Goal: Obtain resource: Obtain resource

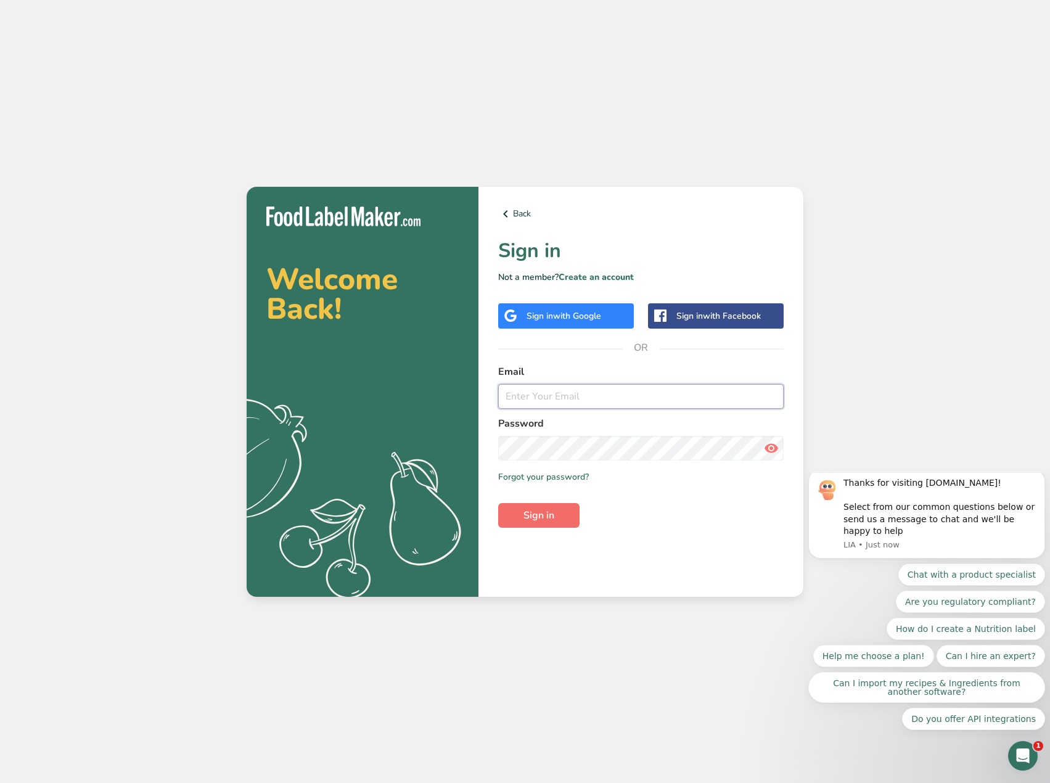
type input "[EMAIL_ADDRESS][DOMAIN_NAME]"
click at [542, 512] on span "Sign in" at bounding box center [538, 515] width 31 height 15
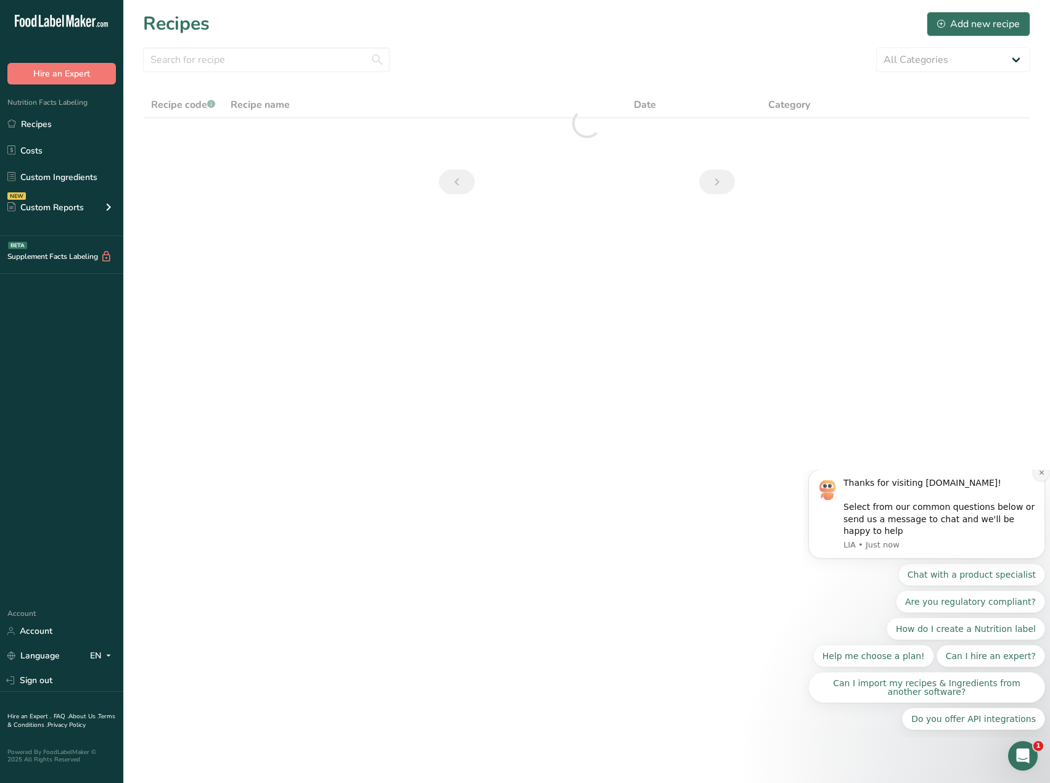
click at [1039, 476] on icon "Dismiss notification" at bounding box center [1041, 472] width 7 height 7
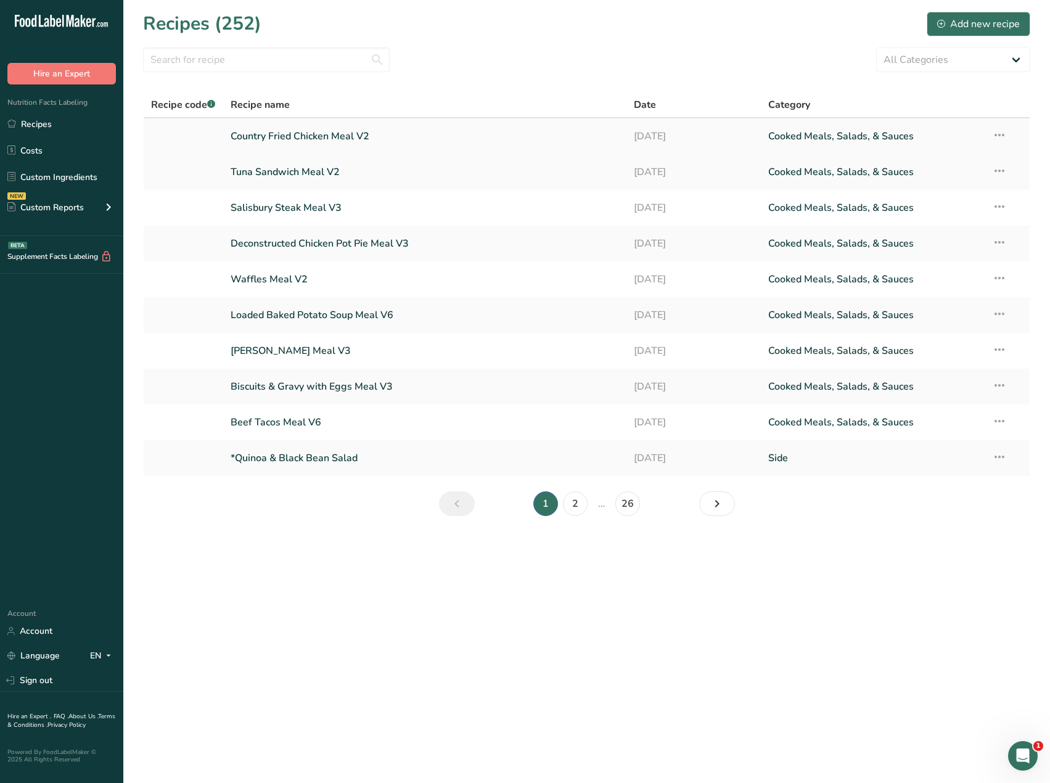
click at [300, 131] on link "Country Fried Chicken Meal V2" at bounding box center [425, 136] width 388 height 26
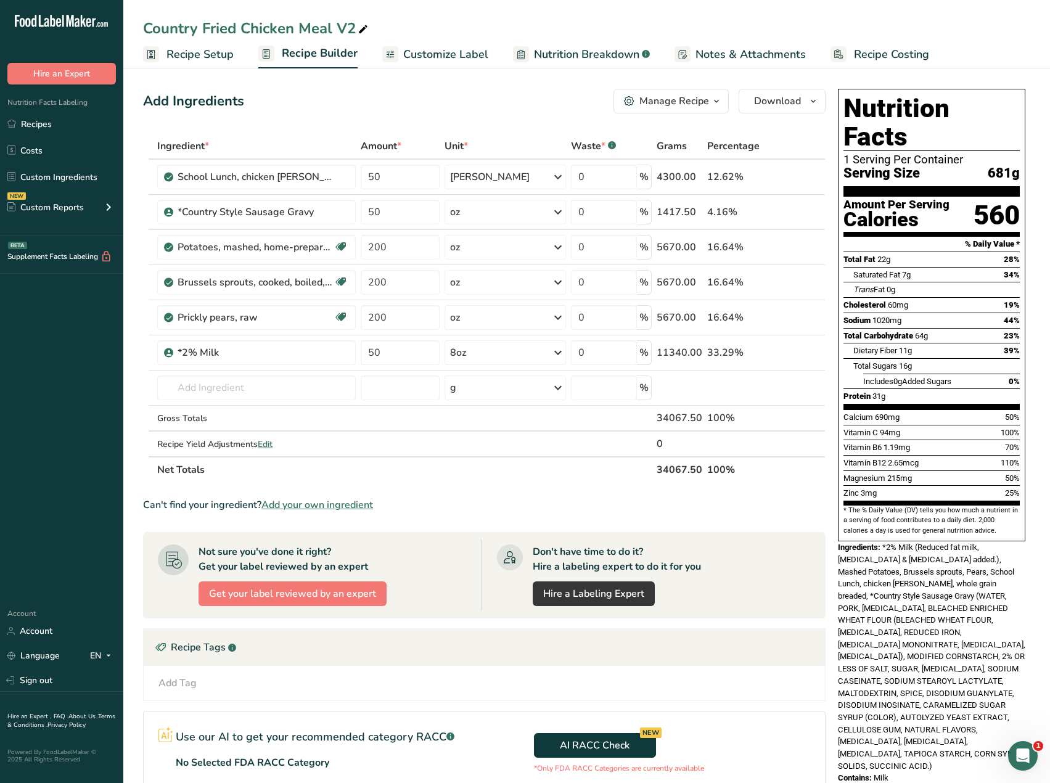
click at [436, 45] on link "Customize Label" at bounding box center [435, 55] width 106 height 28
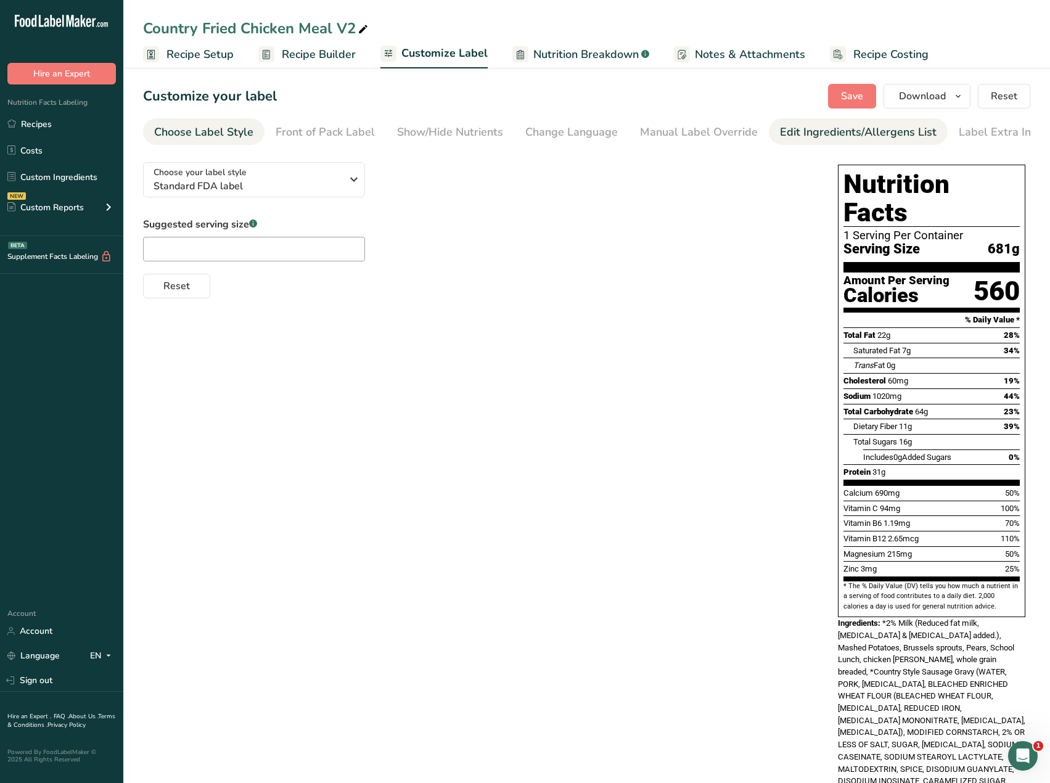
click at [814, 136] on div "Edit Ingredients/Allergens List" at bounding box center [858, 132] width 157 height 17
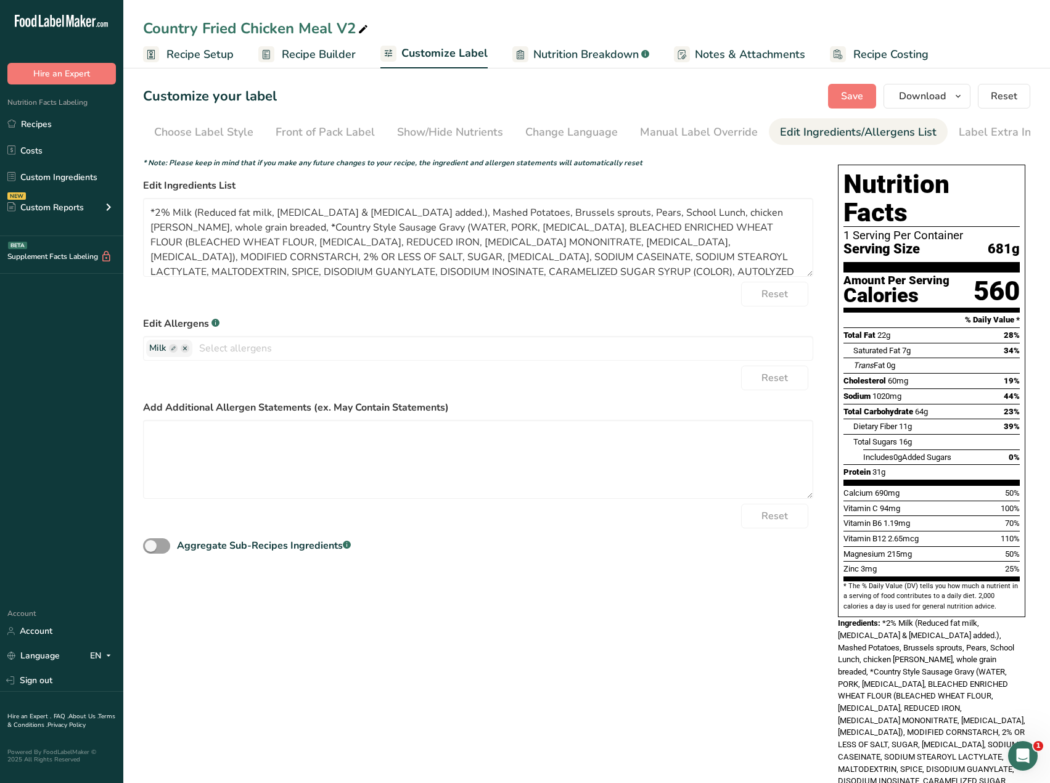
scroll to position [0, 9]
click at [153, 214] on textarea "*2% Milk (Reduced fat milk, Vitamin A palmitate & Vitamin D3 added.), Mashed Po…" at bounding box center [478, 237] width 670 height 79
drag, startPoint x: 715, startPoint y: 216, endPoint x: 653, endPoint y: 221, distance: 61.8
click at [653, 221] on textarea "2% Milk (Reduced fat milk, Vitamin A palmitate & Vitamin D3 added.), Mashed Pot…" at bounding box center [478, 237] width 670 height 79
click at [195, 229] on textarea "2% Milk (Reduced fat milk, Vitamin A palmitate & Vitamin D3 added.), Mashed Pot…" at bounding box center [478, 237] width 670 height 79
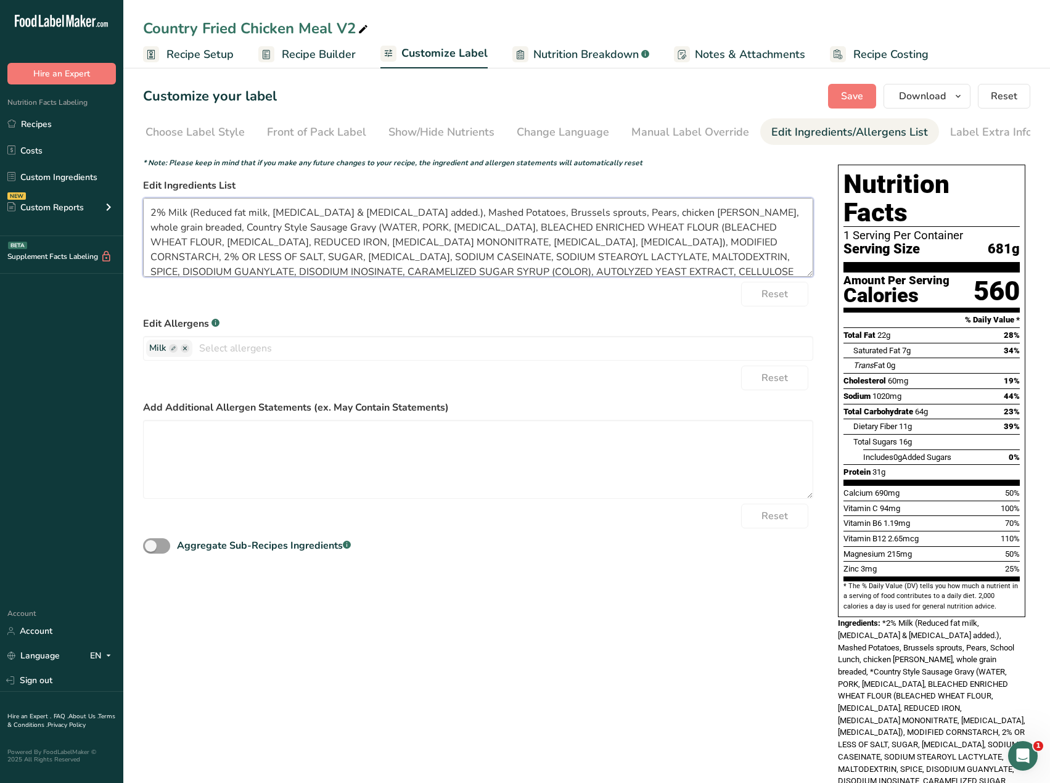
scroll to position [25, 0]
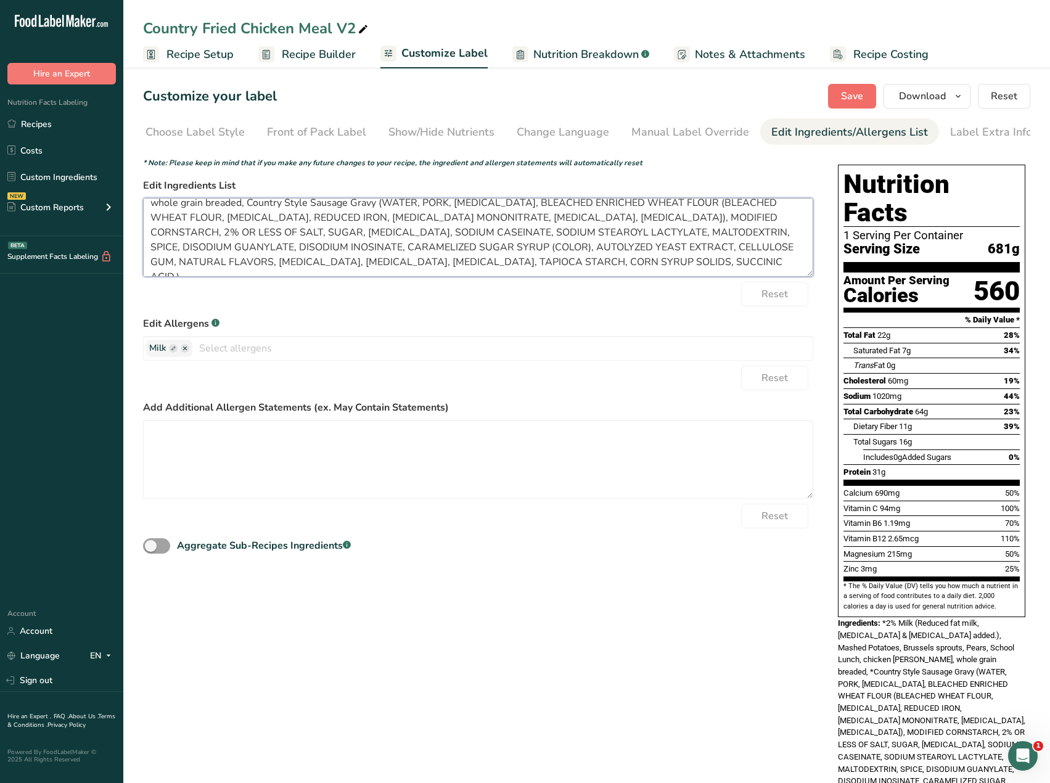
type textarea "2% Milk (Reduced fat milk, Vitamin A palmitate & Vitamin D3 added.), Mashed Pot…"
click at [868, 92] on button "Save" at bounding box center [852, 96] width 48 height 25
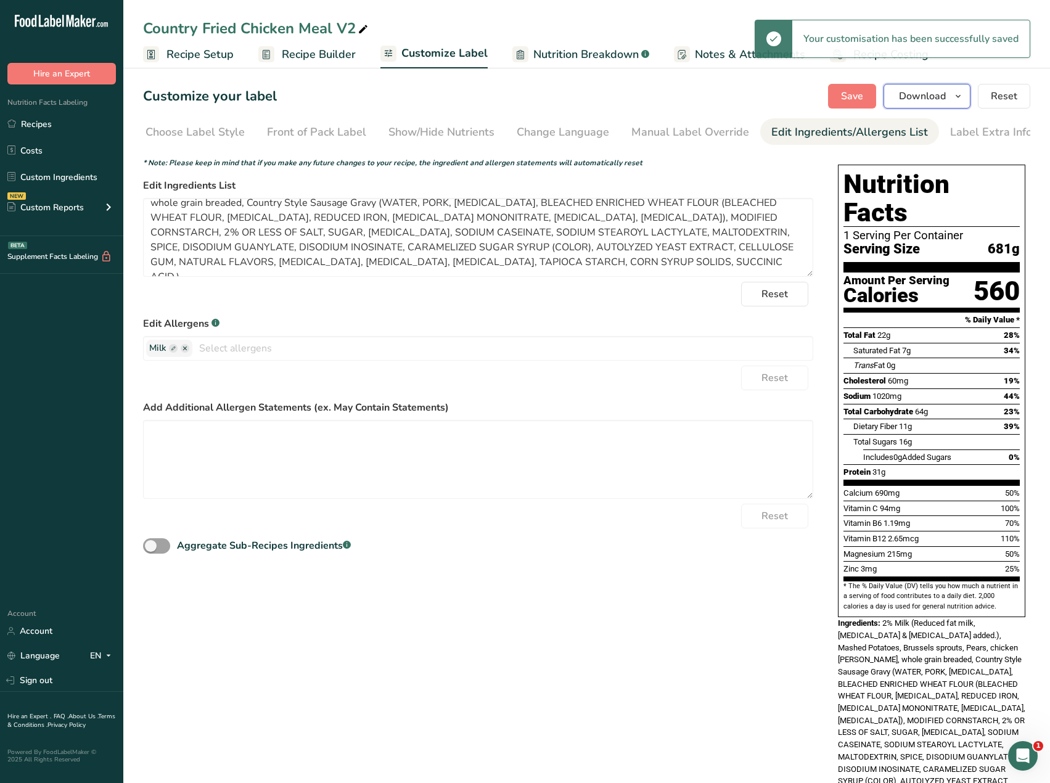
click at [921, 97] on span "Download" at bounding box center [922, 96] width 47 height 15
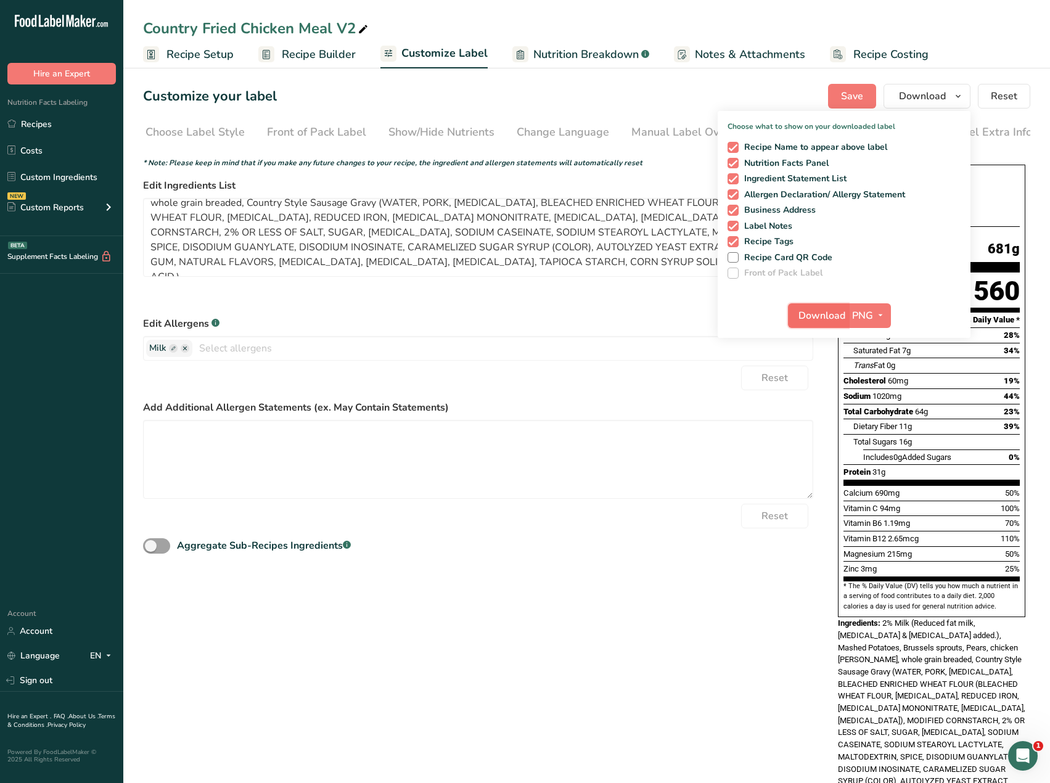
click at [823, 317] on span "Download" at bounding box center [821, 315] width 47 height 15
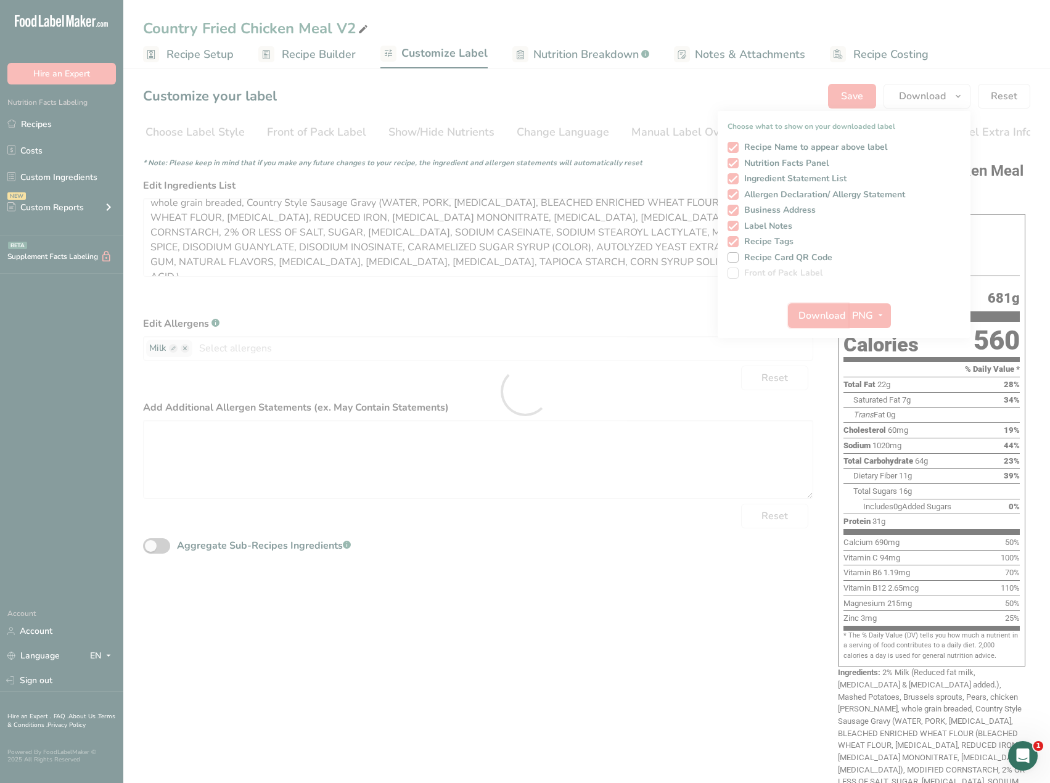
scroll to position [0, 0]
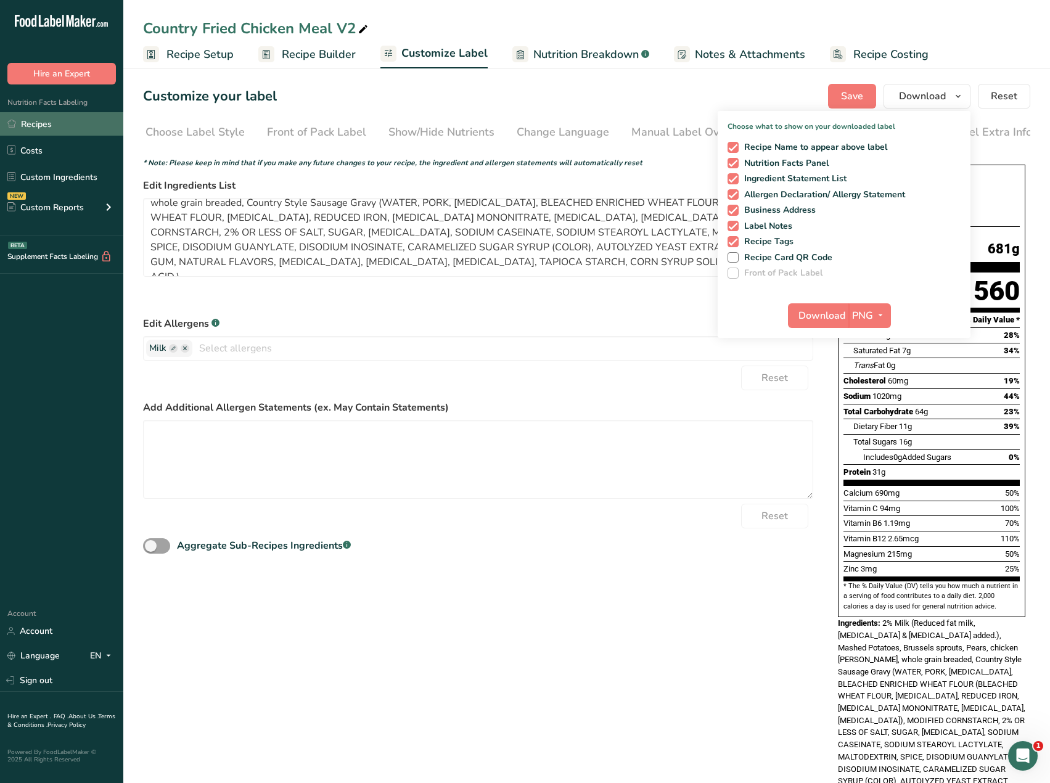
click at [23, 131] on link "Recipes" at bounding box center [61, 123] width 123 height 23
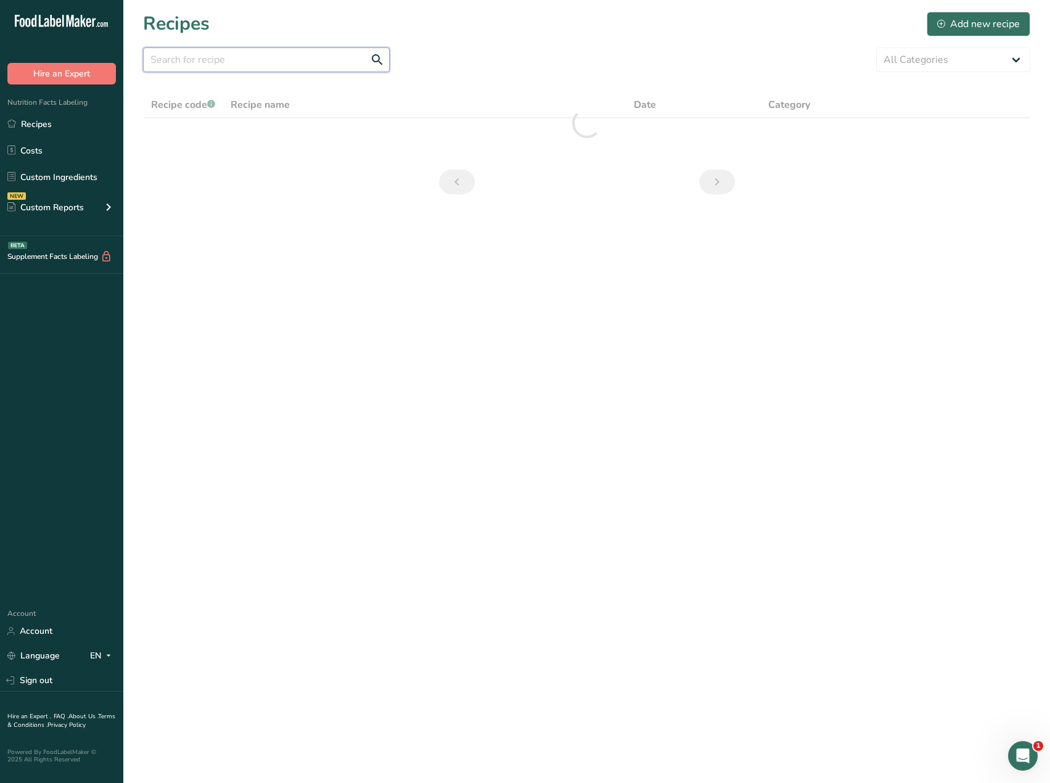
click at [322, 56] on input "text" at bounding box center [266, 59] width 247 height 25
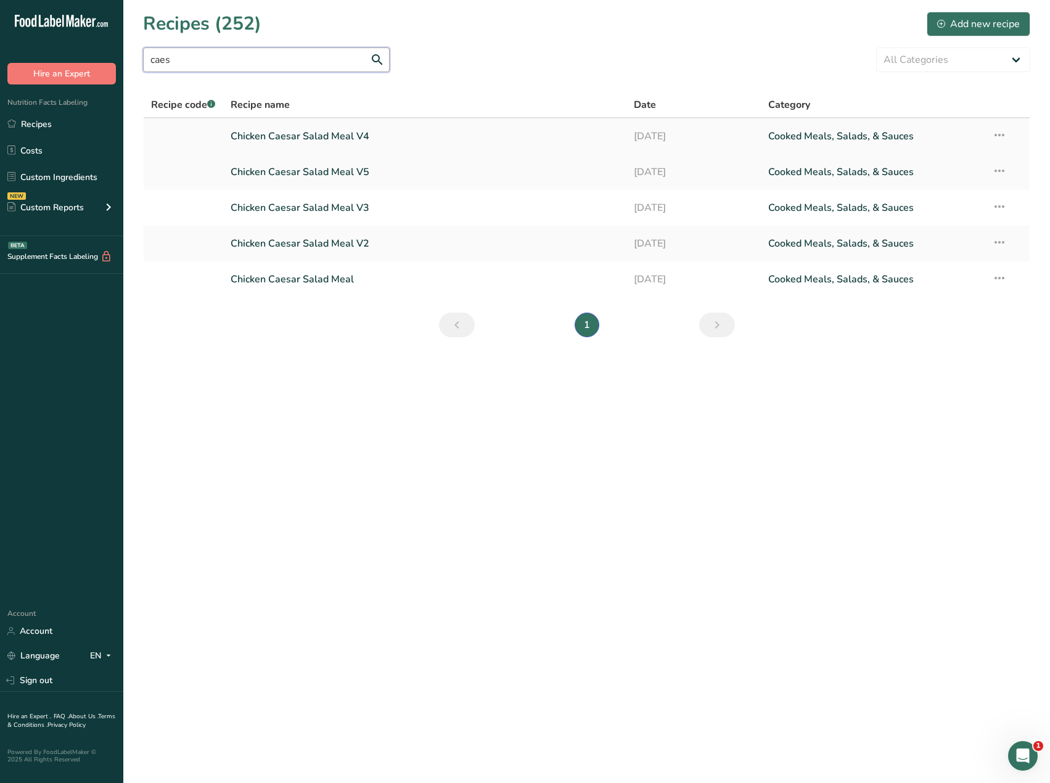
type input "caes"
click at [345, 132] on link "Chicken Caesar Salad Meal V4" at bounding box center [425, 136] width 388 height 26
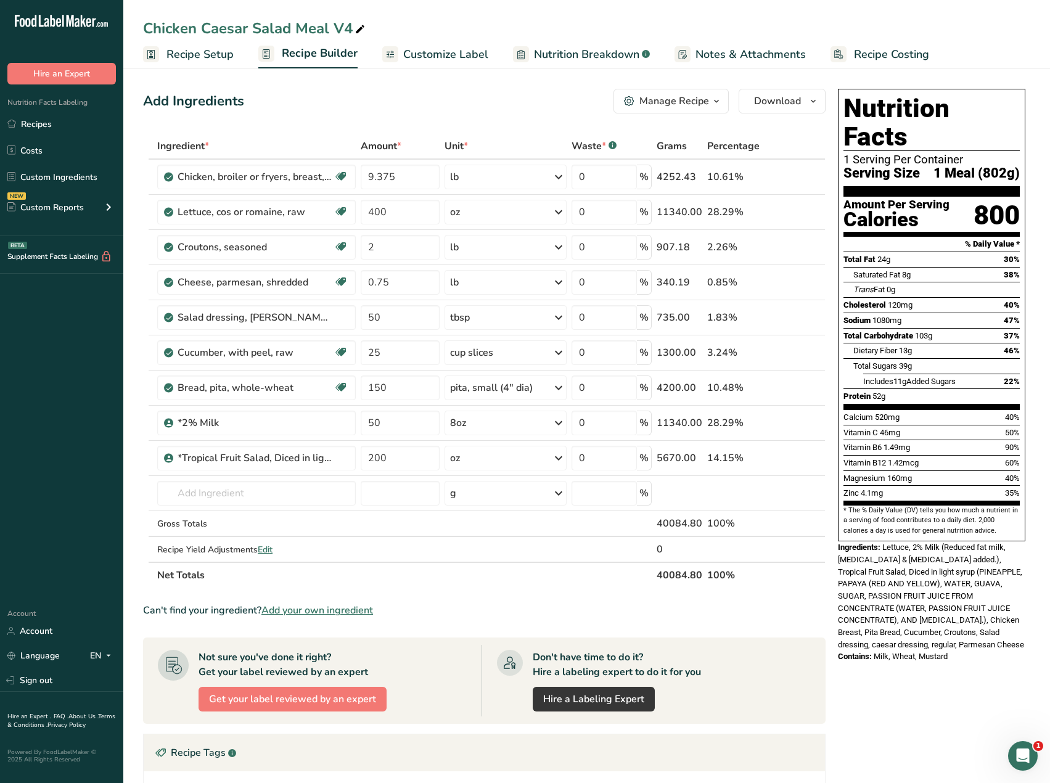
click at [429, 57] on span "Customize Label" at bounding box center [445, 54] width 85 height 17
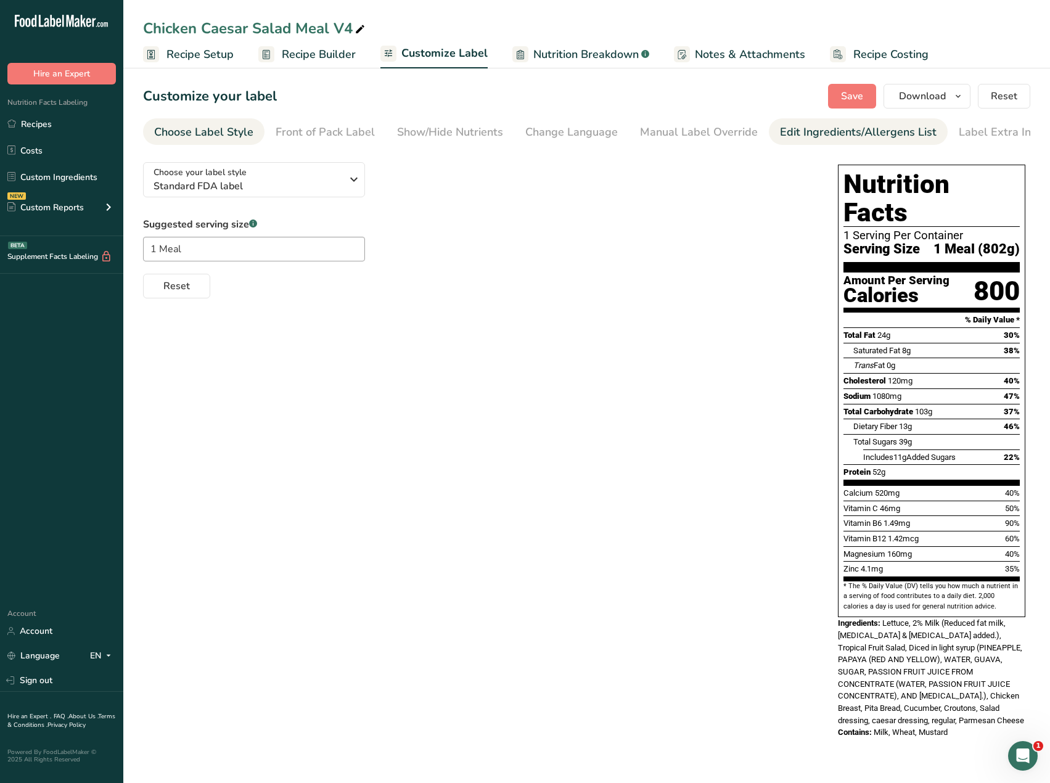
click at [818, 129] on div "Edit Ingredients/Allergens List" at bounding box center [858, 132] width 157 height 17
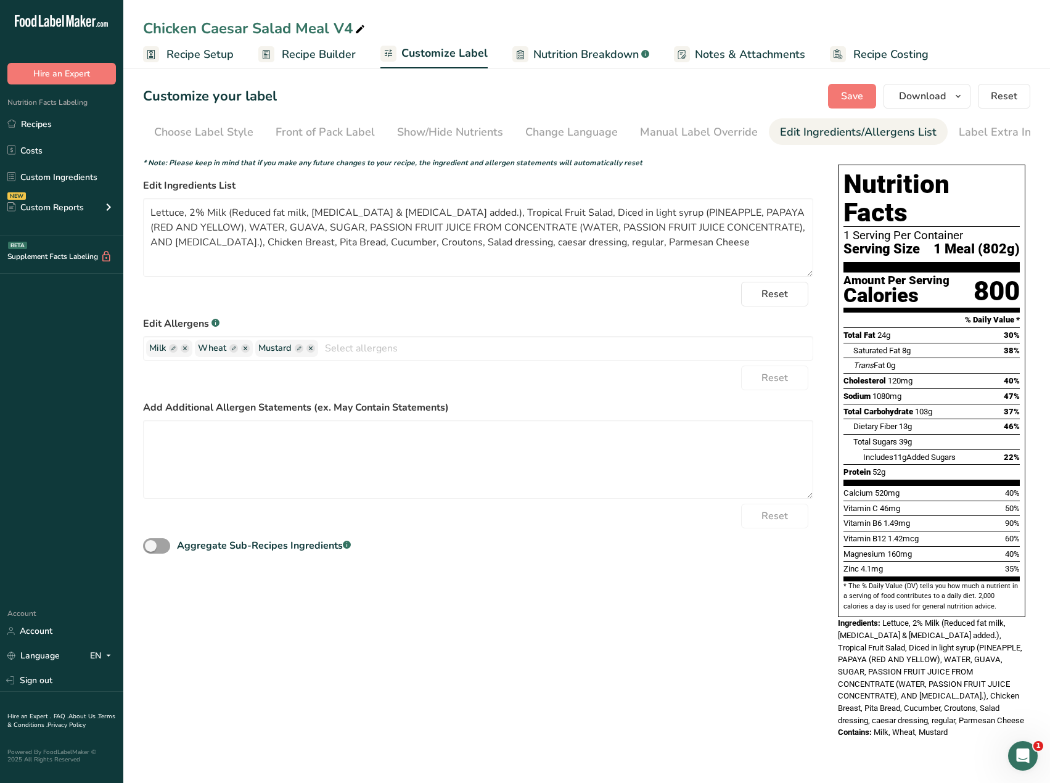
scroll to position [0, 9]
click at [920, 97] on span "Download" at bounding box center [922, 96] width 47 height 15
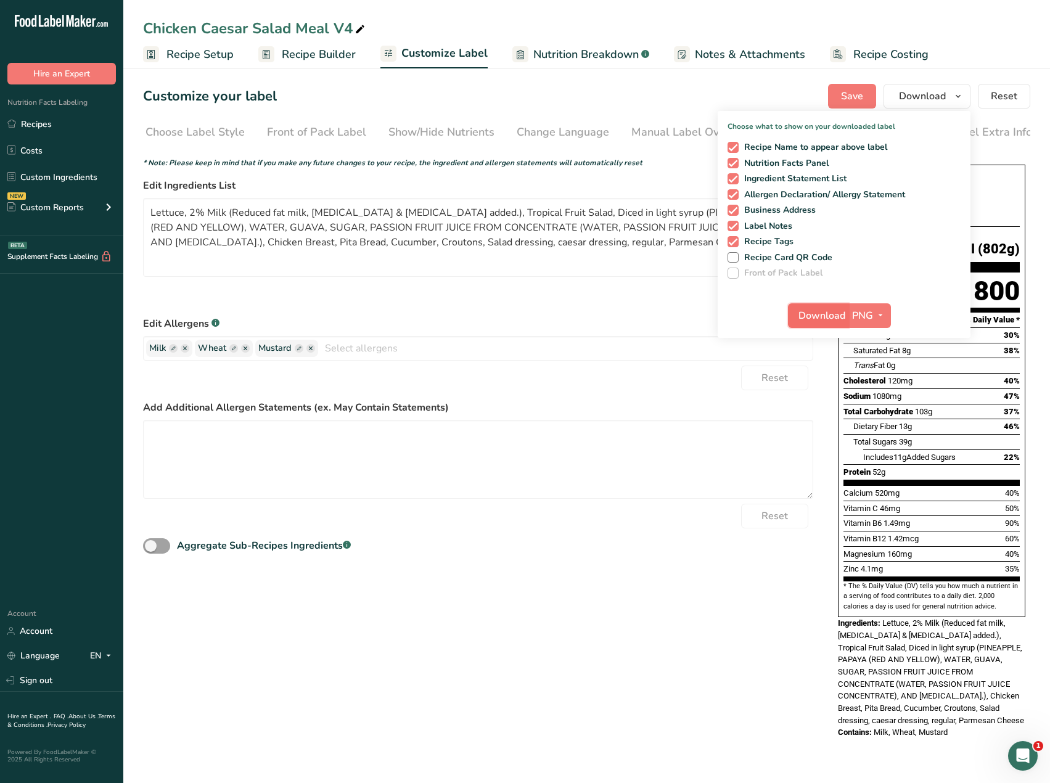
click at [808, 316] on span "Download" at bounding box center [821, 315] width 47 height 15
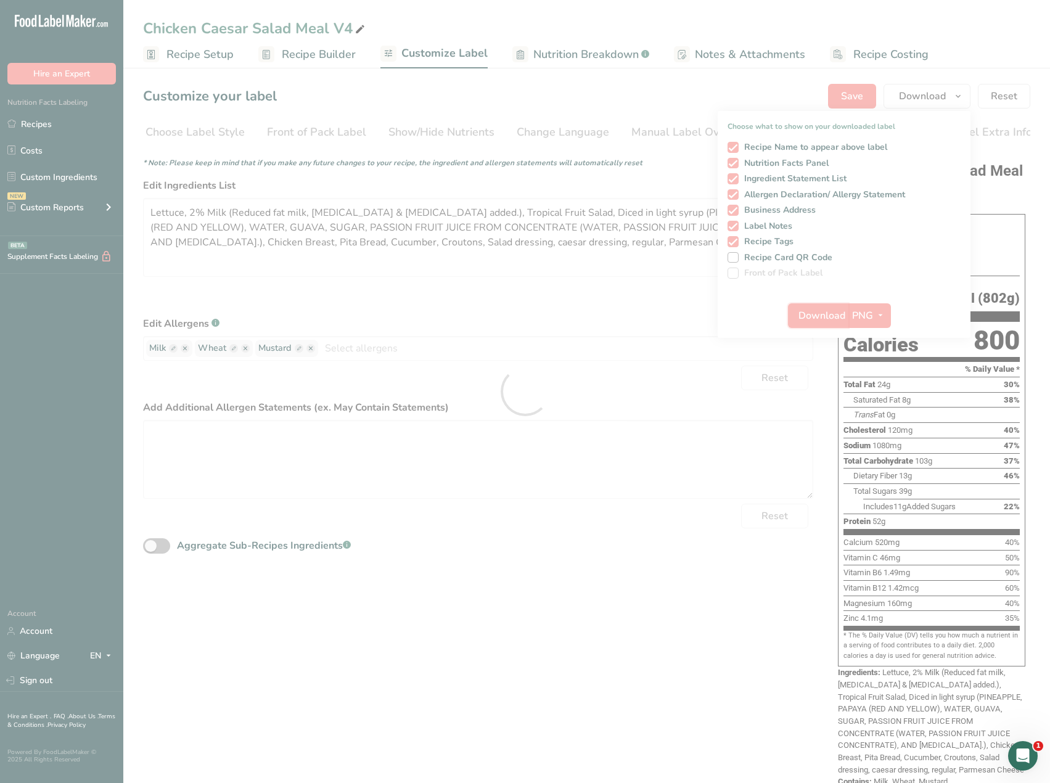
scroll to position [0, 0]
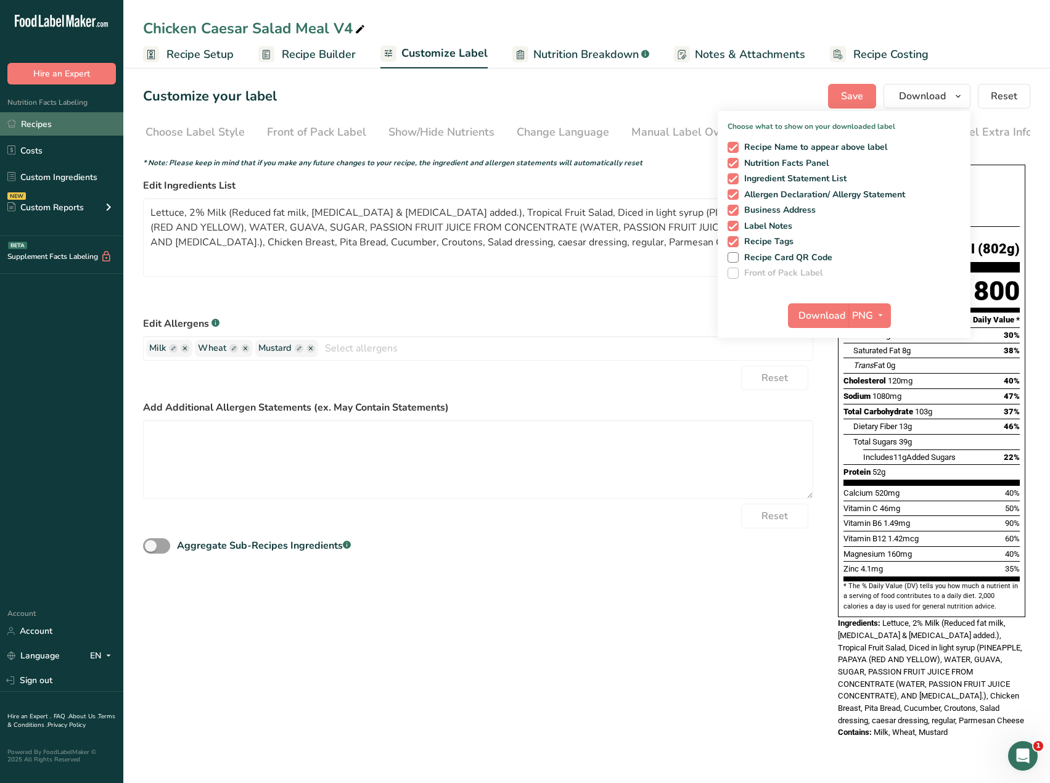
click at [36, 125] on link "Recipes" at bounding box center [61, 123] width 123 height 23
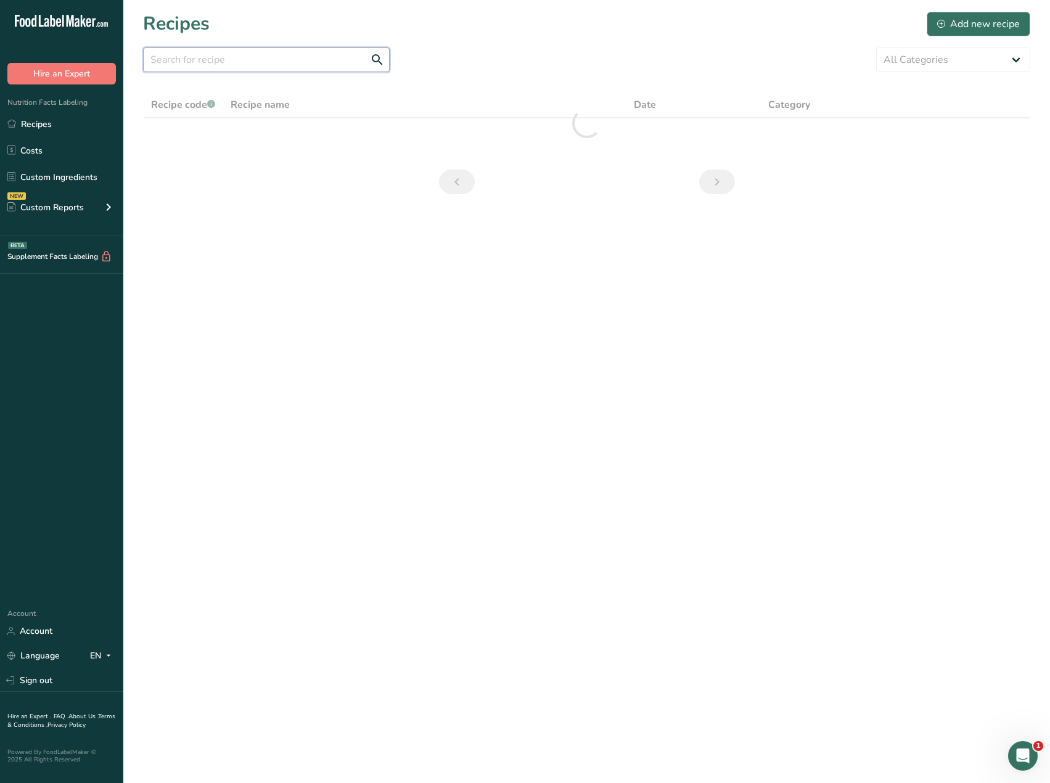
click at [258, 59] on input "text" at bounding box center [266, 59] width 247 height 25
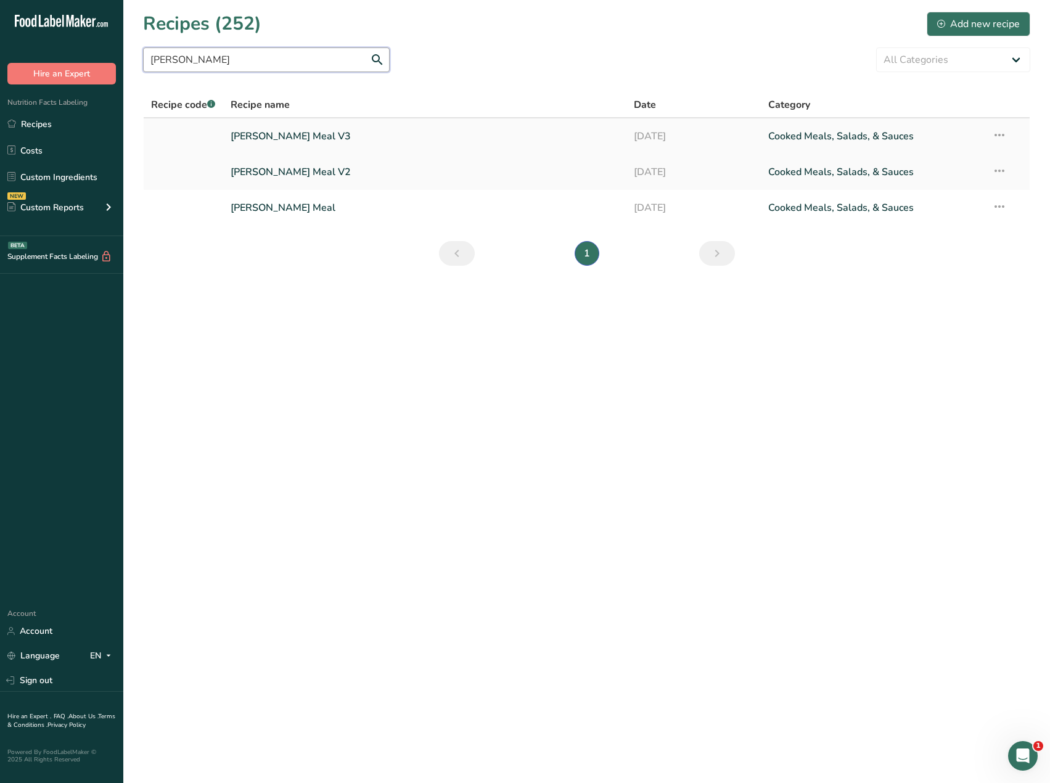
type input "pollock"
click at [291, 136] on link "[PERSON_NAME] Meal V3" at bounding box center [425, 136] width 388 height 26
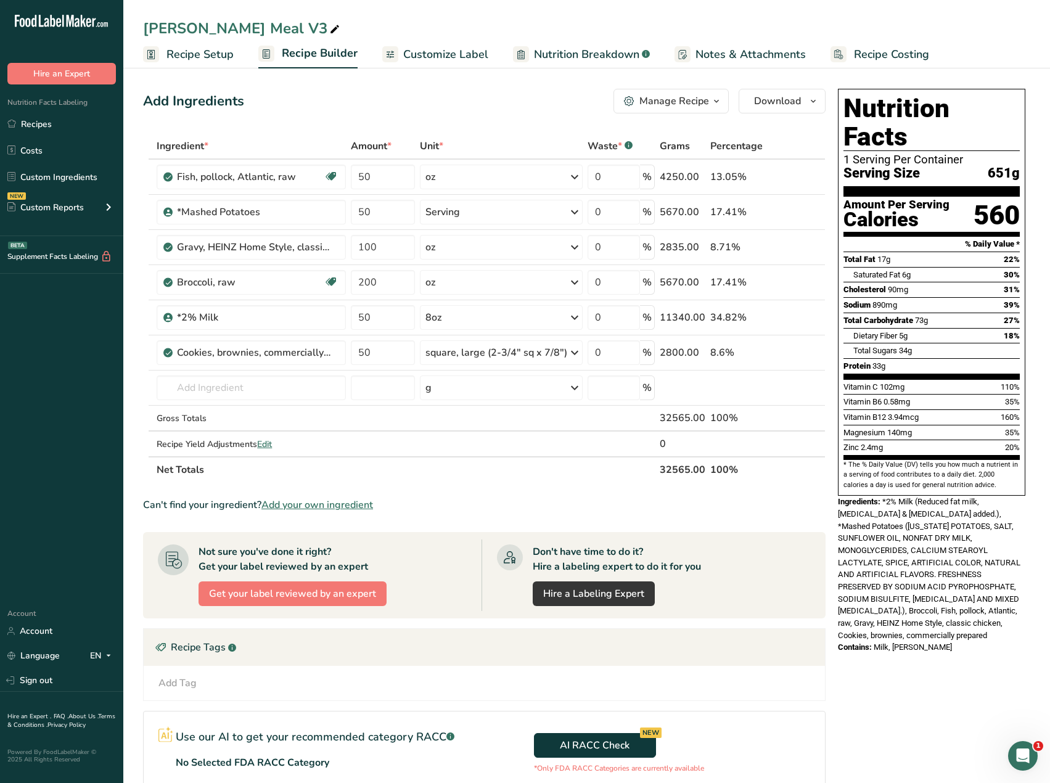
click at [459, 54] on span "Customize Label" at bounding box center [445, 54] width 85 height 17
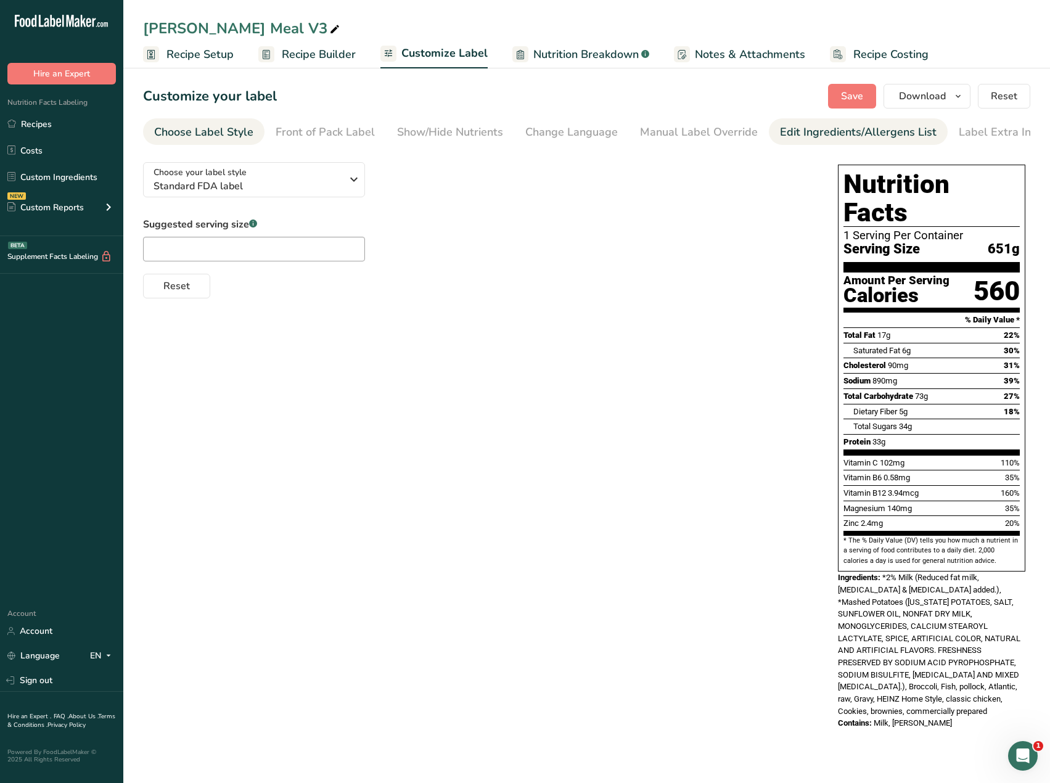
click at [798, 129] on div "Edit Ingredients/Allergens List" at bounding box center [858, 132] width 157 height 17
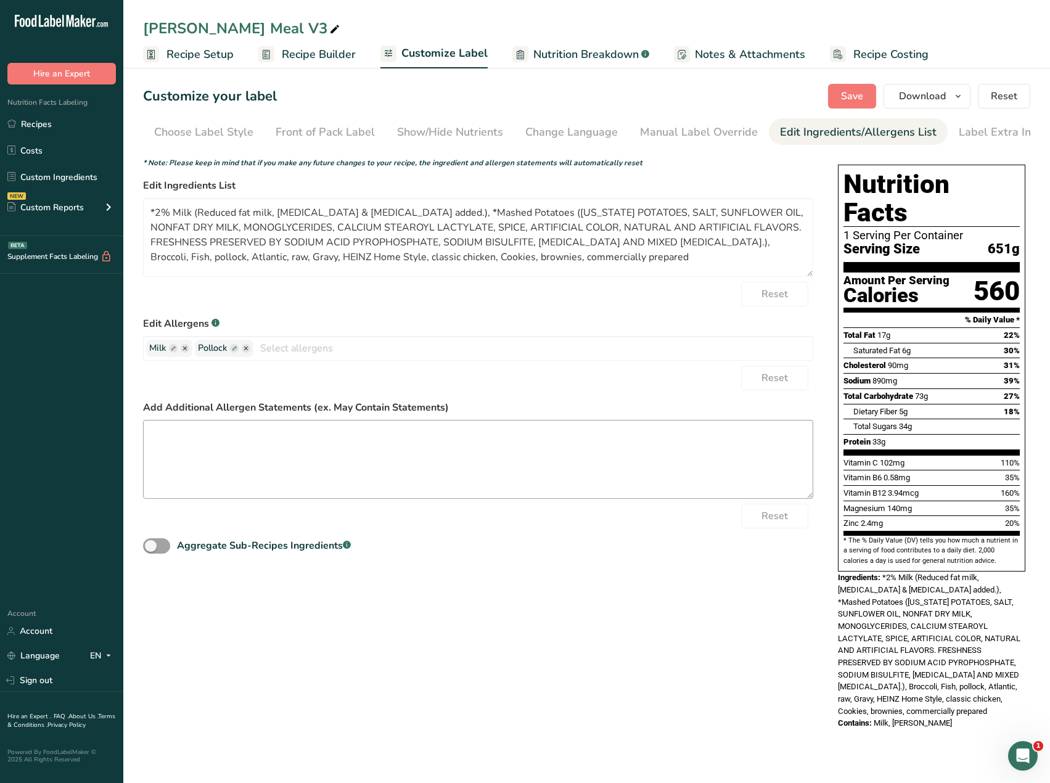
scroll to position [0, 9]
click at [157, 212] on textarea "*2% Milk (Reduced fat milk, Vitamin A palmitate & Vitamin D3 added.), *Mashed P…" at bounding box center [478, 237] width 670 height 79
click at [467, 213] on textarea "2% Milk (Reduced fat milk, Vitamin A palmitate & Vitamin D3 added.), *Mashed Po…" at bounding box center [478, 237] width 670 height 79
click at [473, 263] on textarea "2% Milk (Reduced fat milk, Vitamin A palmitate & Vitamin D3 added.), Mashed Pot…" at bounding box center [478, 237] width 670 height 79
drag, startPoint x: 477, startPoint y: 261, endPoint x: 438, endPoint y: 264, distance: 38.9
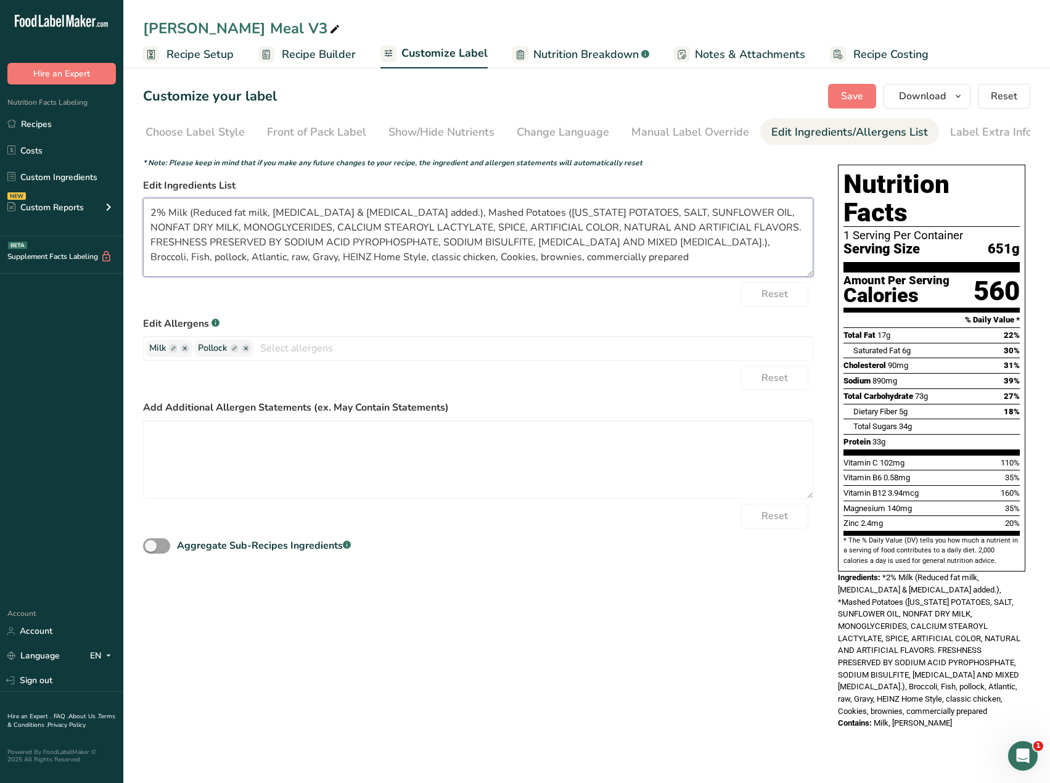
click at [438, 264] on textarea "2% Milk (Reduced fat milk, Vitamin A palmitate & Vitamin D3 added.), Mashed Pot…" at bounding box center [478, 237] width 670 height 79
drag, startPoint x: 581, startPoint y: 261, endPoint x: 481, endPoint y: 263, distance: 99.3
click at [481, 263] on textarea "2% Milk (Reduced fat milk, Vitamin A palmitate & Vitamin D3 added.), Mashed Pot…" at bounding box center [478, 237] width 670 height 79
type textarea "2% Milk (Reduced fat milk, Vitamin A palmitate & Vitamin D3 added.), Mashed Pot…"
click at [851, 94] on span "Save" at bounding box center [852, 96] width 22 height 15
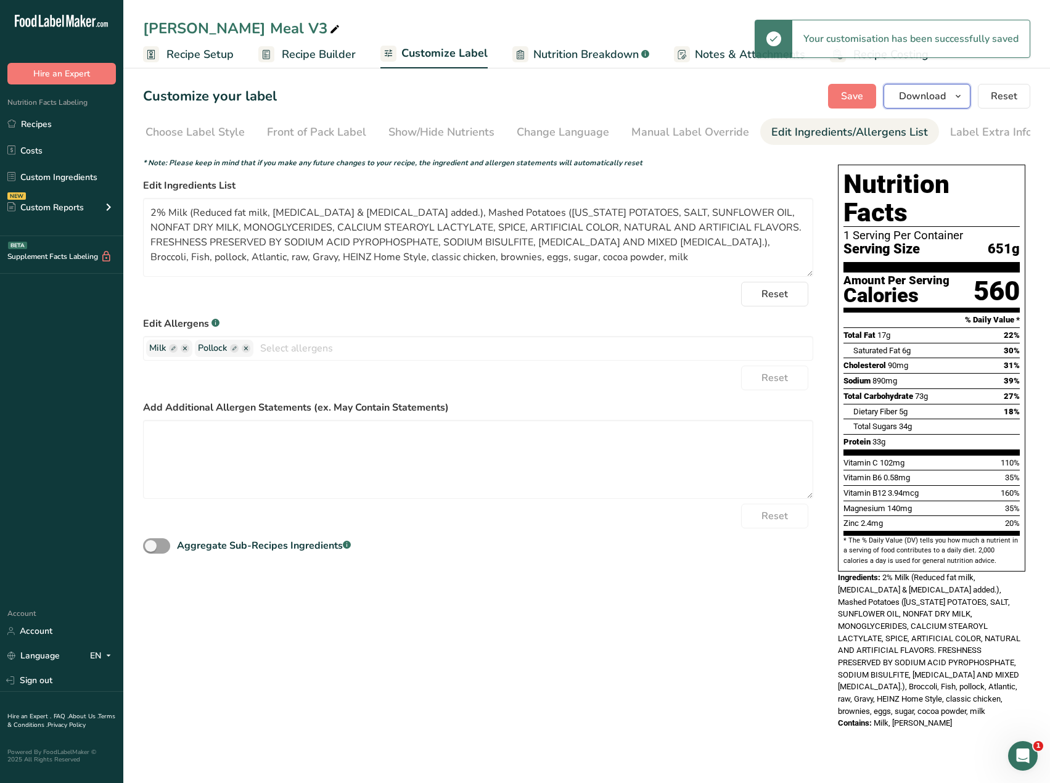
click at [909, 103] on span "Download" at bounding box center [922, 96] width 47 height 15
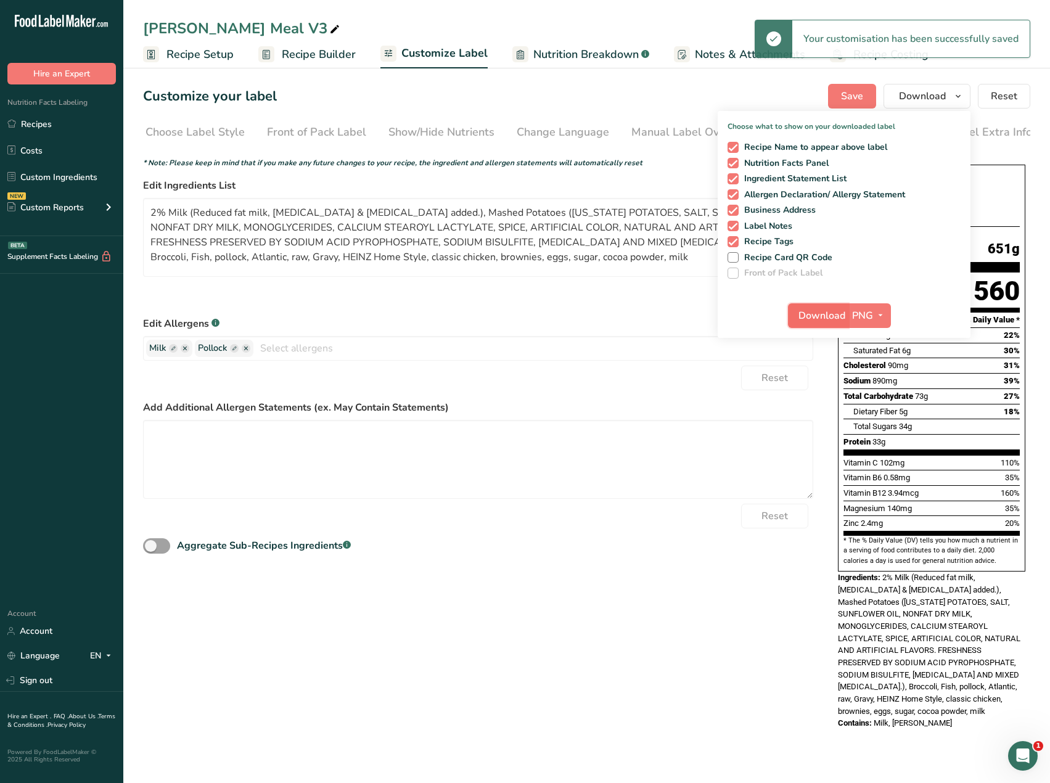
click at [831, 316] on span "Download" at bounding box center [821, 315] width 47 height 15
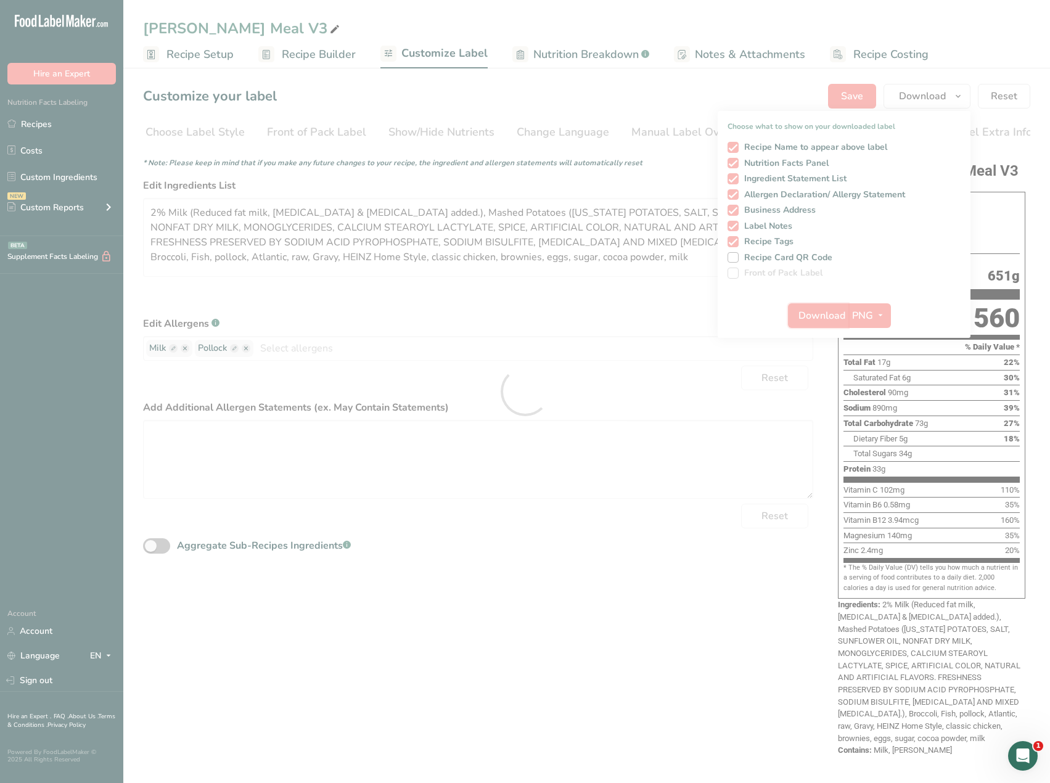
scroll to position [0, 0]
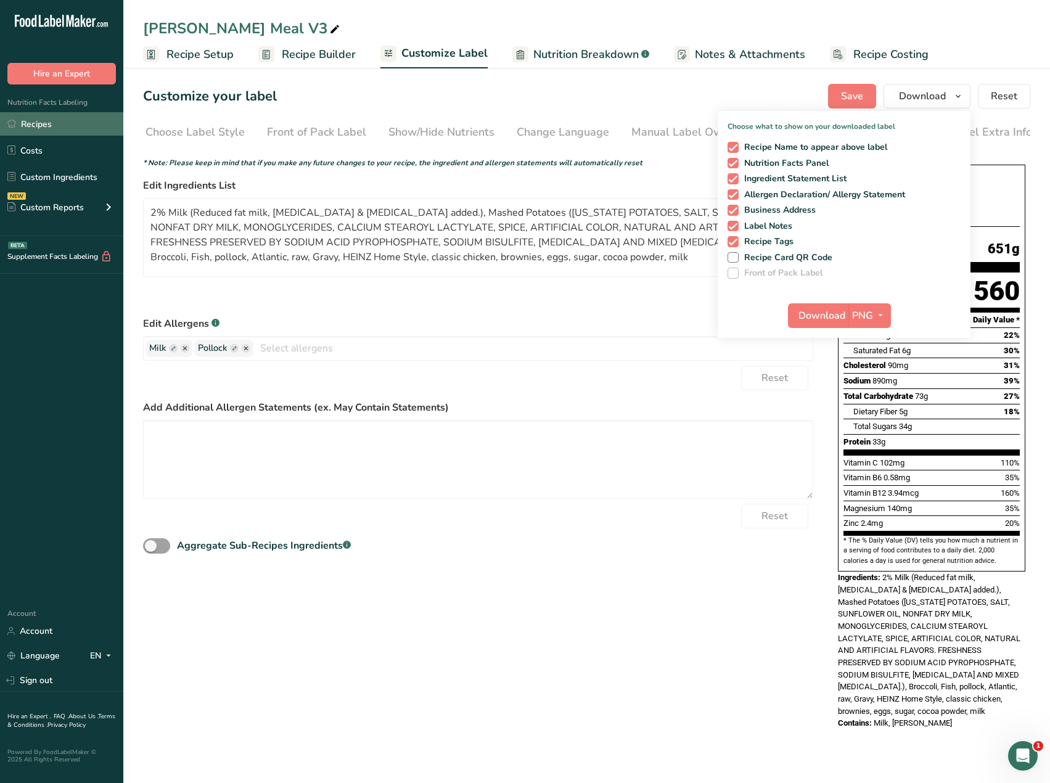
click at [47, 125] on link "Recipes" at bounding box center [61, 123] width 123 height 23
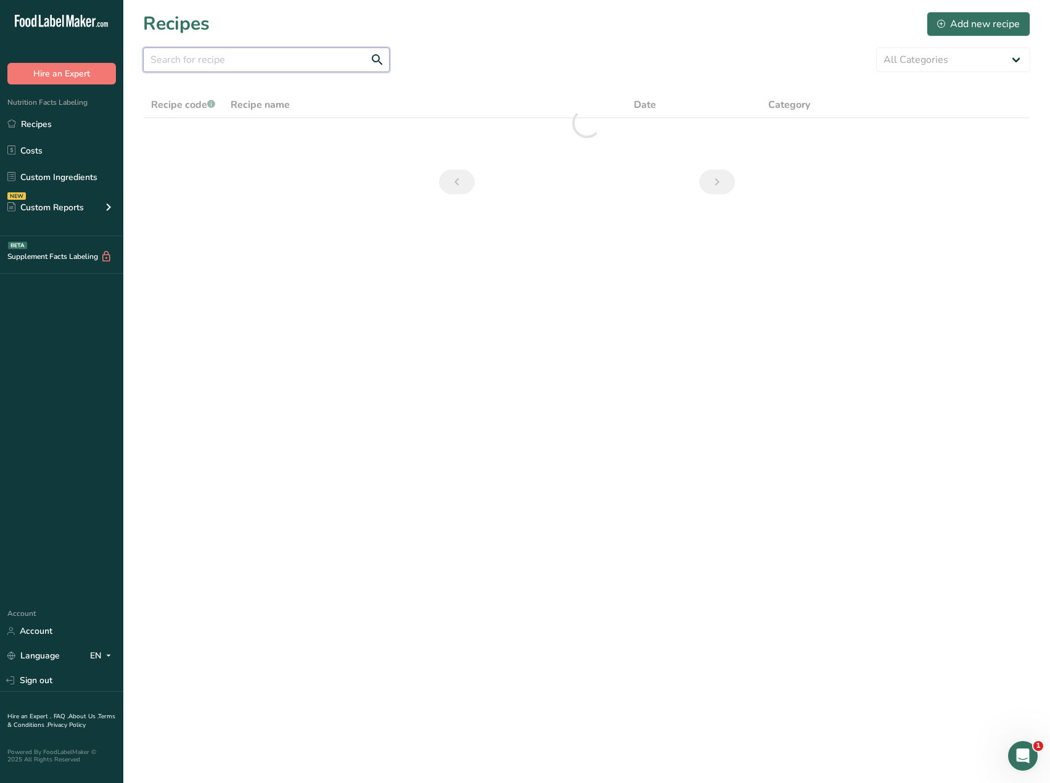
click at [198, 60] on input "text" at bounding box center [266, 59] width 247 height 25
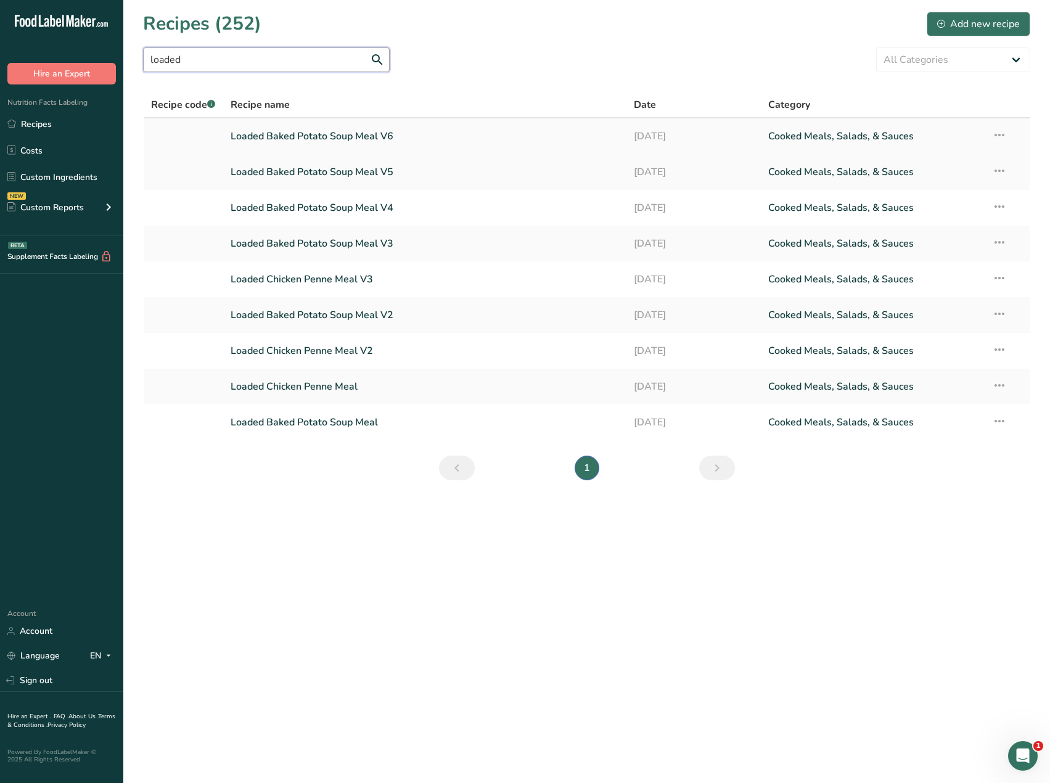
type input "loaded"
click at [284, 137] on link "Loaded Baked Potato Soup Meal V6" at bounding box center [425, 136] width 388 height 26
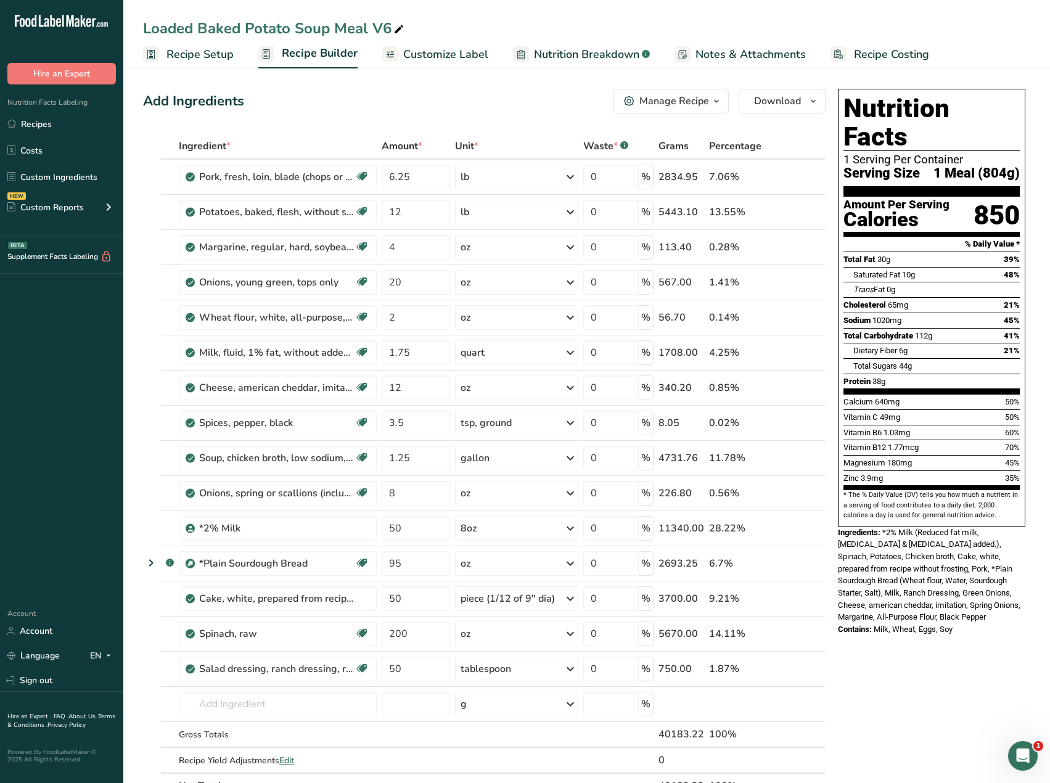
click at [441, 52] on span "Customize Label" at bounding box center [445, 54] width 85 height 17
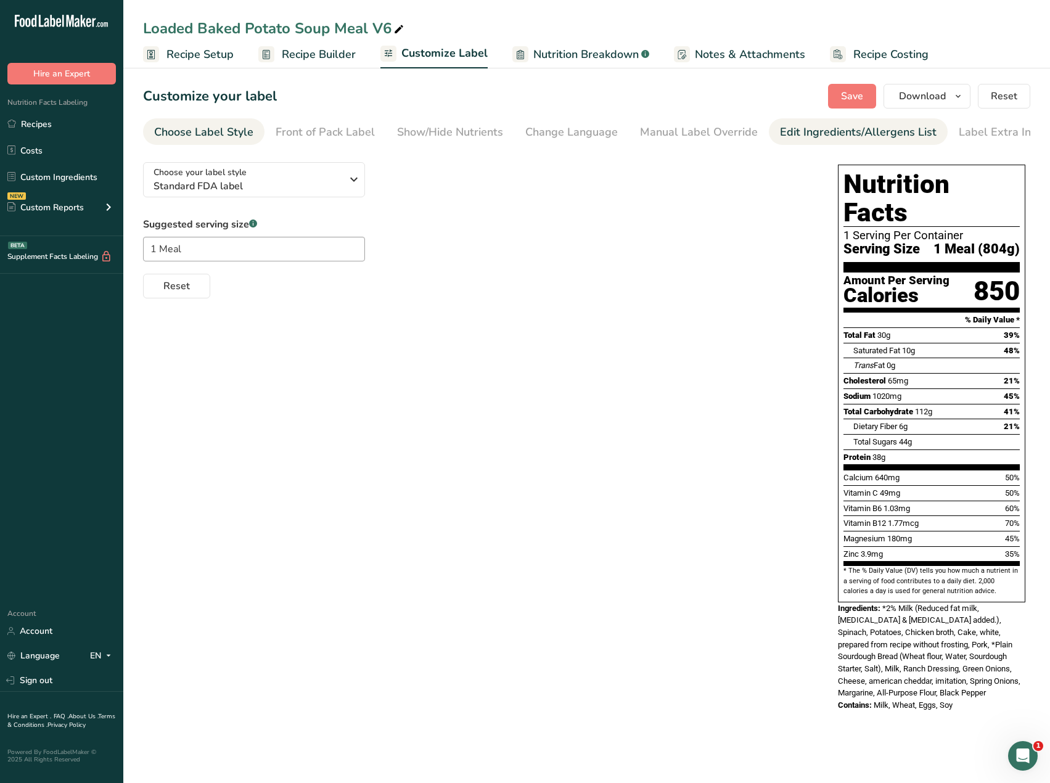
click at [804, 124] on div "Edit Ingredients/Allergens List" at bounding box center [858, 132] width 157 height 17
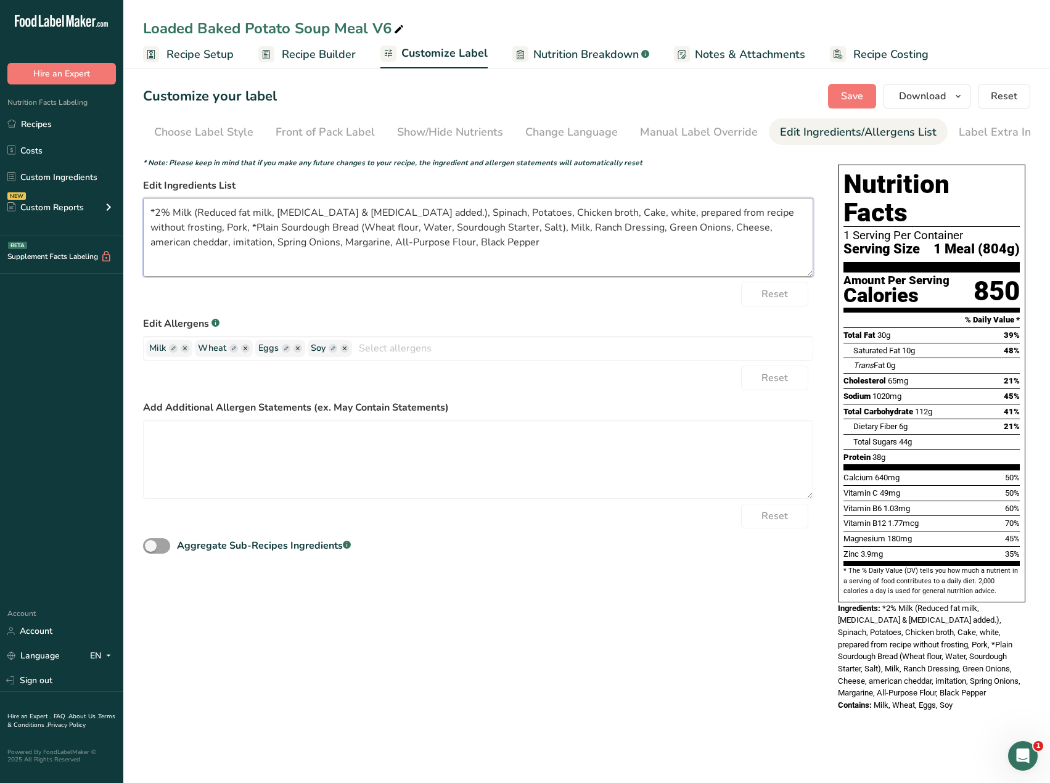
scroll to position [0, 9]
click at [154, 214] on textarea "*2% Milk (Reduced fat milk, Vitamin A palmitate & Vitamin D3 added.), Spinach, …" at bounding box center [478, 237] width 670 height 79
click at [150, 231] on textarea "2% Milk (Reduced fat milk, Vitamin A palmitate & Vitamin D3 added.), Spinach, P…" at bounding box center [478, 237] width 670 height 79
click at [737, 214] on textarea "2% Milk (Reduced fat milk, Vitamin A palmitate & Vitamin D3 added.), Spinach, P…" at bounding box center [478, 237] width 670 height 79
click at [711, 231] on textarea "2% Milk (Reduced fat milk, Vitamin A palmitate & Vitamin D3 added.), Spinach, P…" at bounding box center [478, 237] width 670 height 79
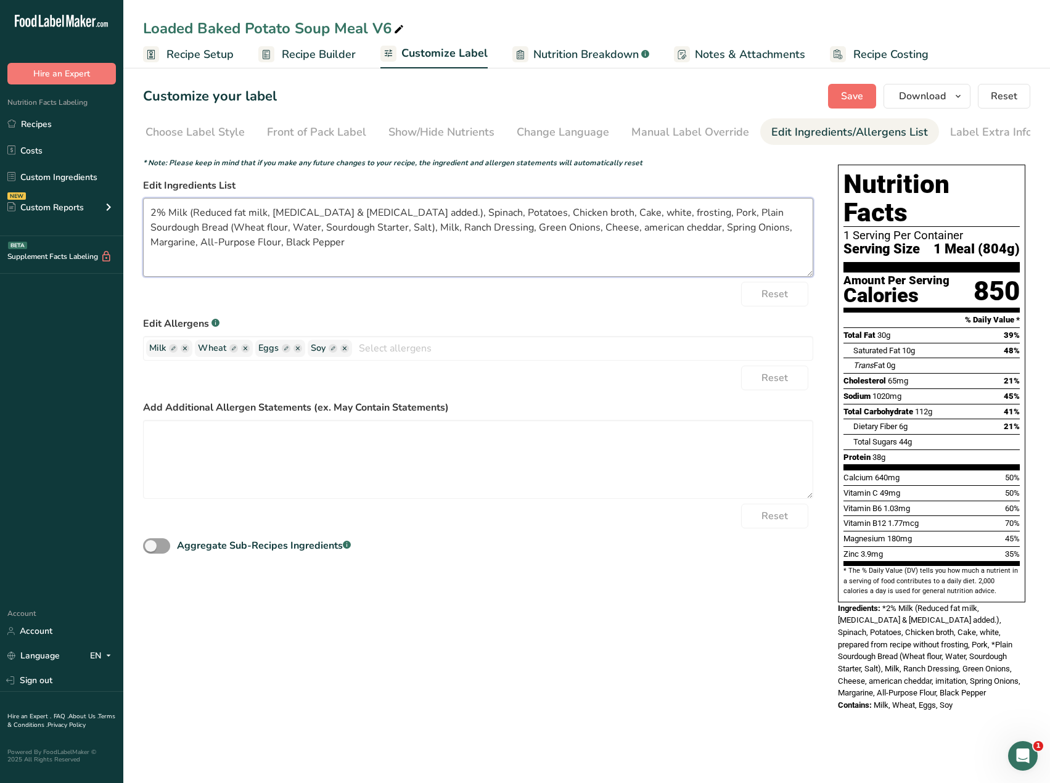
type textarea "2% Milk (Reduced fat milk, Vitamin A palmitate & Vitamin D3 added.), Spinach, P…"
click at [854, 100] on span "Save" at bounding box center [852, 96] width 22 height 15
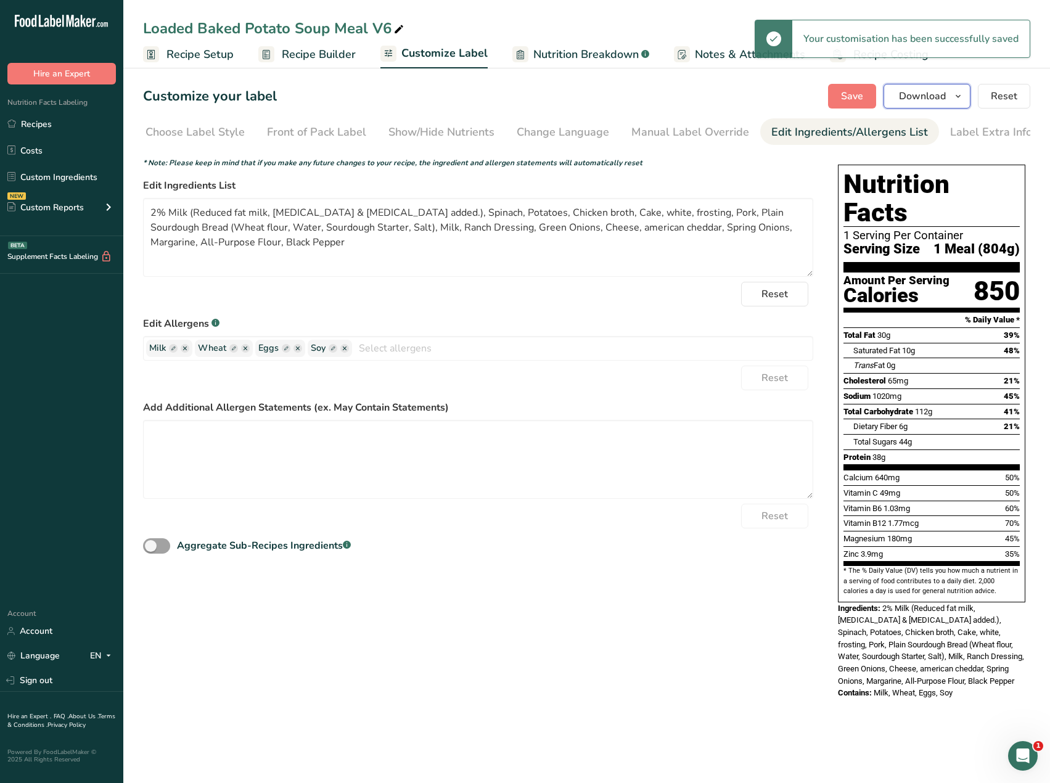
click at [930, 93] on span "Download" at bounding box center [922, 96] width 47 height 15
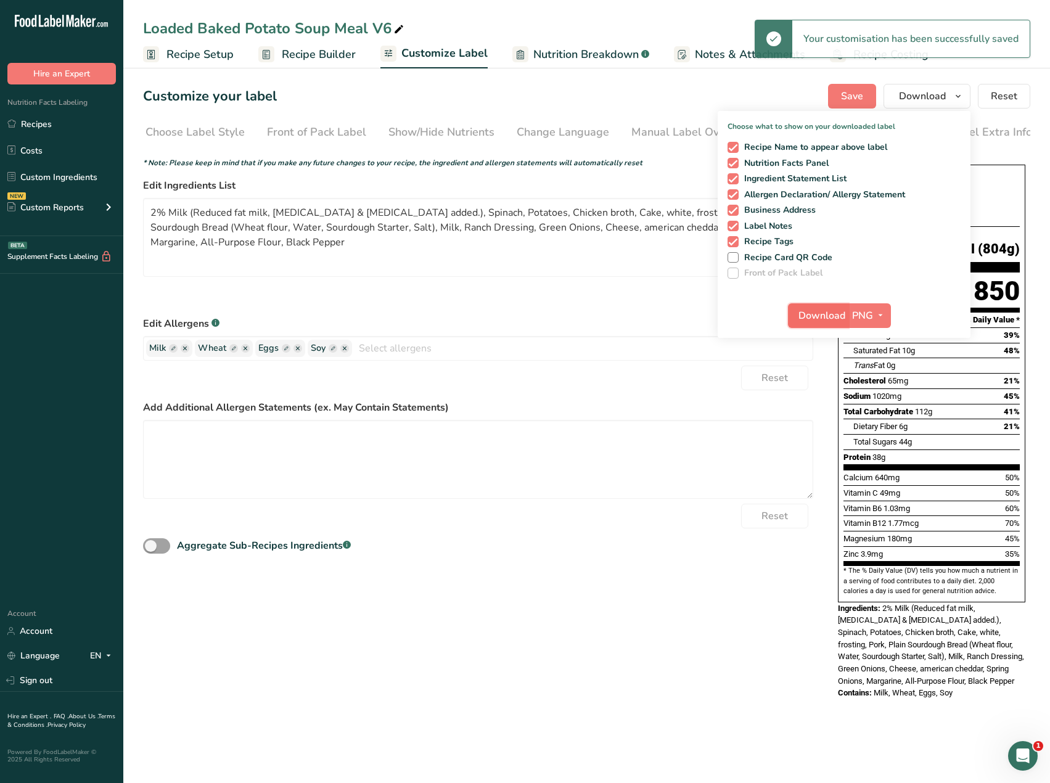
click at [808, 313] on span "Download" at bounding box center [821, 315] width 47 height 15
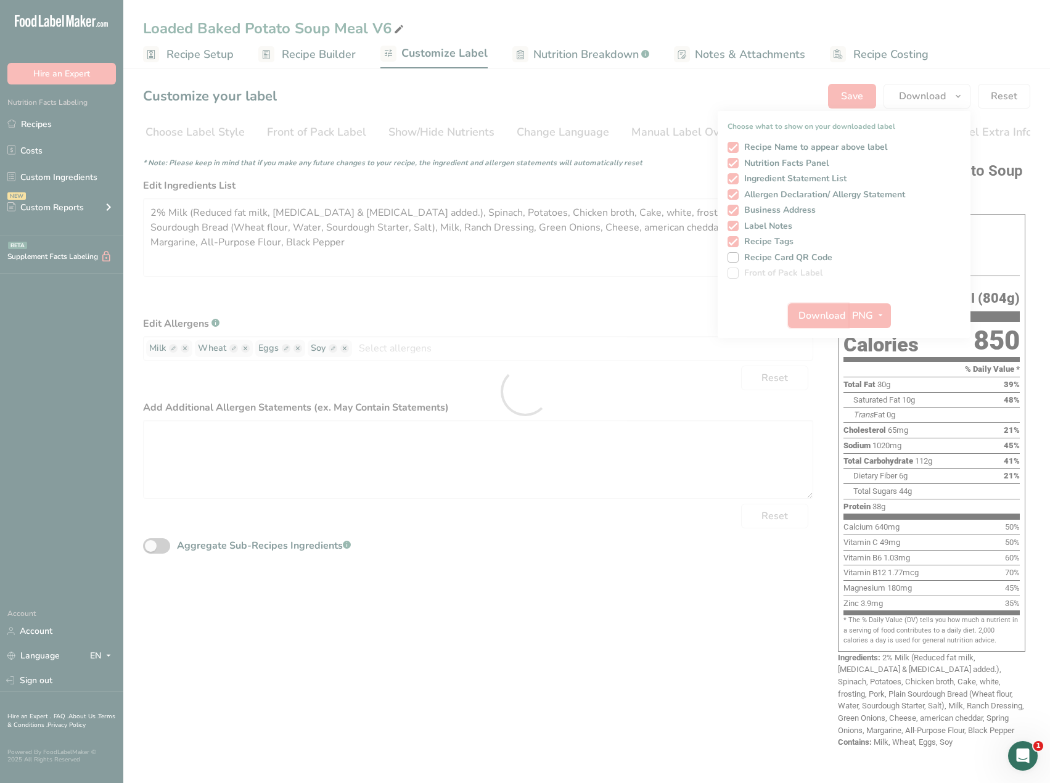
scroll to position [0, 0]
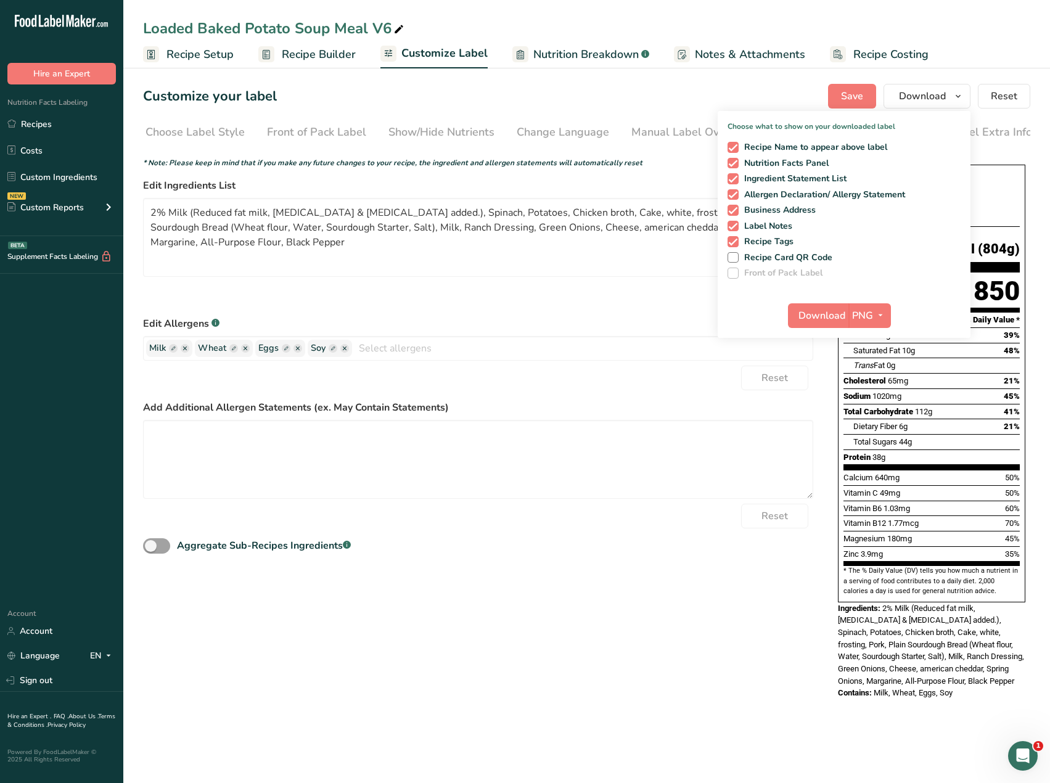
drag, startPoint x: 33, startPoint y: 125, endPoint x: 367, endPoint y: 154, distance: 336.0
click at [33, 125] on link "Recipes" at bounding box center [61, 123] width 123 height 23
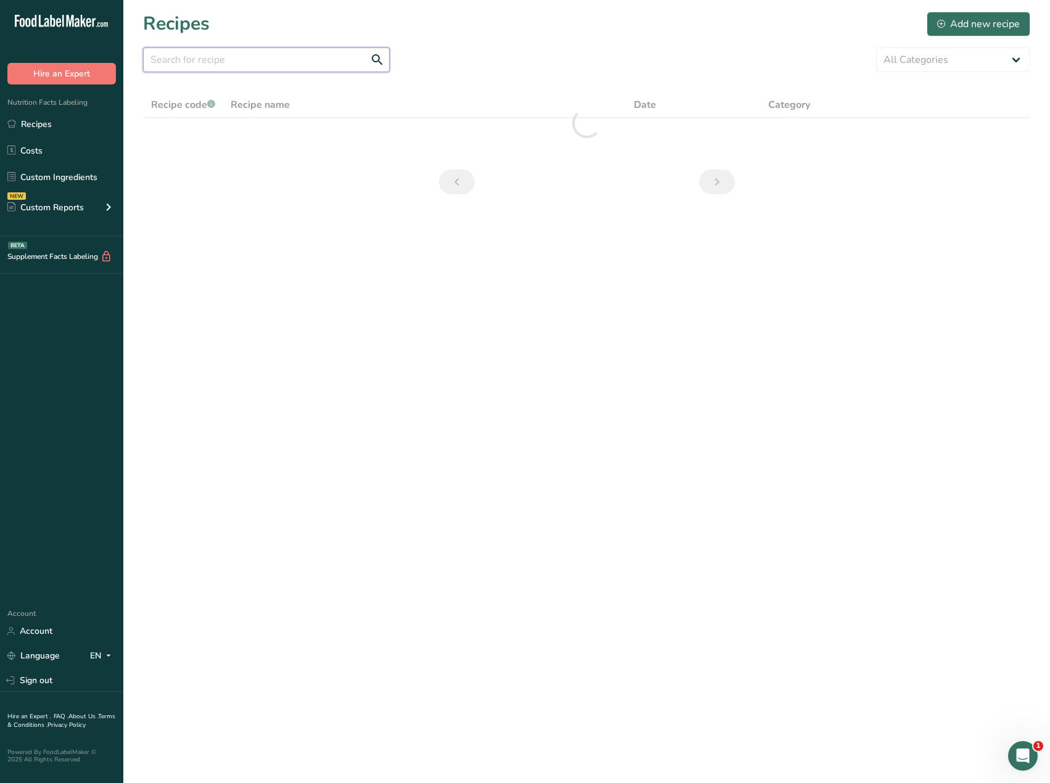
click at [316, 65] on input "text" at bounding box center [266, 59] width 247 height 25
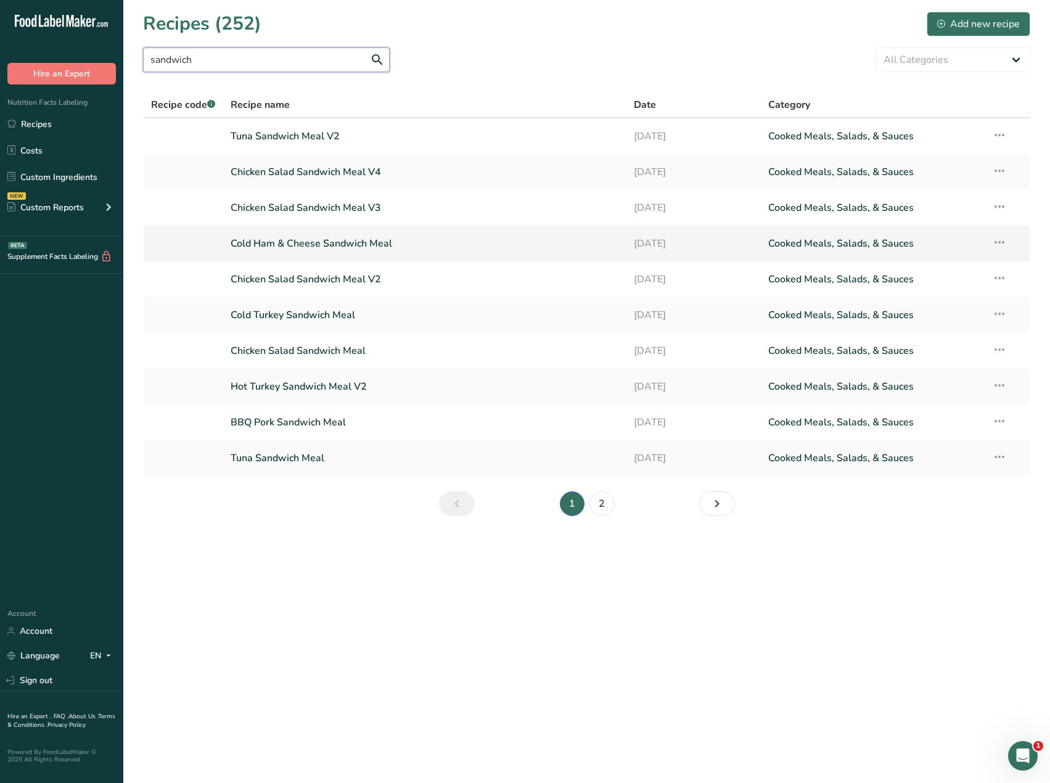
type input "sandwich"
click at [280, 244] on link "Cold Ham & Cheese Sandwich Meal" at bounding box center [425, 244] width 388 height 26
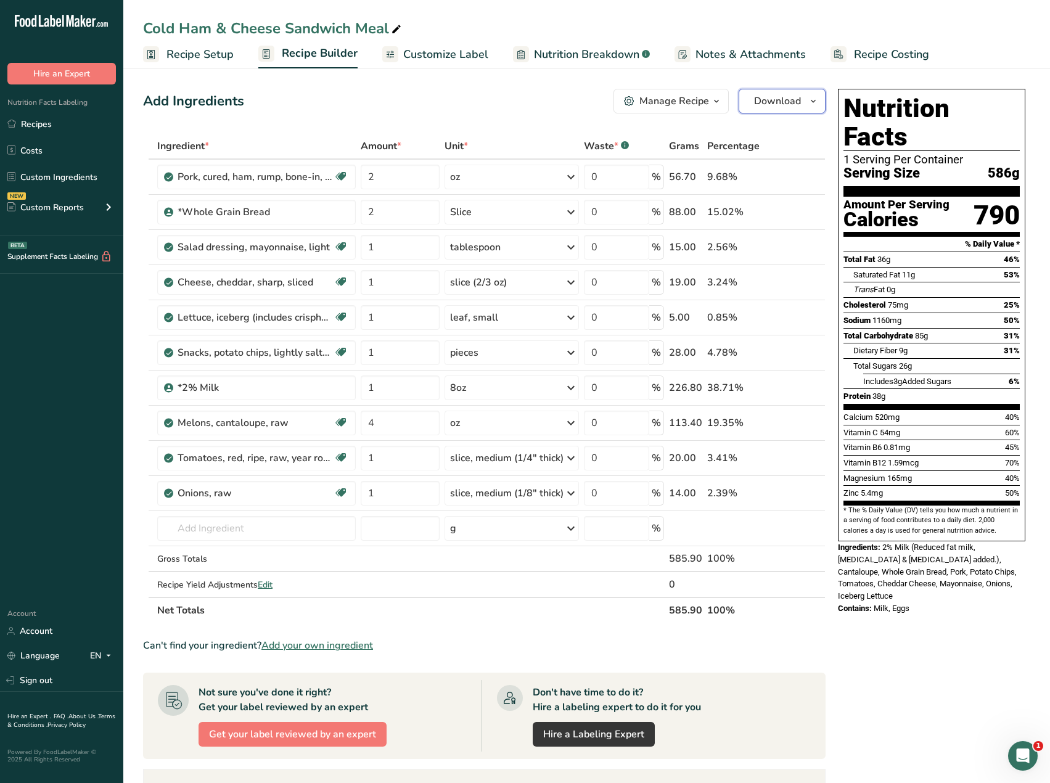
click at [782, 105] on span "Download" at bounding box center [777, 101] width 47 height 15
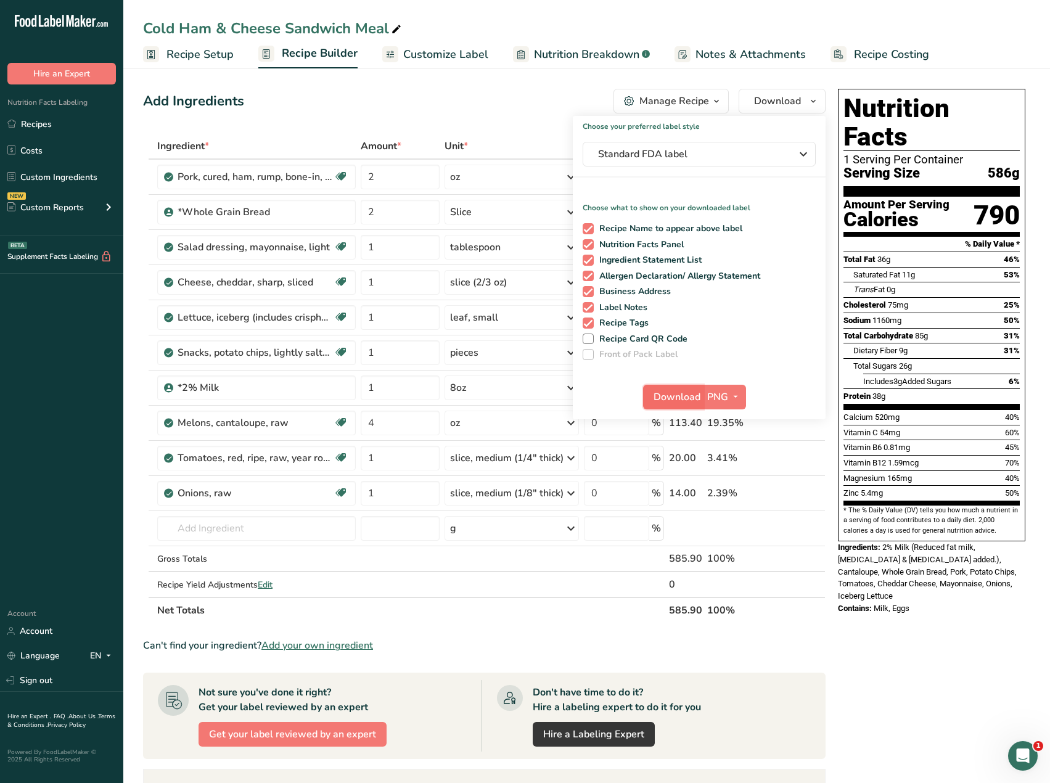
click at [663, 396] on span "Download" at bounding box center [676, 397] width 47 height 15
click at [37, 127] on link "Recipes" at bounding box center [61, 123] width 123 height 23
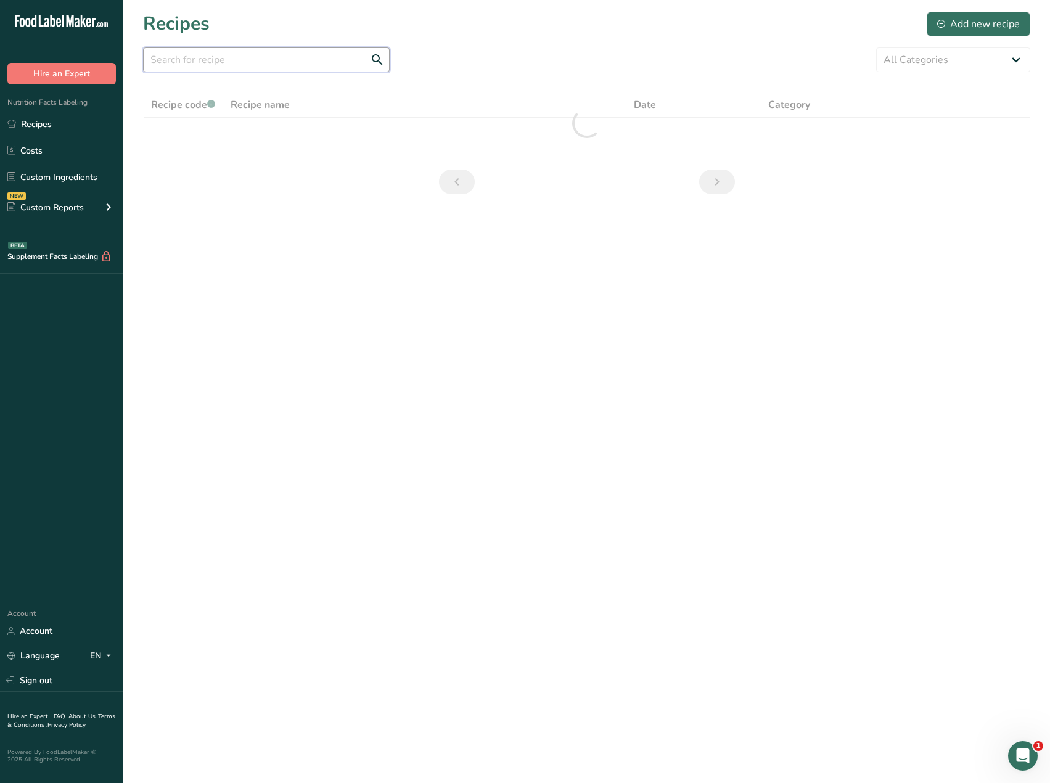
click at [280, 63] on input "text" at bounding box center [266, 59] width 247 height 25
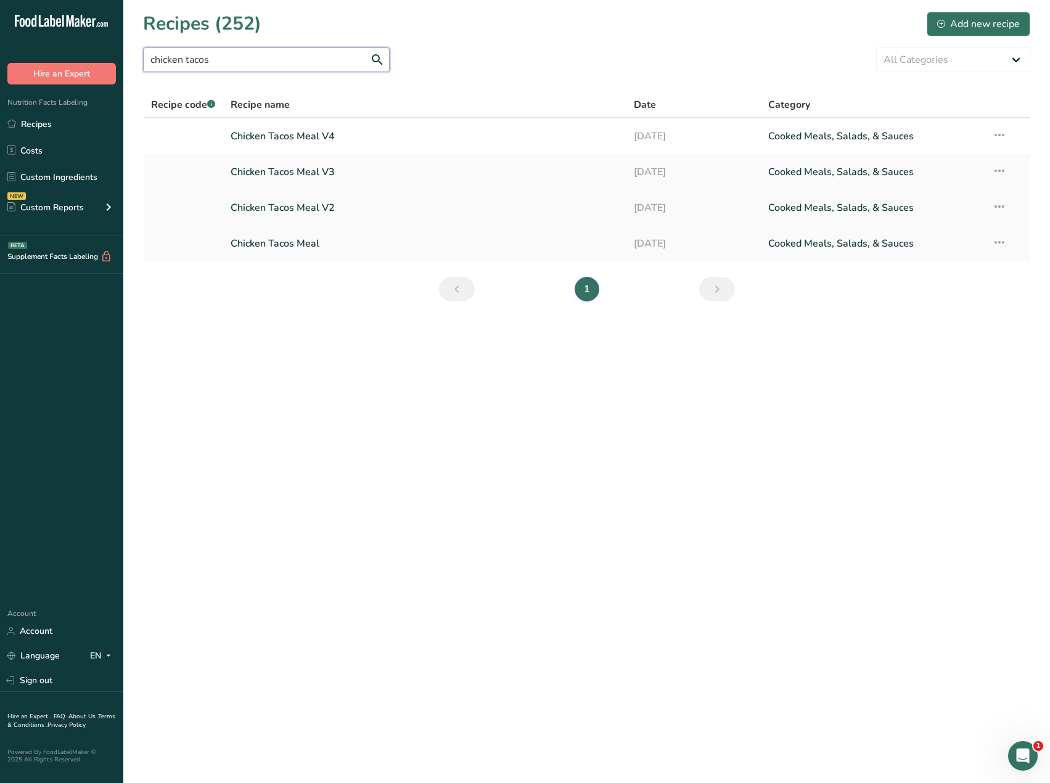
type input "chicken tacos"
click at [285, 208] on link "Chicken Tacos Meal V2" at bounding box center [425, 208] width 388 height 26
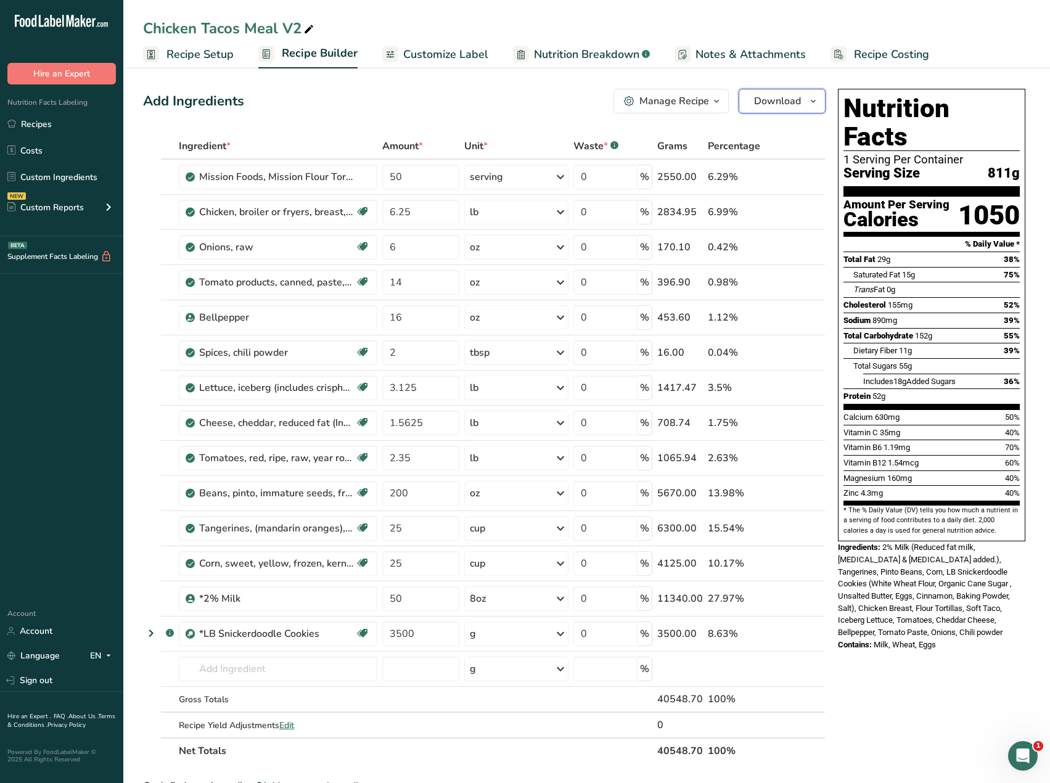
click at [783, 95] on span "Download" at bounding box center [777, 101] width 47 height 15
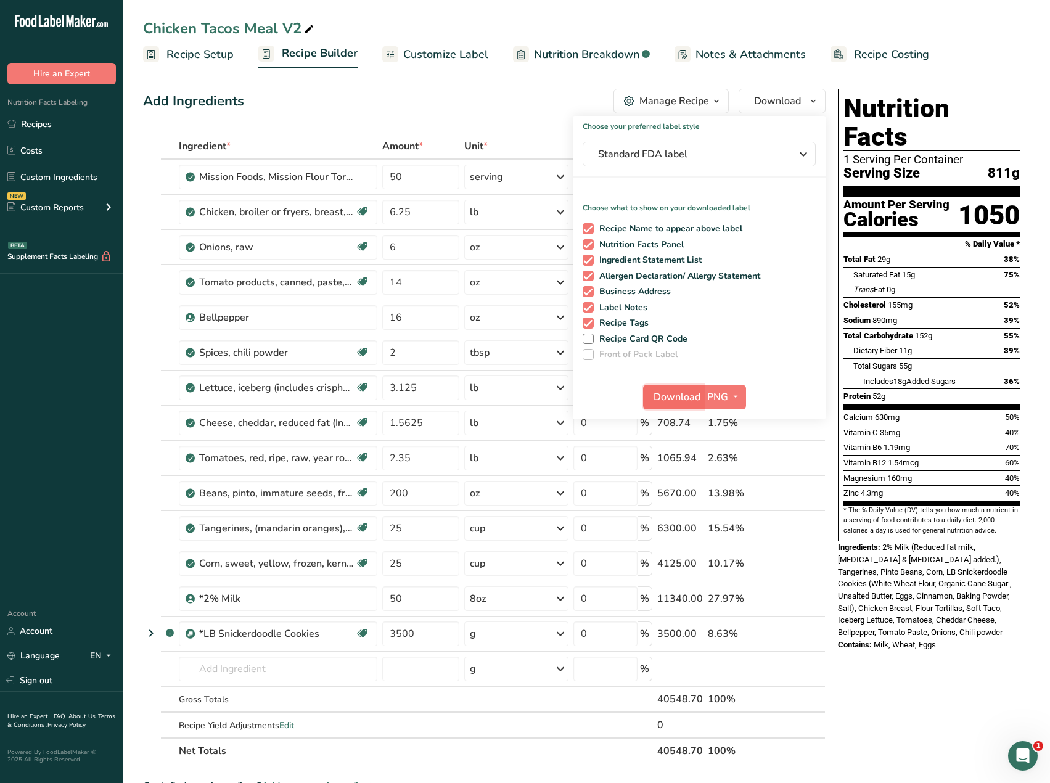
click at [672, 390] on span "Download" at bounding box center [676, 397] width 47 height 15
drag, startPoint x: 41, startPoint y: 125, endPoint x: 191, endPoint y: 80, distance: 157.0
click at [41, 125] on link "Recipes" at bounding box center [61, 123] width 123 height 23
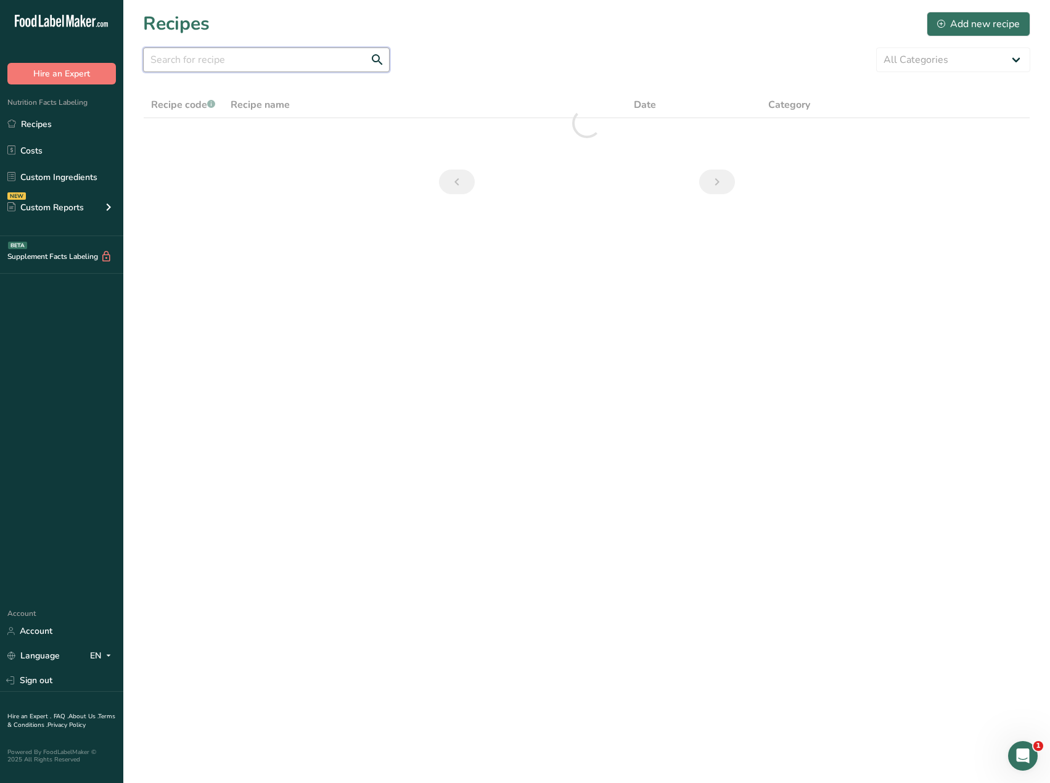
click at [301, 66] on input "text" at bounding box center [266, 59] width 247 height 25
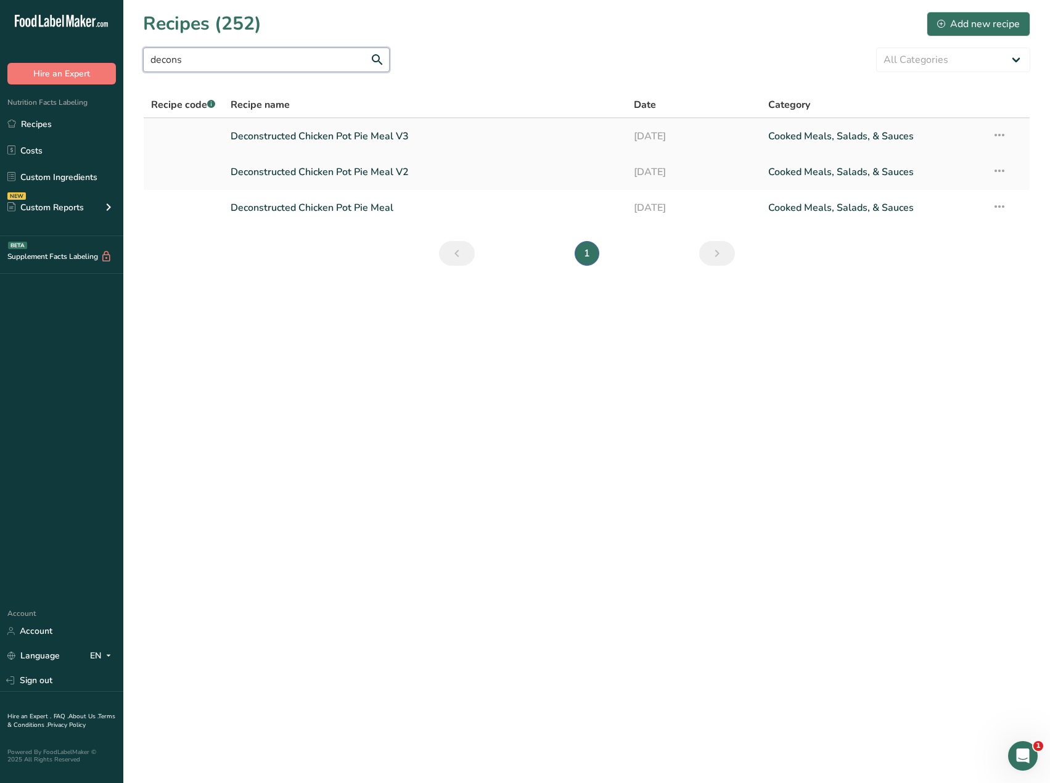
type input "decons"
click at [304, 132] on link "Deconstructed Chicken Pot Pie Meal V3" at bounding box center [425, 136] width 388 height 26
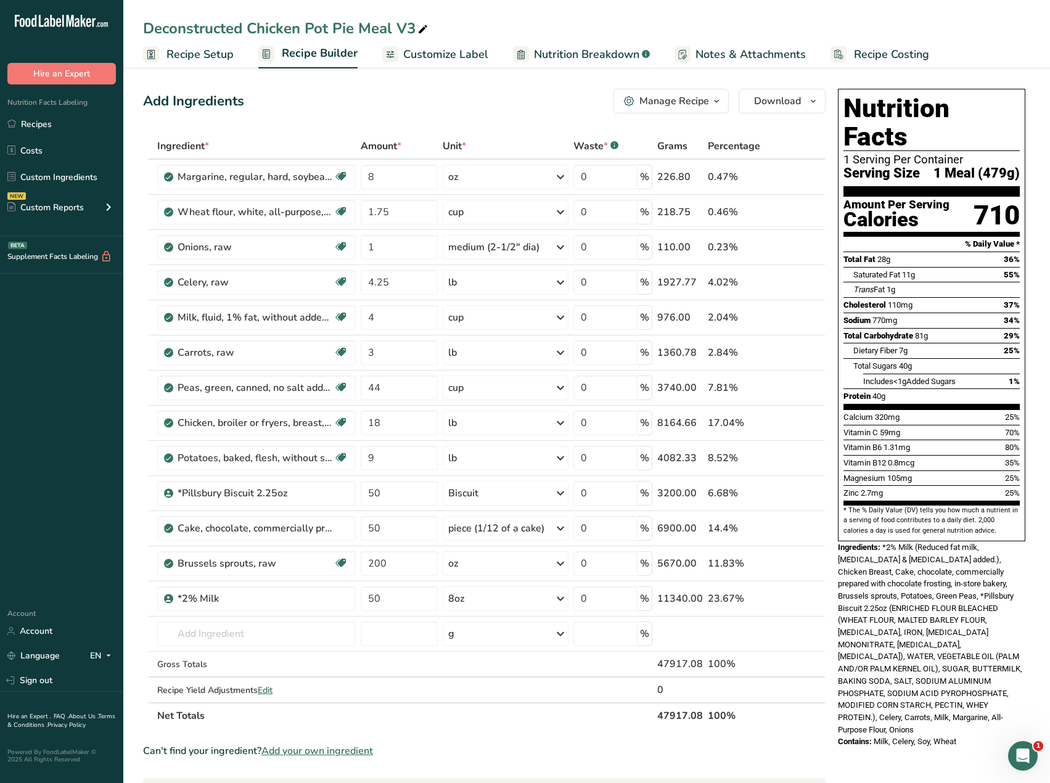
click at [437, 53] on span "Customize Label" at bounding box center [445, 54] width 85 height 17
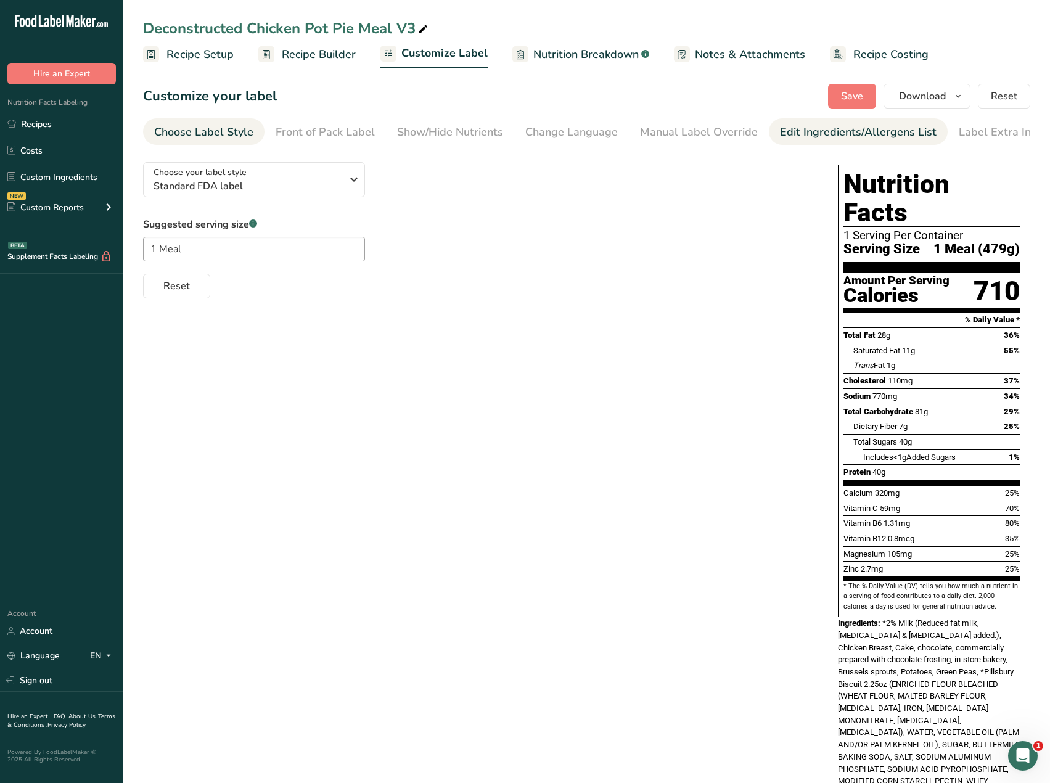
click at [842, 136] on div "Edit Ingredients/Allergens List" at bounding box center [858, 132] width 157 height 17
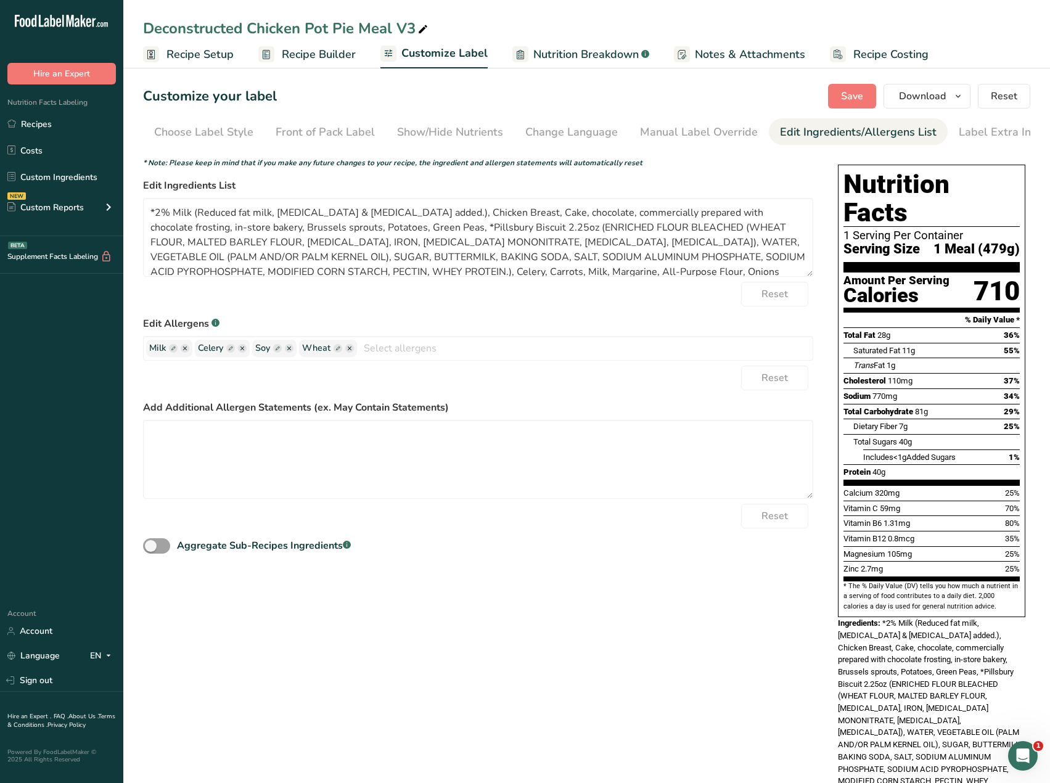
scroll to position [0, 9]
click at [155, 213] on textarea "*2% Milk (Reduced fat milk, Vitamin A palmitate & Vitamin D3 added.), Chicken B…" at bounding box center [478, 237] width 670 height 79
click at [710, 214] on textarea "2% Milk (Reduced fat milk, Vitamin A palmitate & Vitamin D3 added.), Chicken Br…" at bounding box center [478, 237] width 670 height 79
click at [677, 213] on textarea "2% Milk (Reduced fat milk, Vitamin A palmitate & Vitamin D3 added.), Chicken Br…" at bounding box center [478, 237] width 670 height 79
drag, startPoint x: 761, startPoint y: 218, endPoint x: 696, endPoint y: 213, distance: 64.3
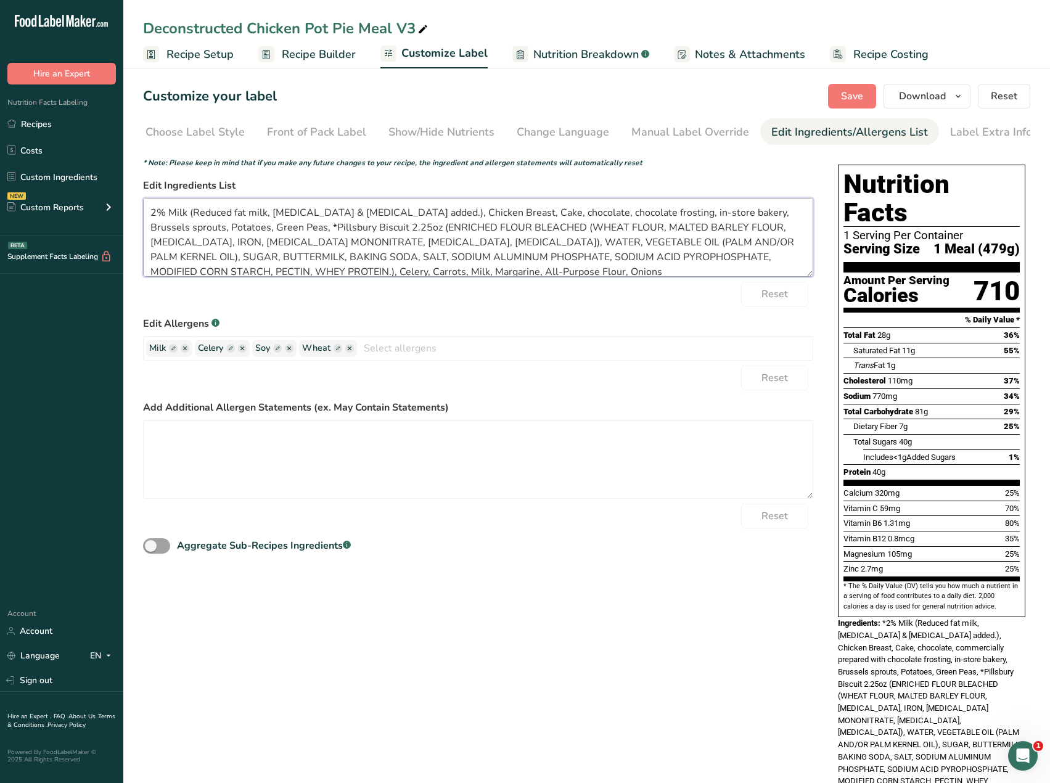
click at [696, 213] on textarea "2% Milk (Reduced fat milk, Vitamin A palmitate & Vitamin D3 added.), Chicken Br…" at bounding box center [478, 237] width 670 height 79
click at [253, 231] on textarea "2% Milk (Reduced fat milk, Vitamin A palmitate & Vitamin D3 added.), Chicken Br…" at bounding box center [478, 237] width 670 height 79
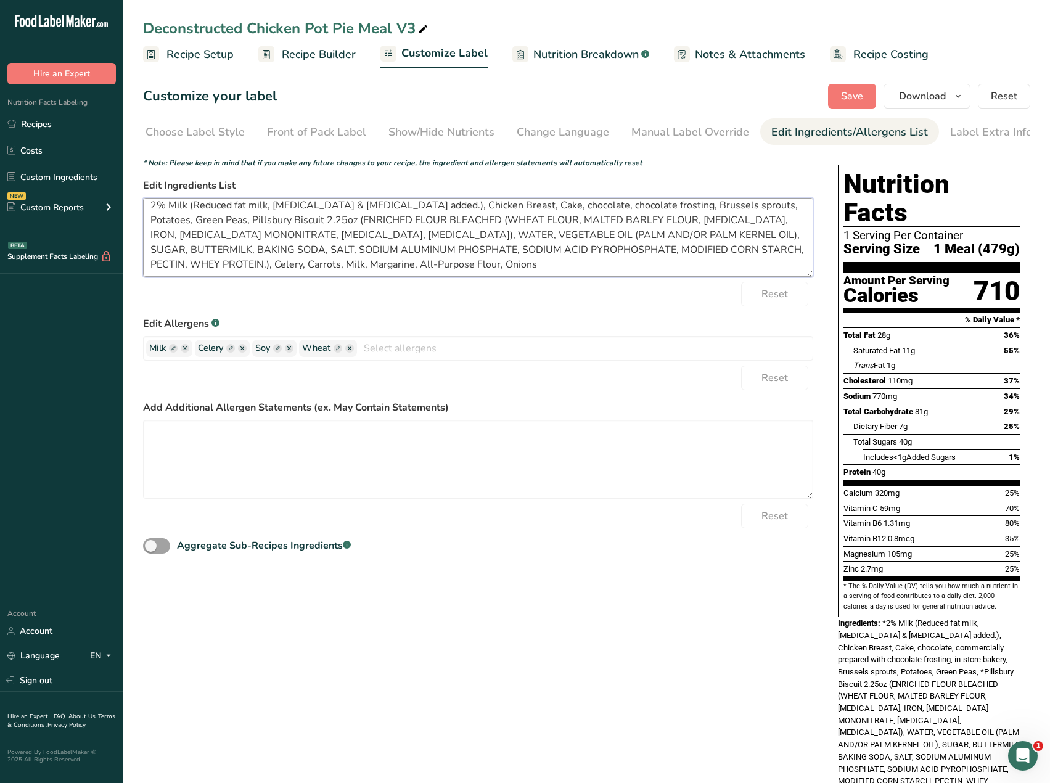
scroll to position [10, 0]
type textarea "2% Milk (Reduced fat milk, Vitamin A palmitate & Vitamin D3 added.), Chicken Br…"
click at [851, 96] on span "Save" at bounding box center [852, 96] width 22 height 15
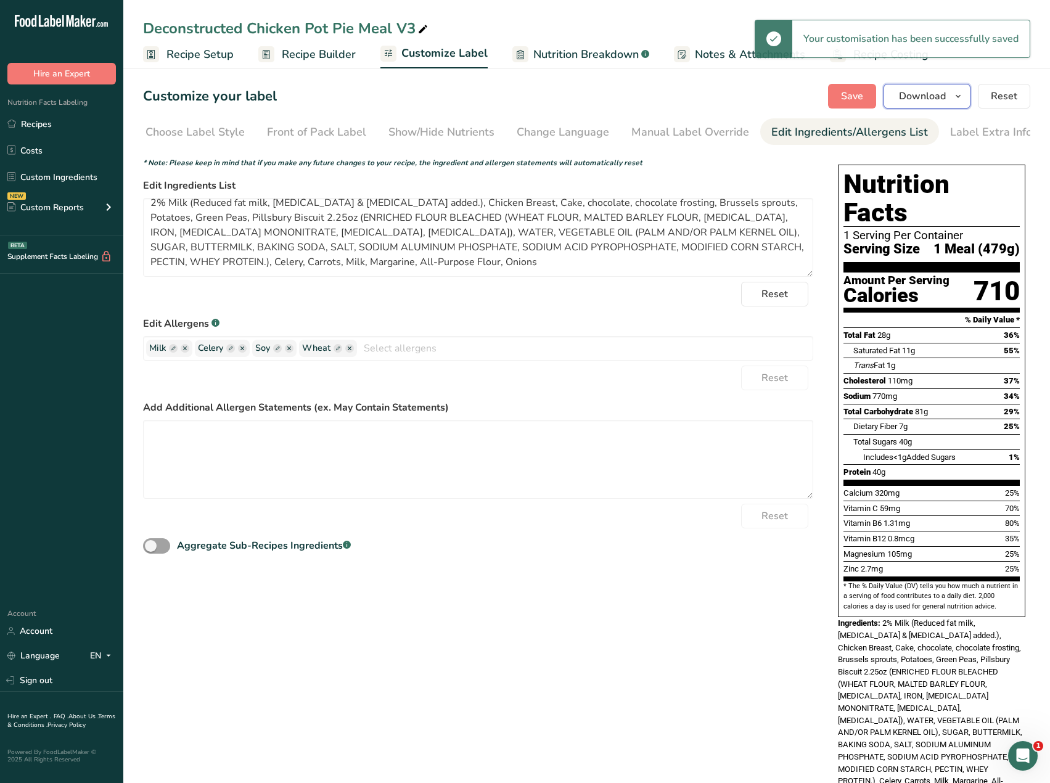
click at [935, 91] on span "Download" at bounding box center [922, 96] width 47 height 15
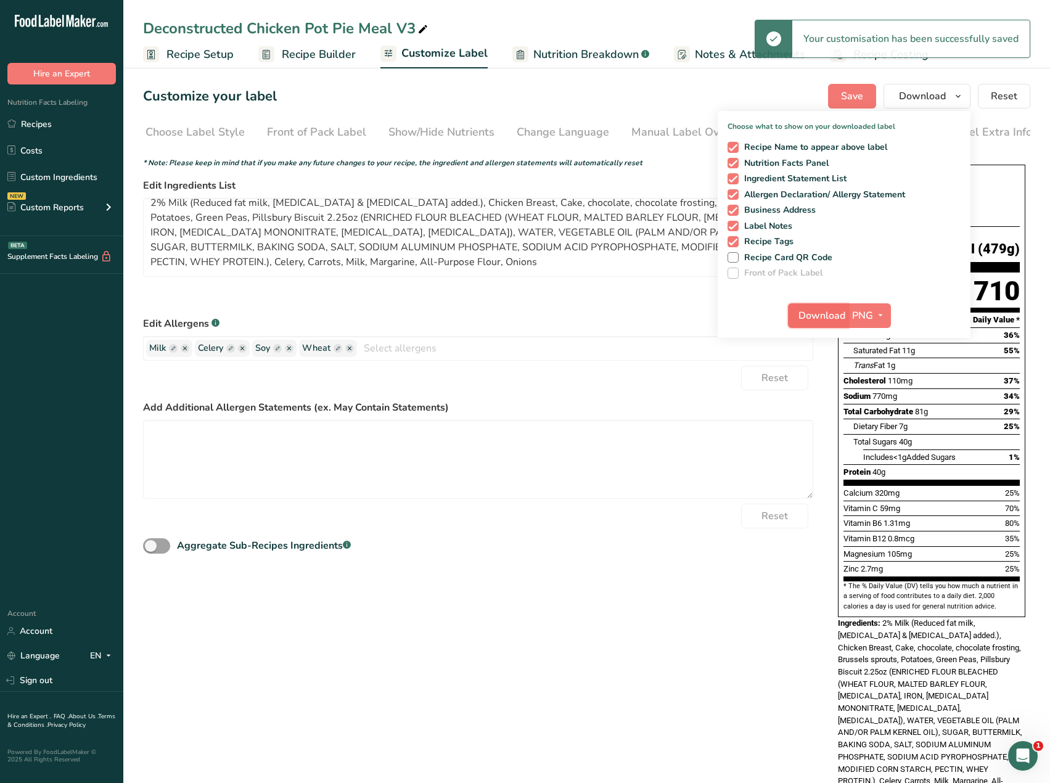
click at [824, 317] on span "Download" at bounding box center [821, 315] width 47 height 15
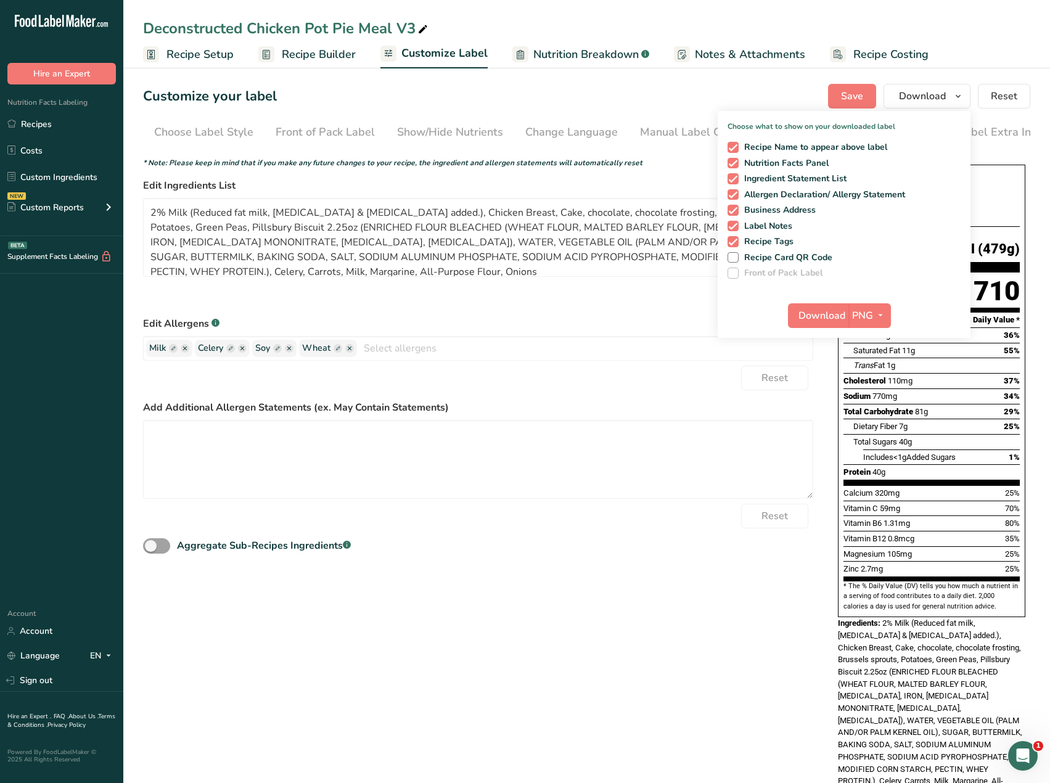
scroll to position [10, 0]
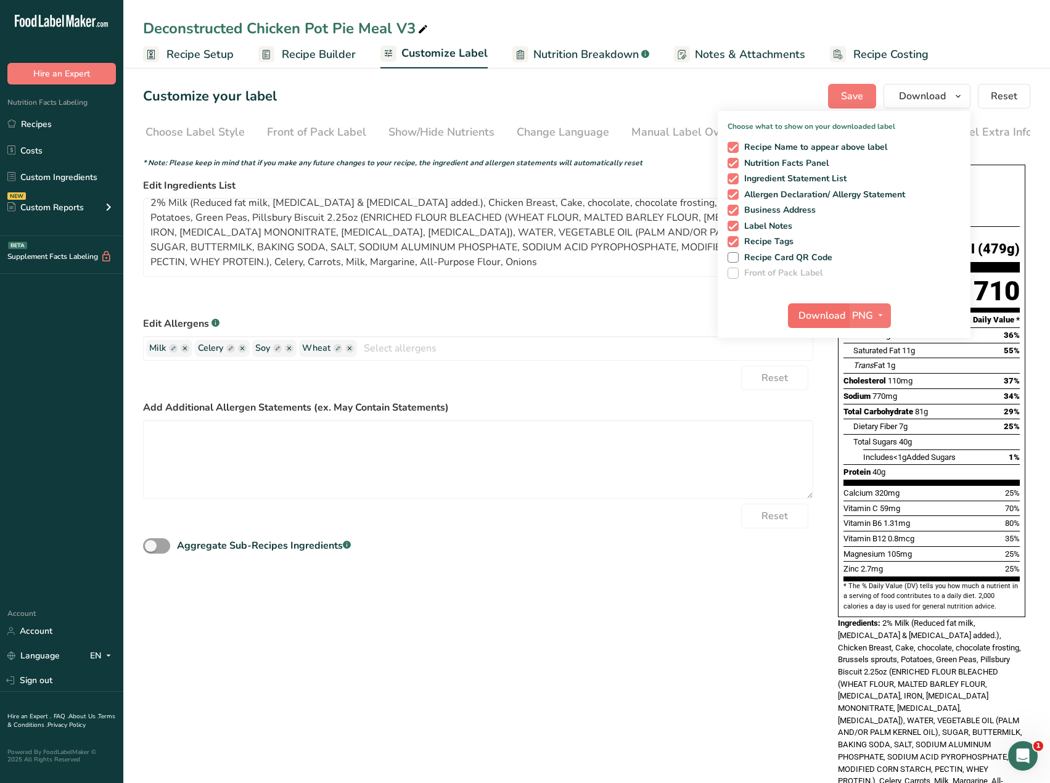
drag, startPoint x: 57, startPoint y: 128, endPoint x: 822, endPoint y: 321, distance: 788.9
click at [57, 128] on link "Recipes" at bounding box center [61, 123] width 123 height 23
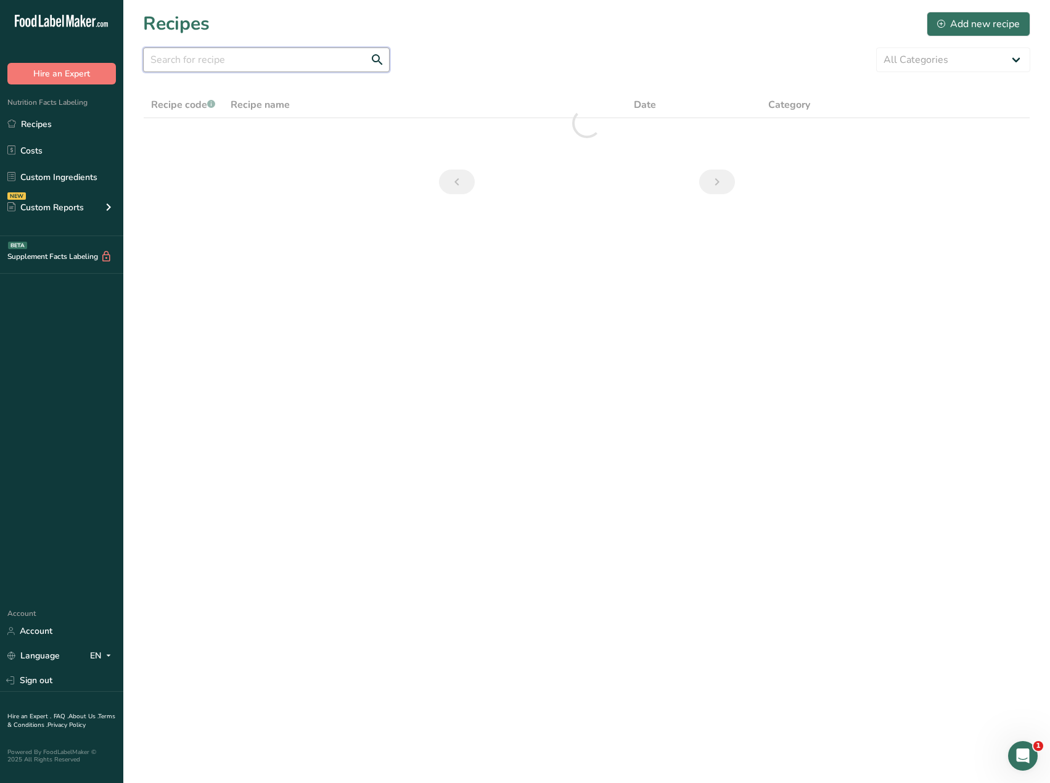
click at [233, 70] on input "text" at bounding box center [266, 59] width 247 height 25
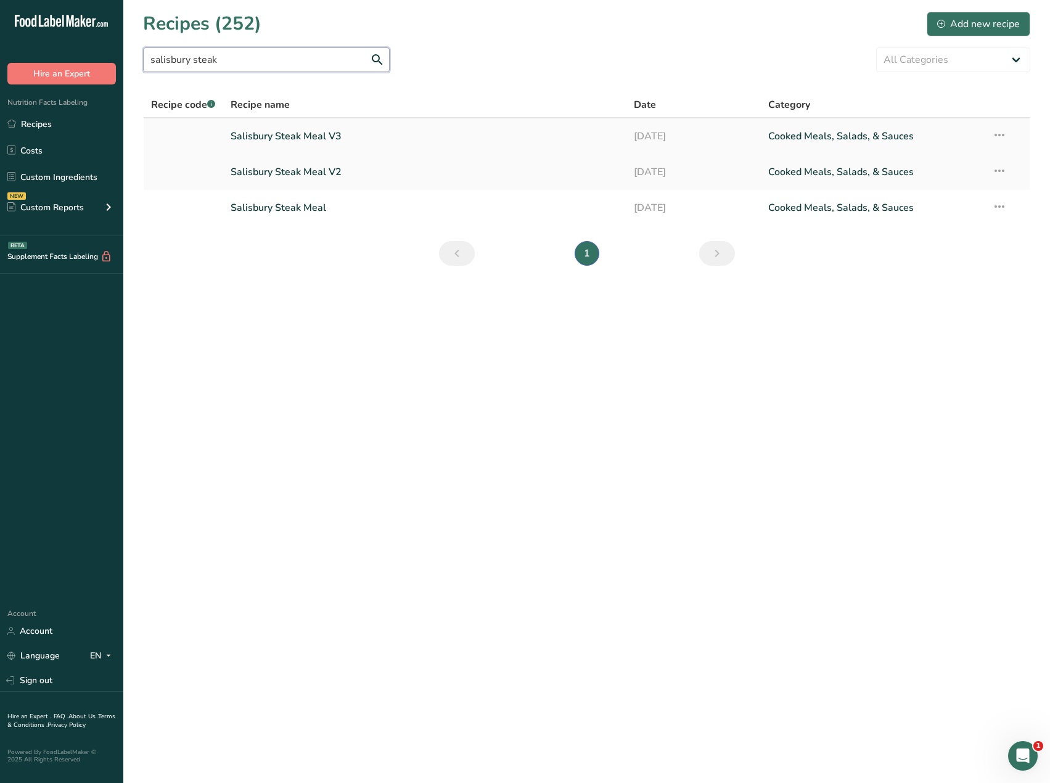
type input "salisbury steak"
click at [288, 137] on link "Salisbury Steak Meal V3" at bounding box center [425, 136] width 388 height 26
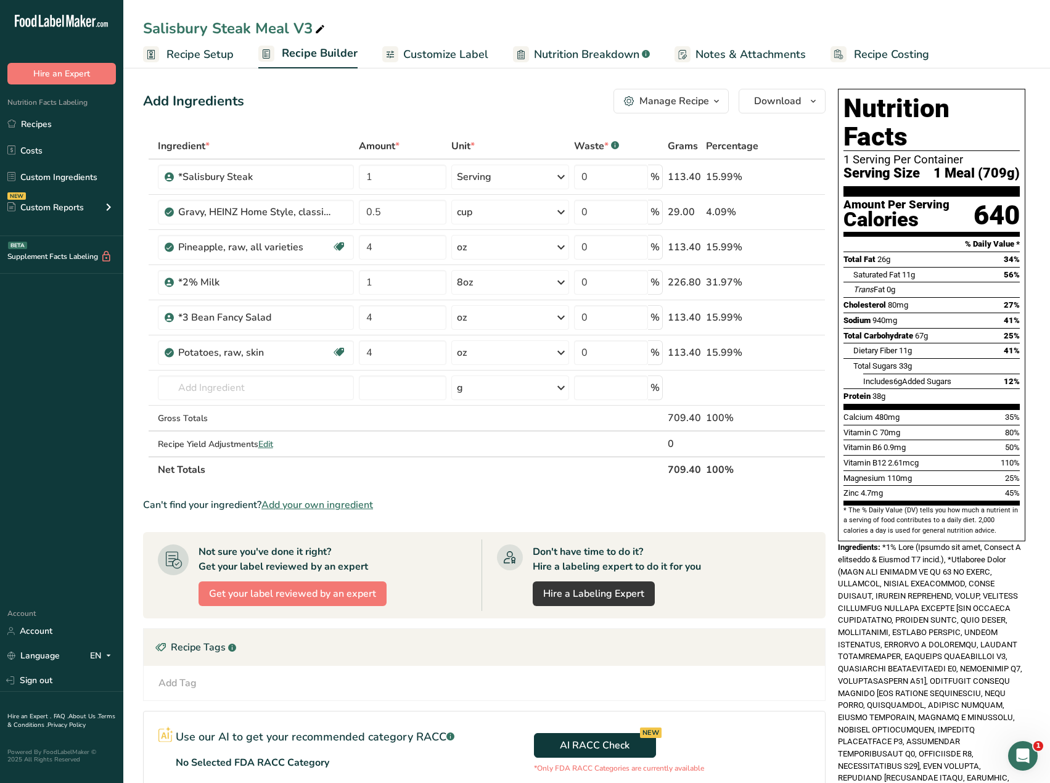
click at [457, 54] on span "Customize Label" at bounding box center [445, 54] width 85 height 17
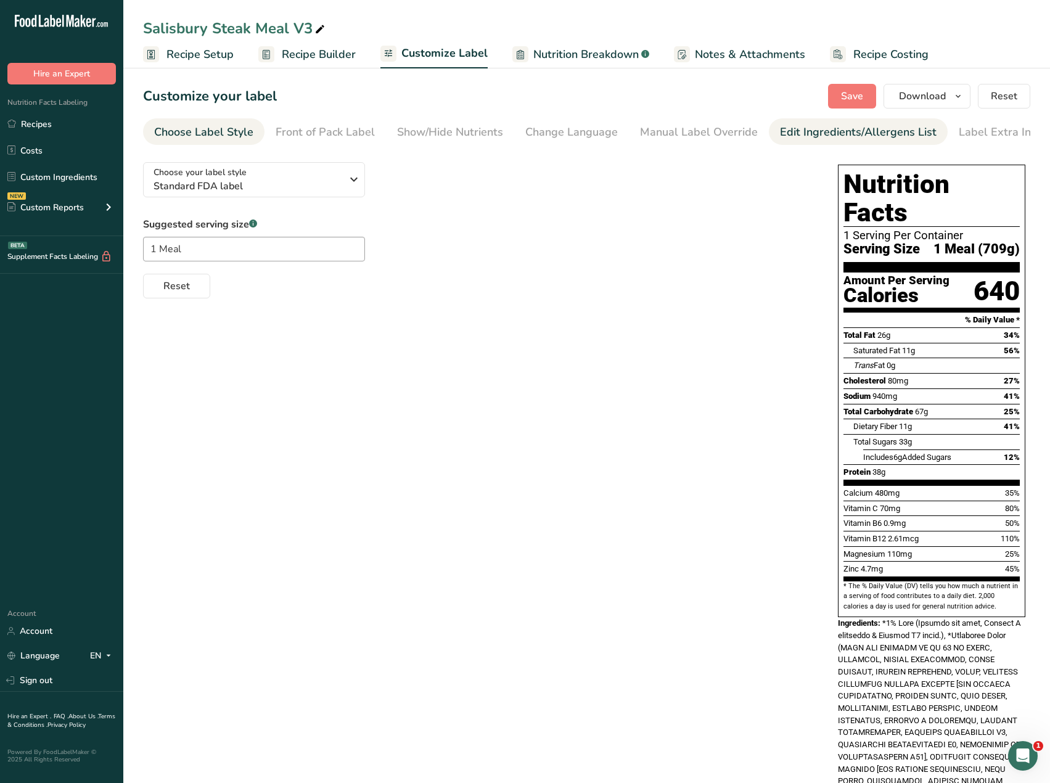
click at [844, 125] on div "Edit Ingredients/Allergens List" at bounding box center [858, 132] width 157 height 17
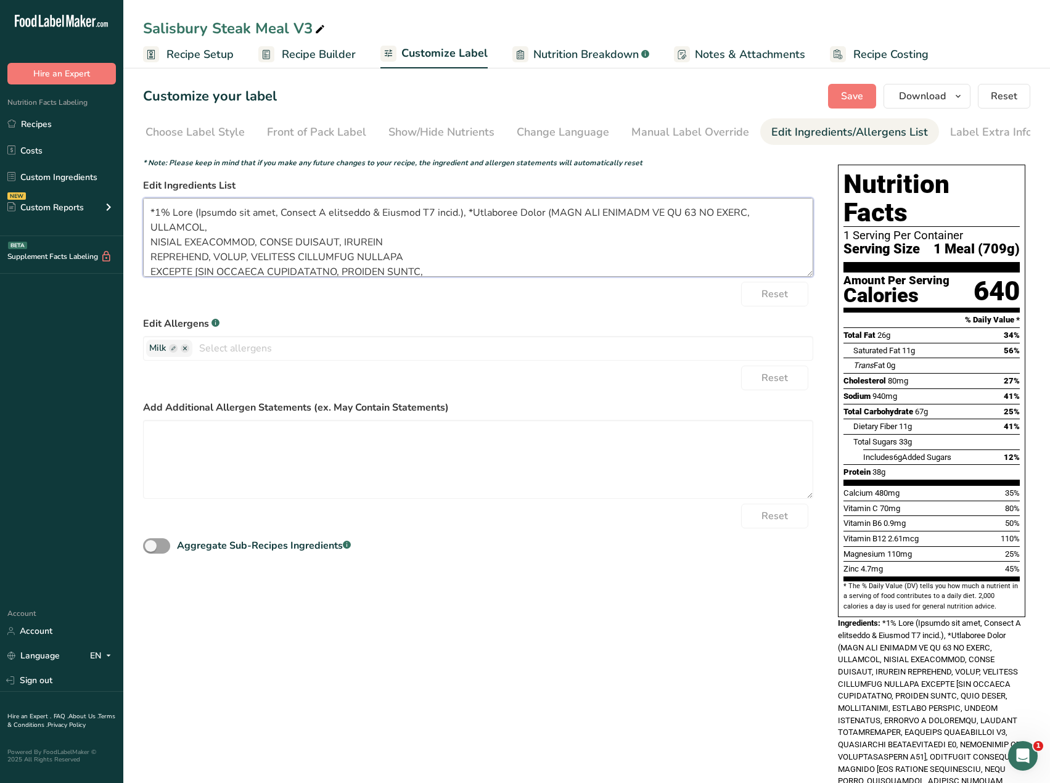
click at [156, 216] on textarea at bounding box center [478, 237] width 670 height 79
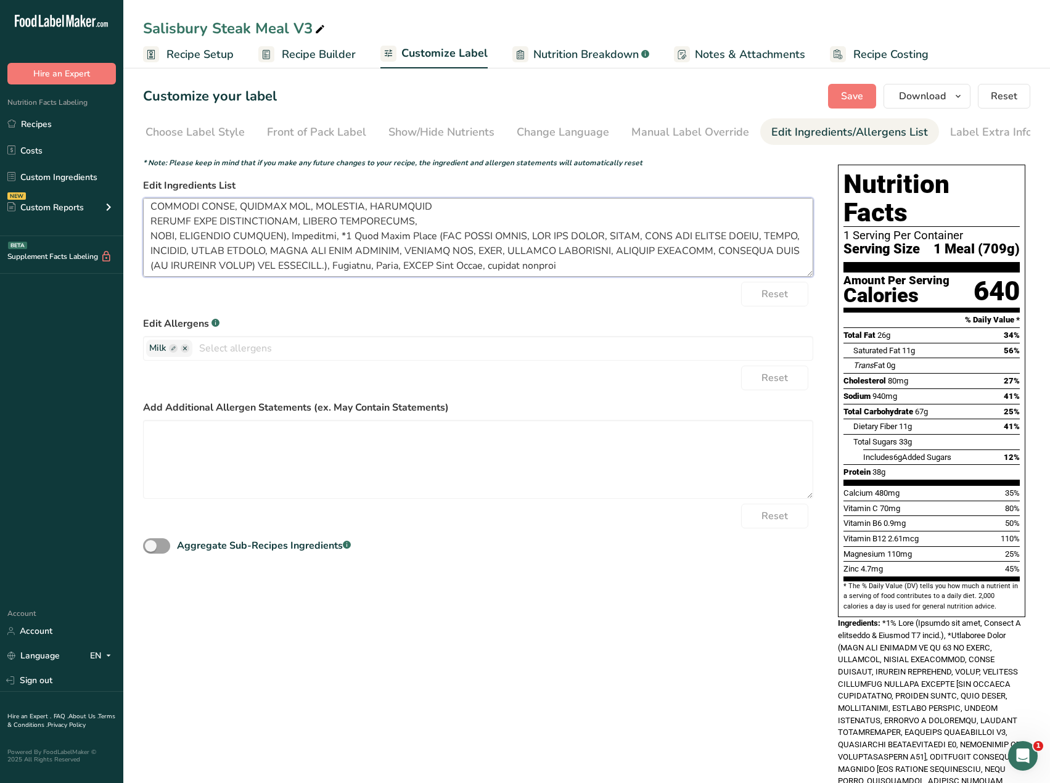
scroll to position [261, 0]
click at [343, 235] on textarea at bounding box center [478, 237] width 670 height 79
click at [478, 268] on textarea at bounding box center [478, 237] width 670 height 79
type textarea "2% Milk (Reduced fat milk, Vitamin A palmitate & Vitamin D3 added.), *Salisbury…"
click at [844, 95] on span "Save" at bounding box center [852, 96] width 22 height 15
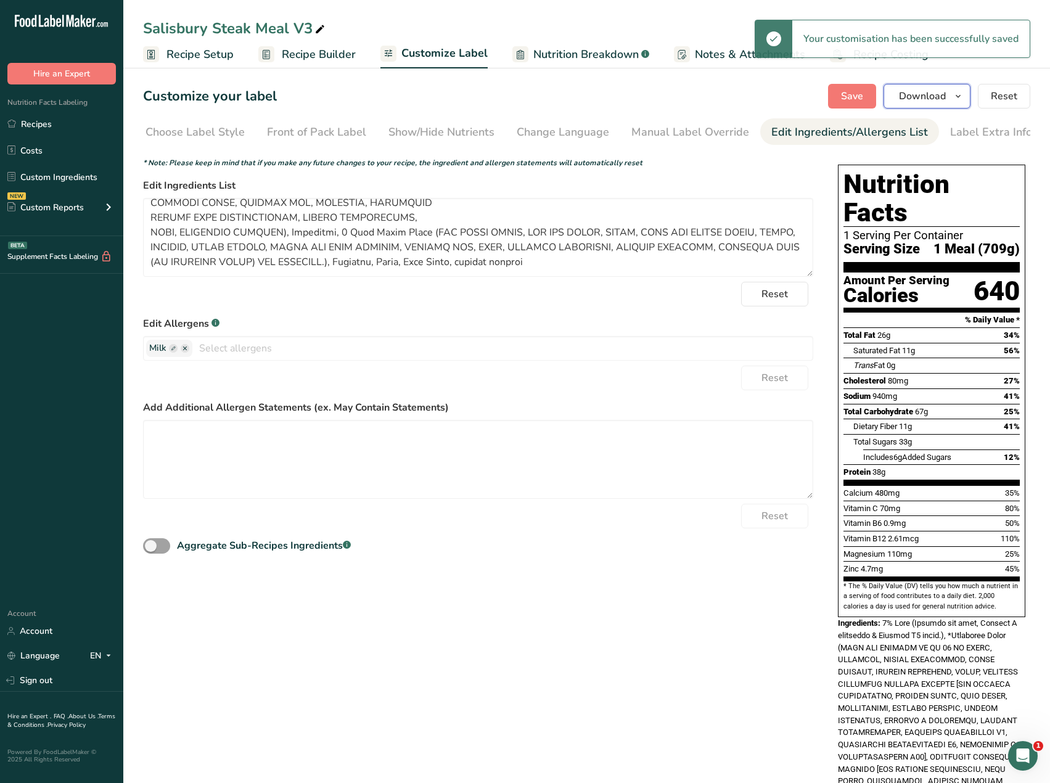
click at [959, 86] on button "Download" at bounding box center [926, 96] width 87 height 25
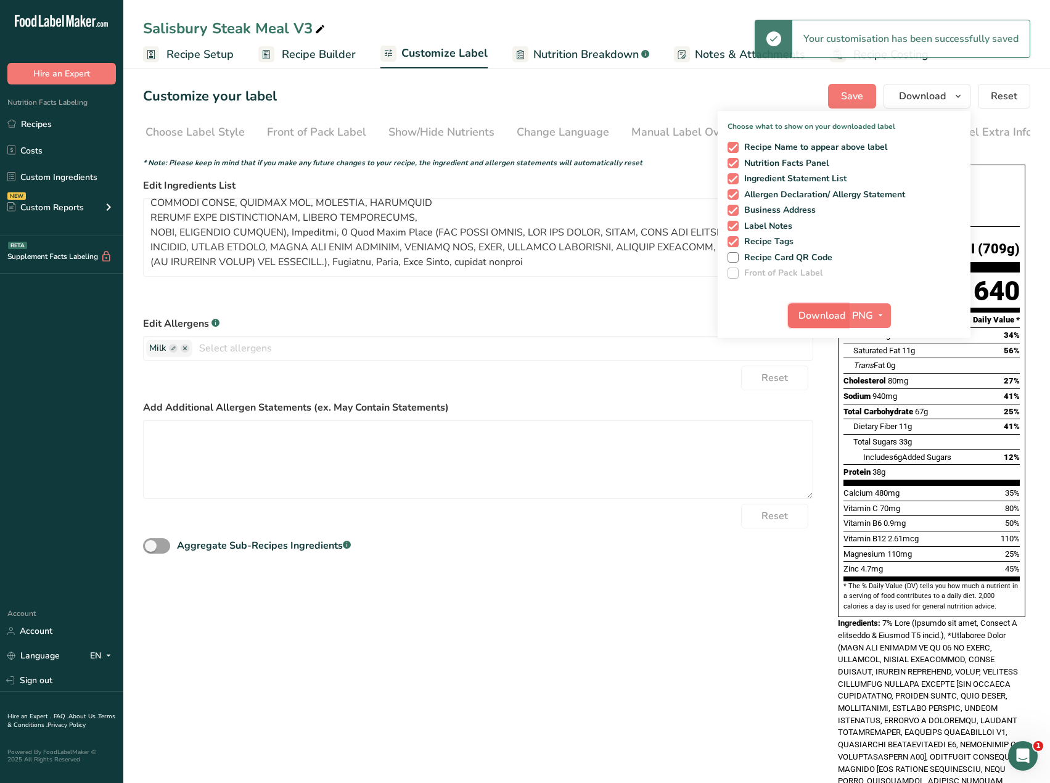
click at [812, 322] on span "Download" at bounding box center [821, 315] width 47 height 15
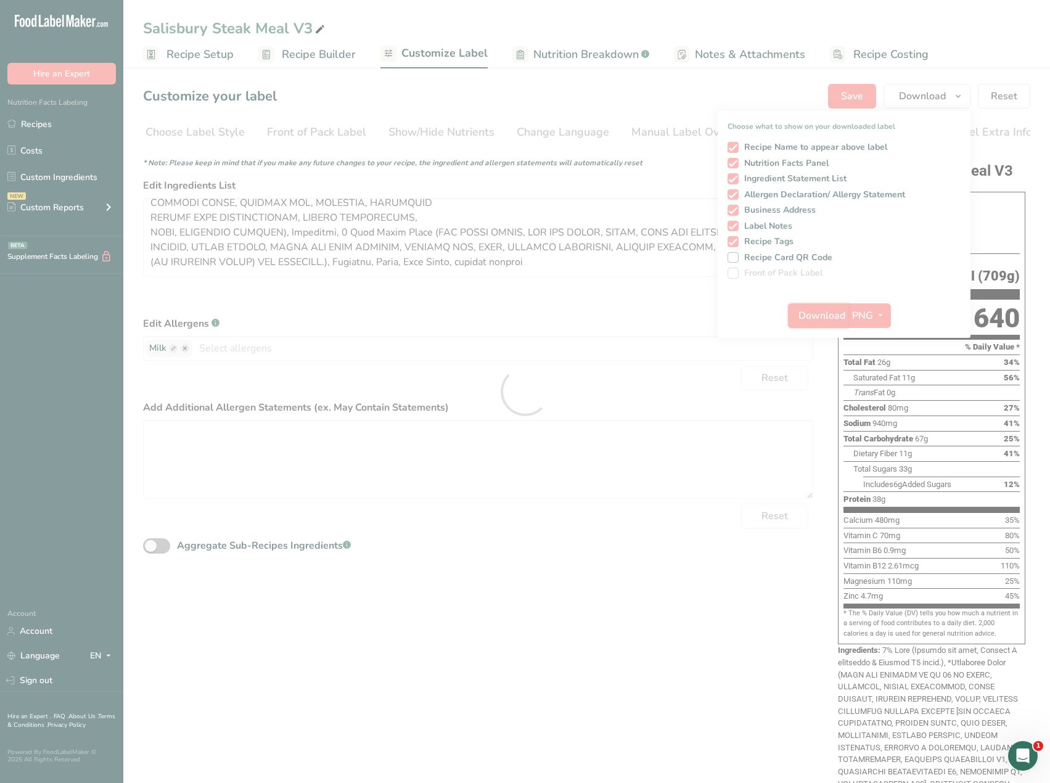
scroll to position [0, 0]
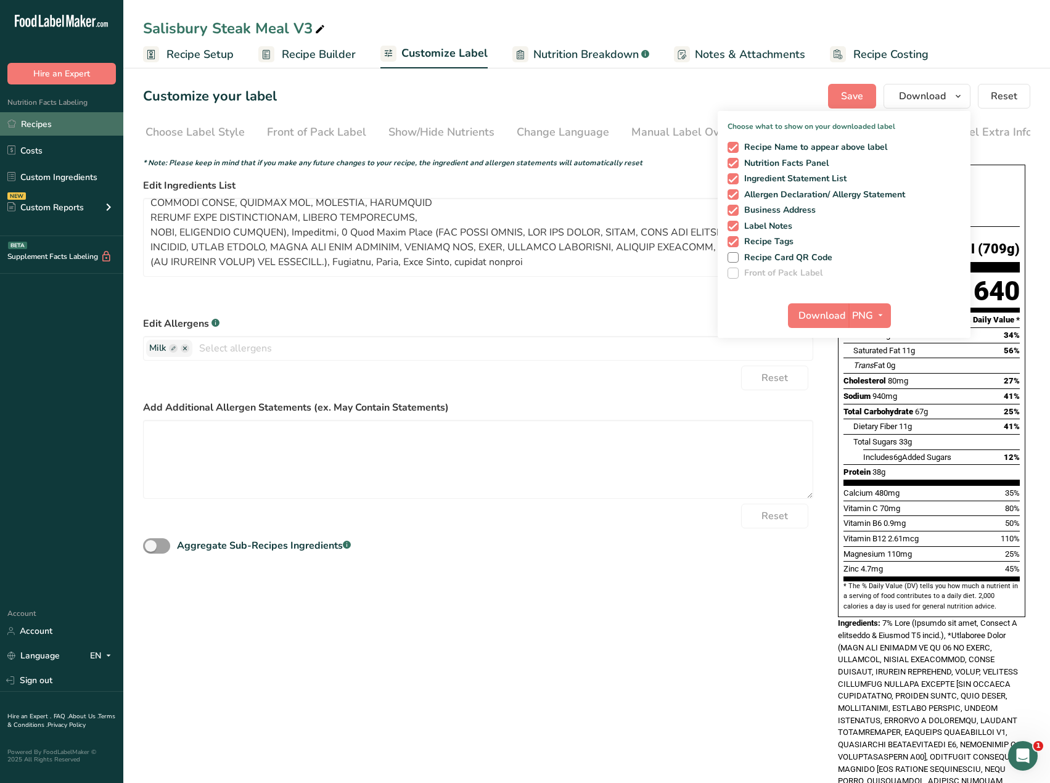
click at [44, 125] on link "Recipes" at bounding box center [61, 123] width 123 height 23
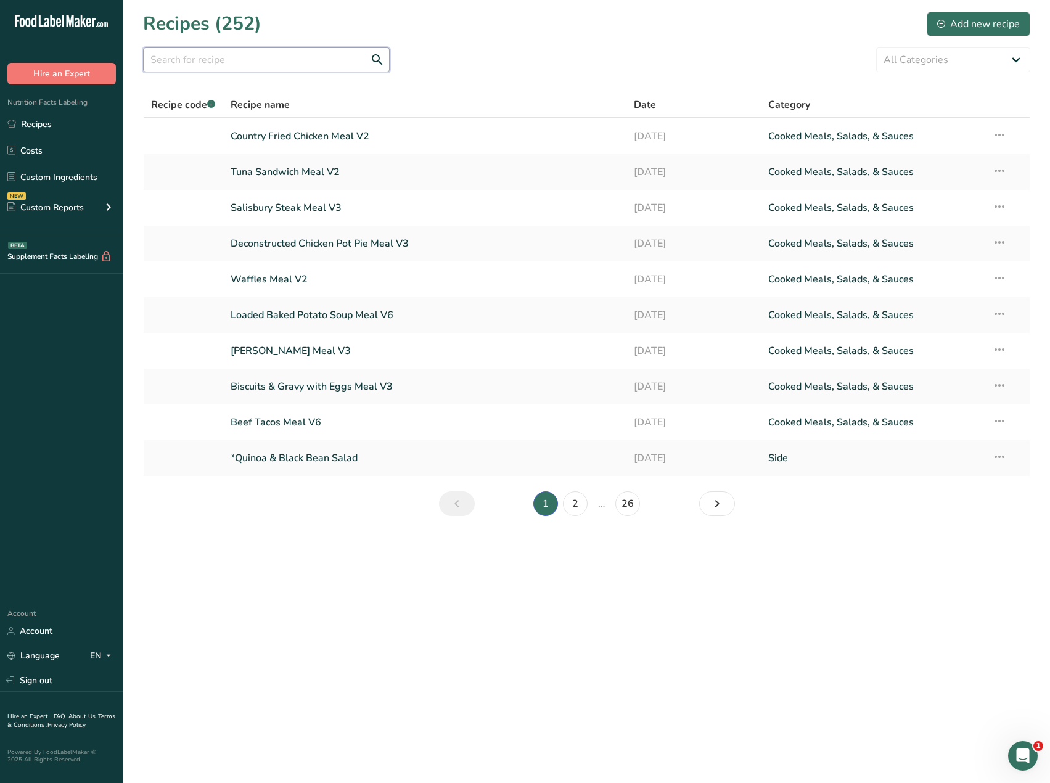
click at [203, 62] on input "text" at bounding box center [266, 59] width 247 height 25
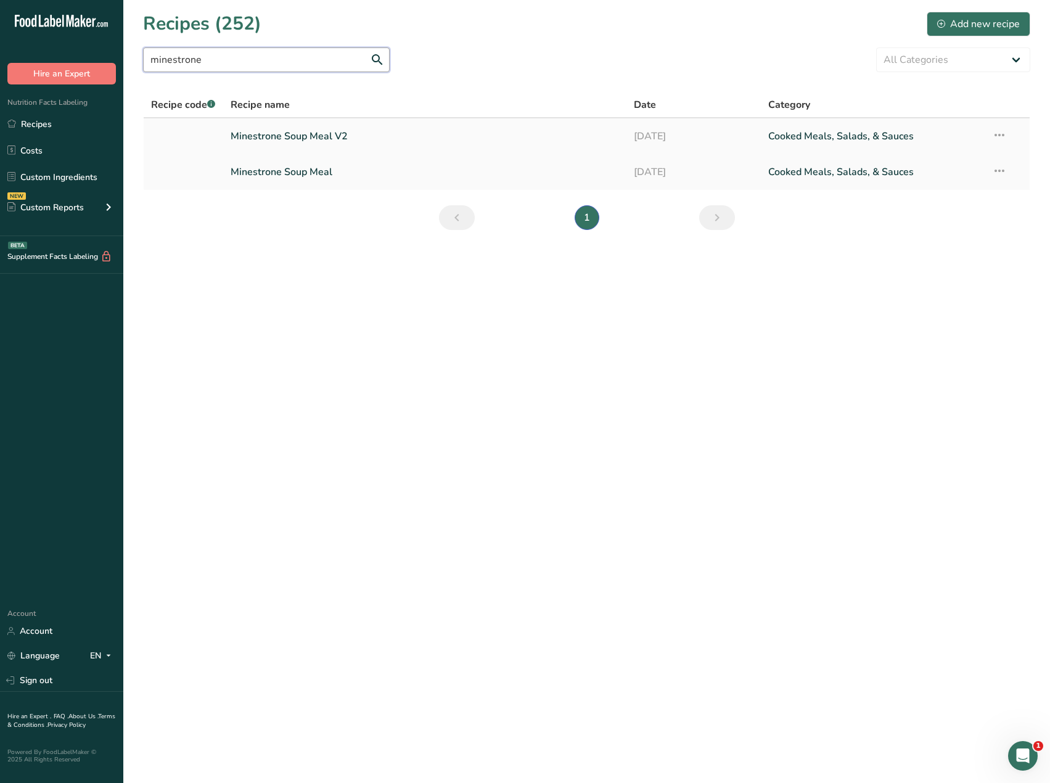
type input "minestrone"
click at [265, 134] on link "Minestrone Soup Meal V2" at bounding box center [425, 136] width 388 height 26
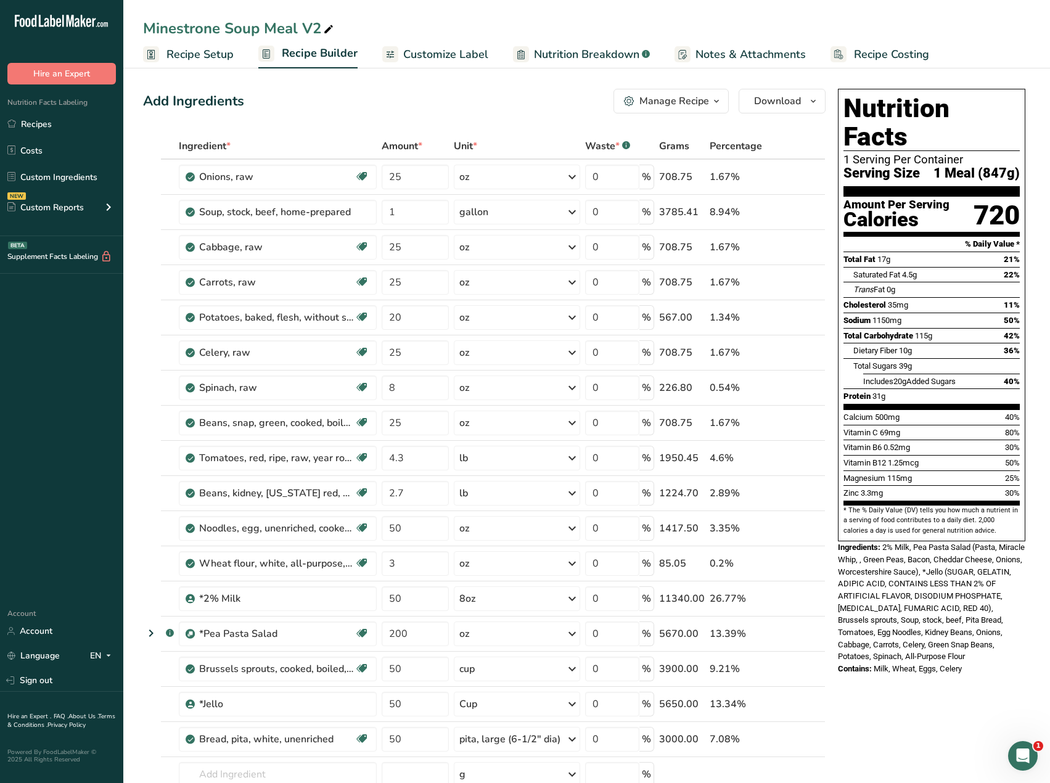
click at [455, 54] on span "Customize Label" at bounding box center [445, 54] width 85 height 17
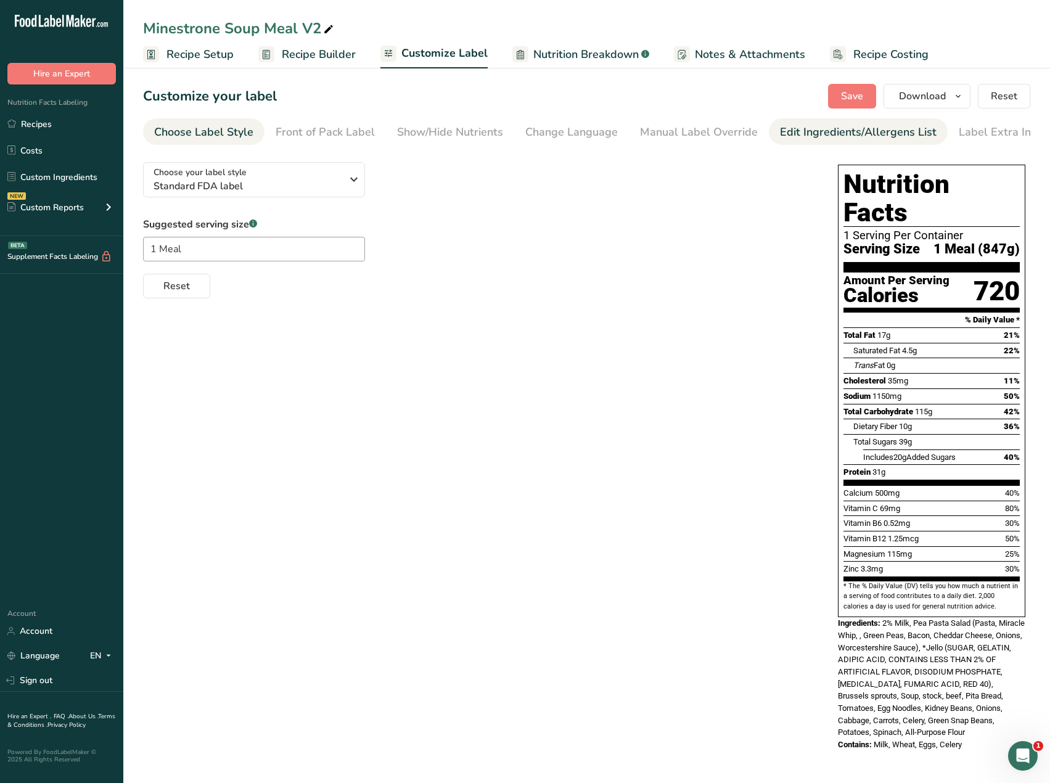
click at [812, 135] on div "Edit Ingredients/Allergens List" at bounding box center [858, 132] width 157 height 17
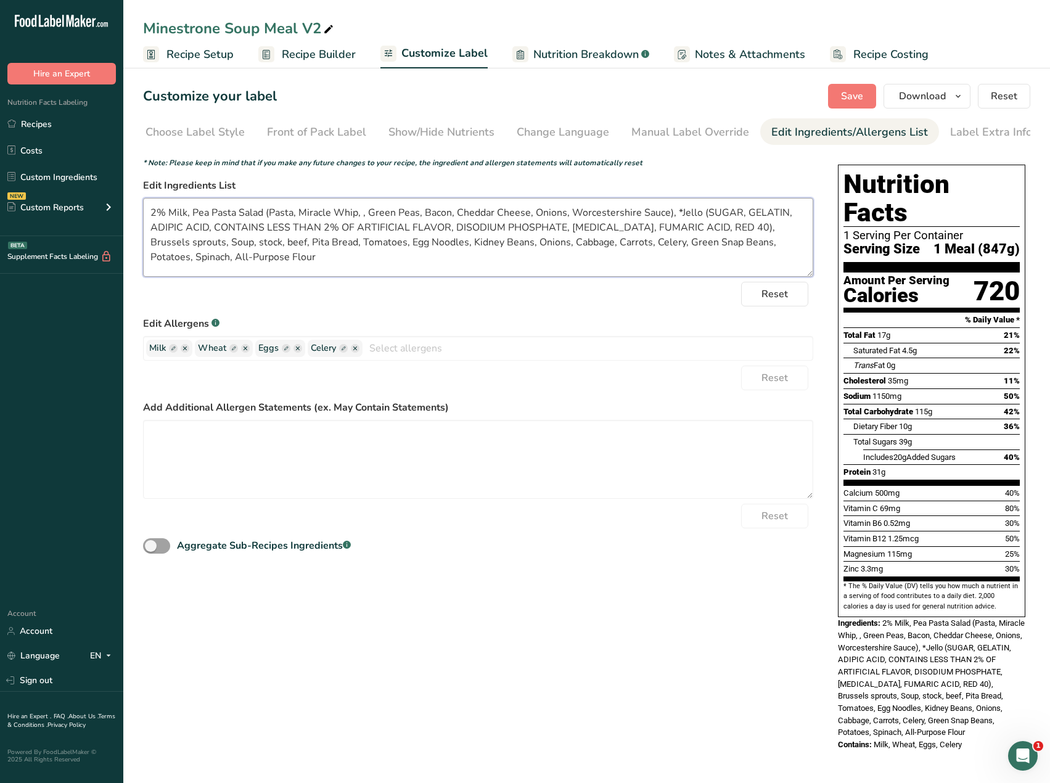
click at [675, 218] on textarea "2% Milk, Pea Pasta Salad (Pasta, Miracle Whip, , Green Peas, Bacon, Cheddar Che…" at bounding box center [478, 237] width 670 height 79
type textarea "2% Milk, Pea Pasta Salad (Pasta, Miracle Whip, , Green Peas, Bacon, Cheddar Che…"
click at [862, 93] on span "Save" at bounding box center [852, 96] width 22 height 15
click at [929, 99] on span "Download" at bounding box center [922, 96] width 47 height 15
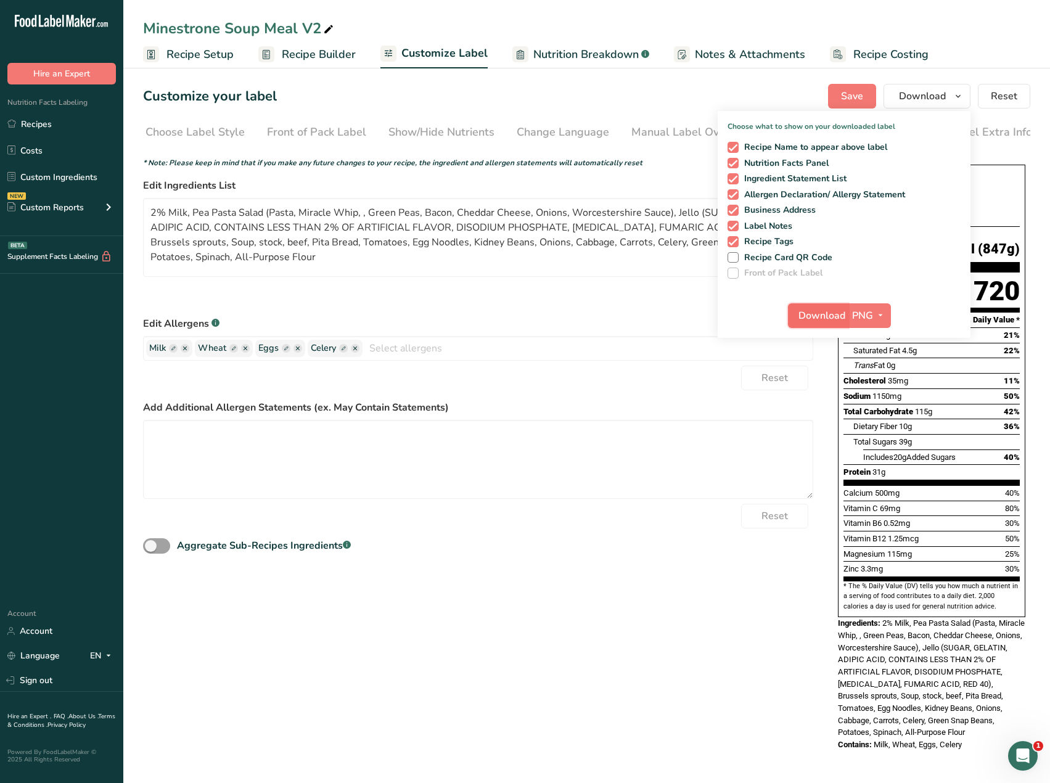
click at [819, 314] on span "Download" at bounding box center [821, 315] width 47 height 15
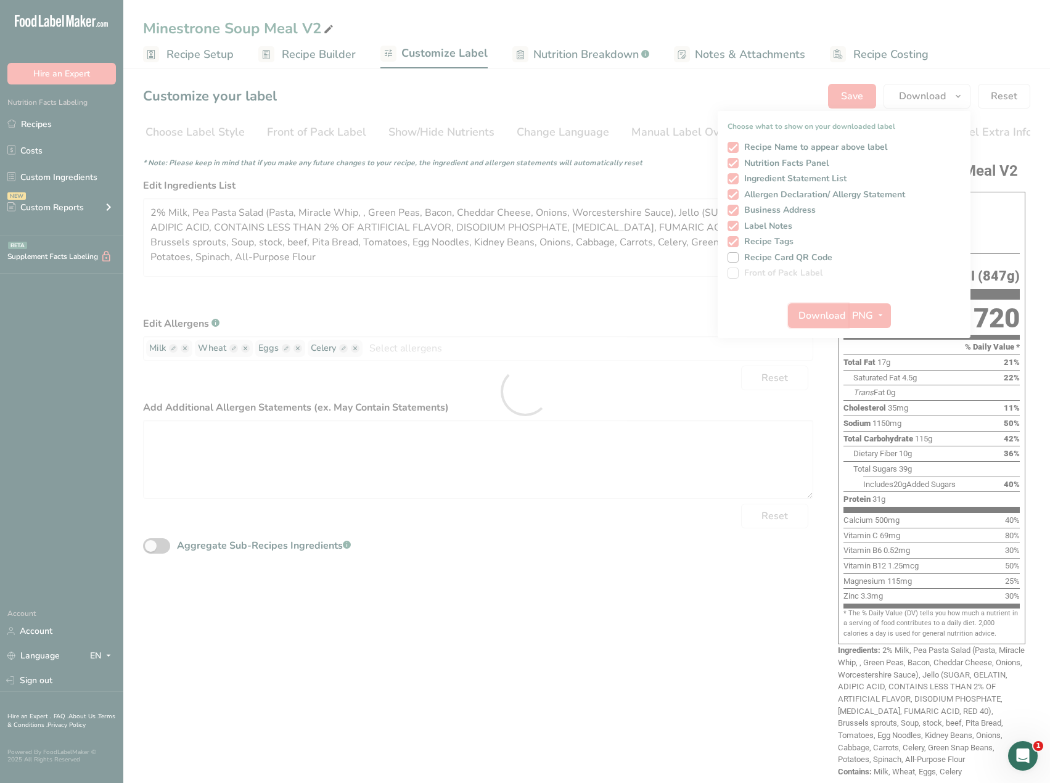
scroll to position [0, 0]
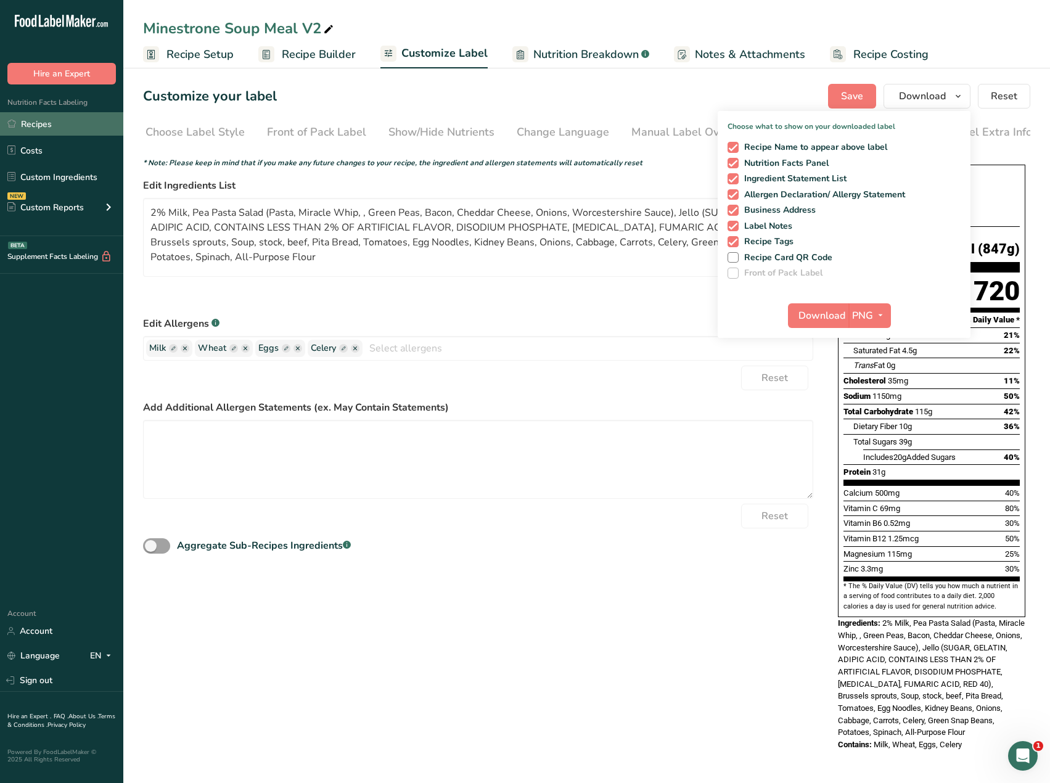
click at [29, 129] on link "Recipes" at bounding box center [61, 123] width 123 height 23
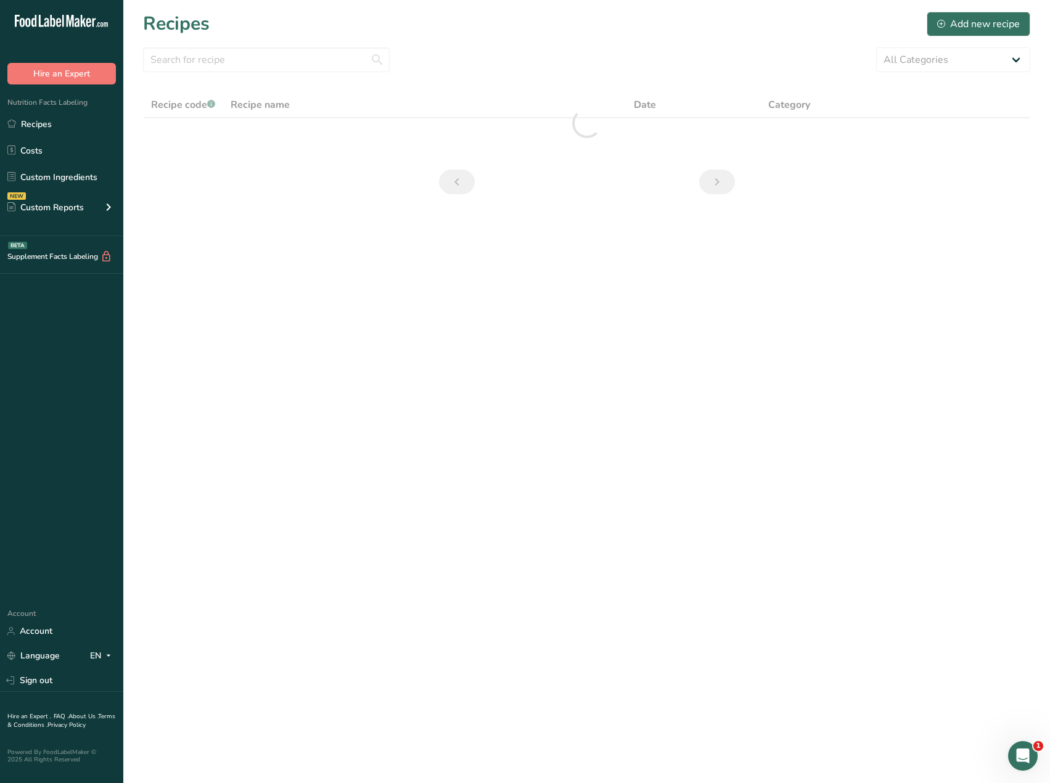
click at [283, 73] on section "Recipes Add new recipe All Categories Baked Goods Beverages Confectionery Cooke…" at bounding box center [586, 107] width 926 height 214
click at [287, 60] on input "text" at bounding box center [266, 59] width 247 height 25
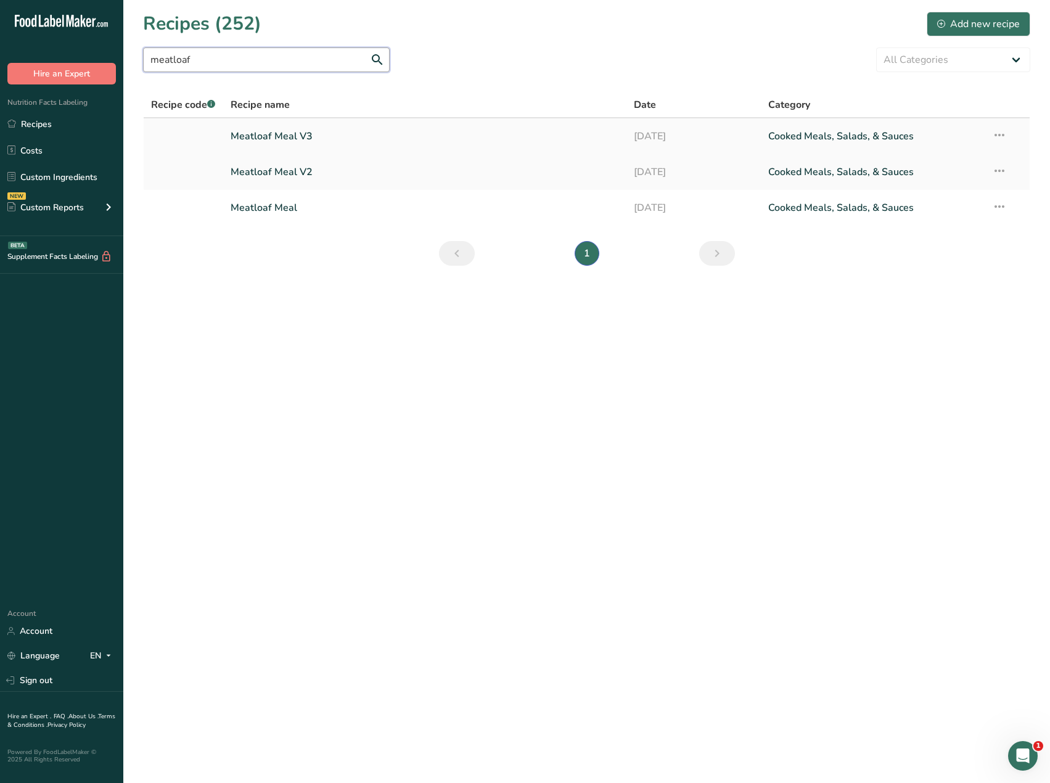
type input "meatloaf"
click at [265, 139] on link "Meatloaf Meal V3" at bounding box center [425, 136] width 388 height 26
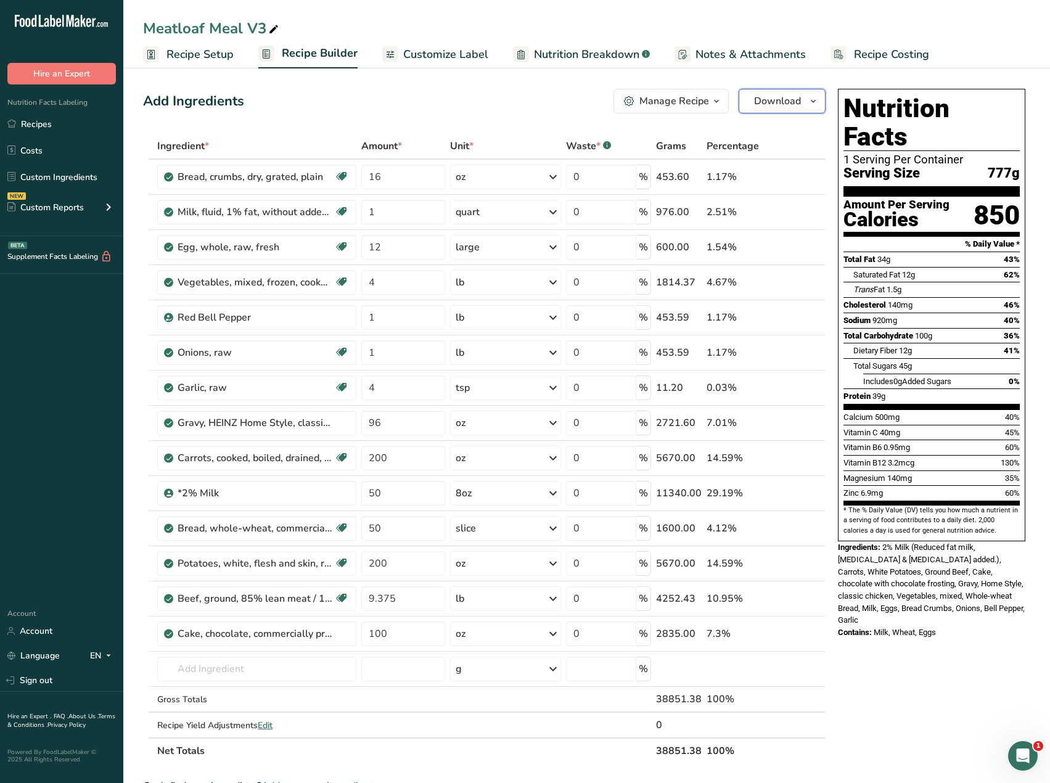
click at [790, 103] on span "Download" at bounding box center [777, 101] width 47 height 15
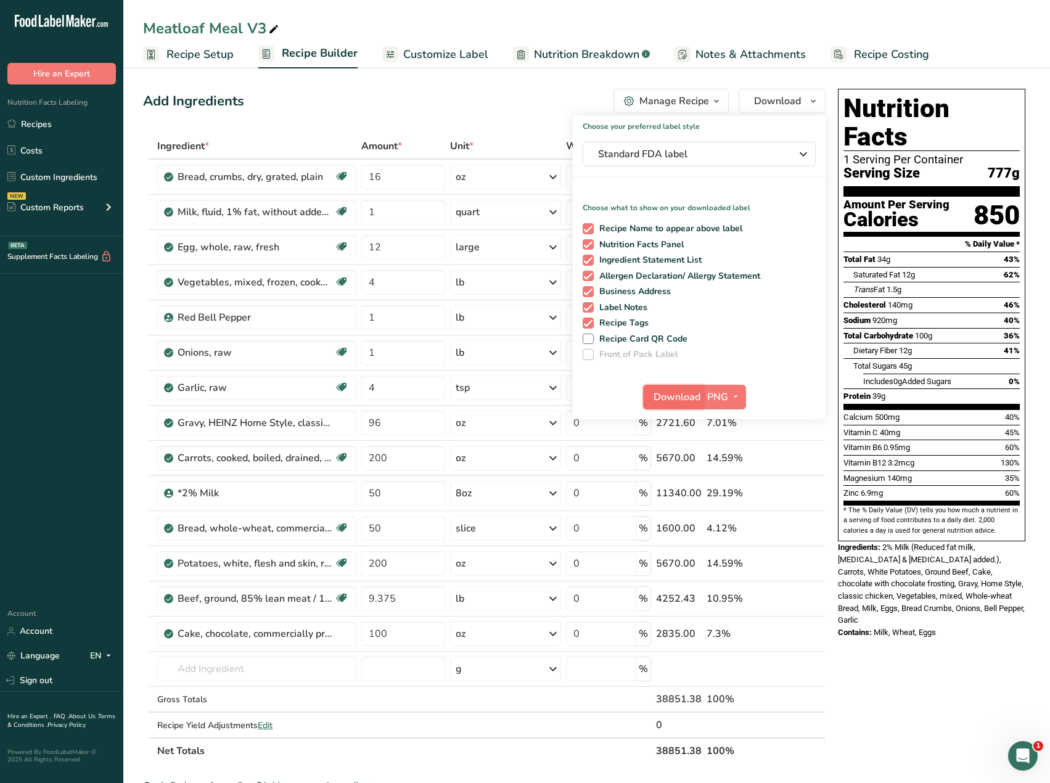
click at [679, 393] on span "Download" at bounding box center [676, 397] width 47 height 15
drag, startPoint x: 32, startPoint y: 122, endPoint x: 276, endPoint y: 196, distance: 255.0
click at [32, 122] on link "Recipes" at bounding box center [61, 123] width 123 height 23
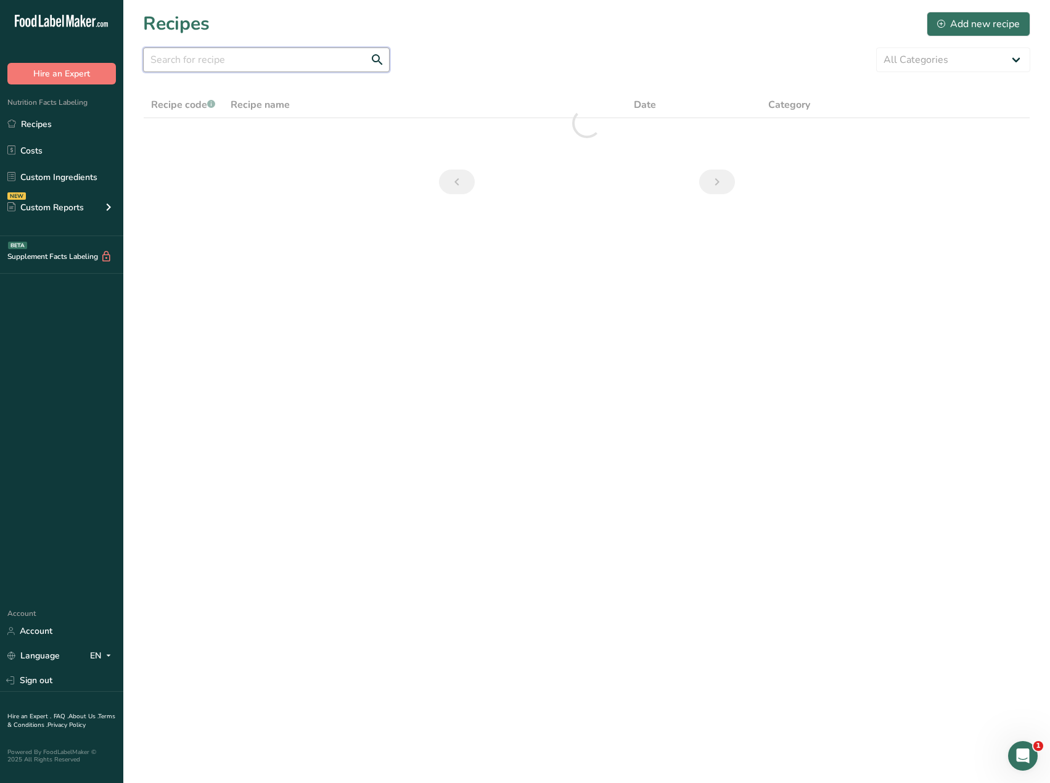
click at [209, 52] on input "text" at bounding box center [266, 59] width 247 height 25
type input "chili dog"
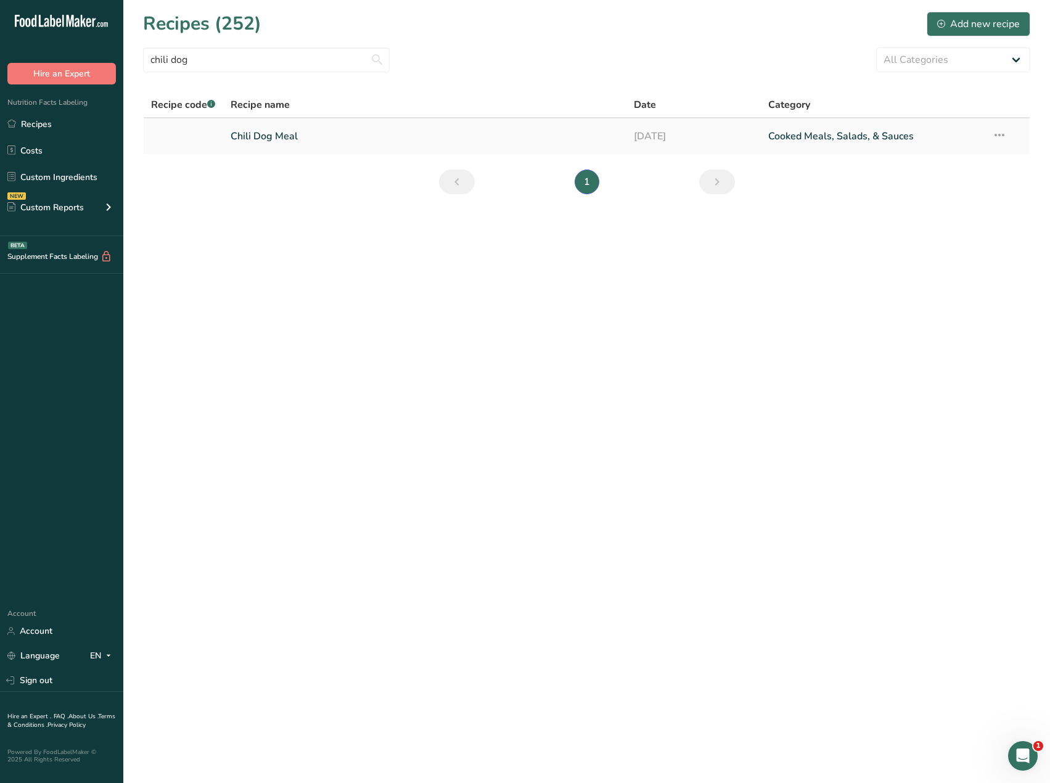
click at [273, 137] on link "Chili Dog Meal" at bounding box center [425, 136] width 388 height 26
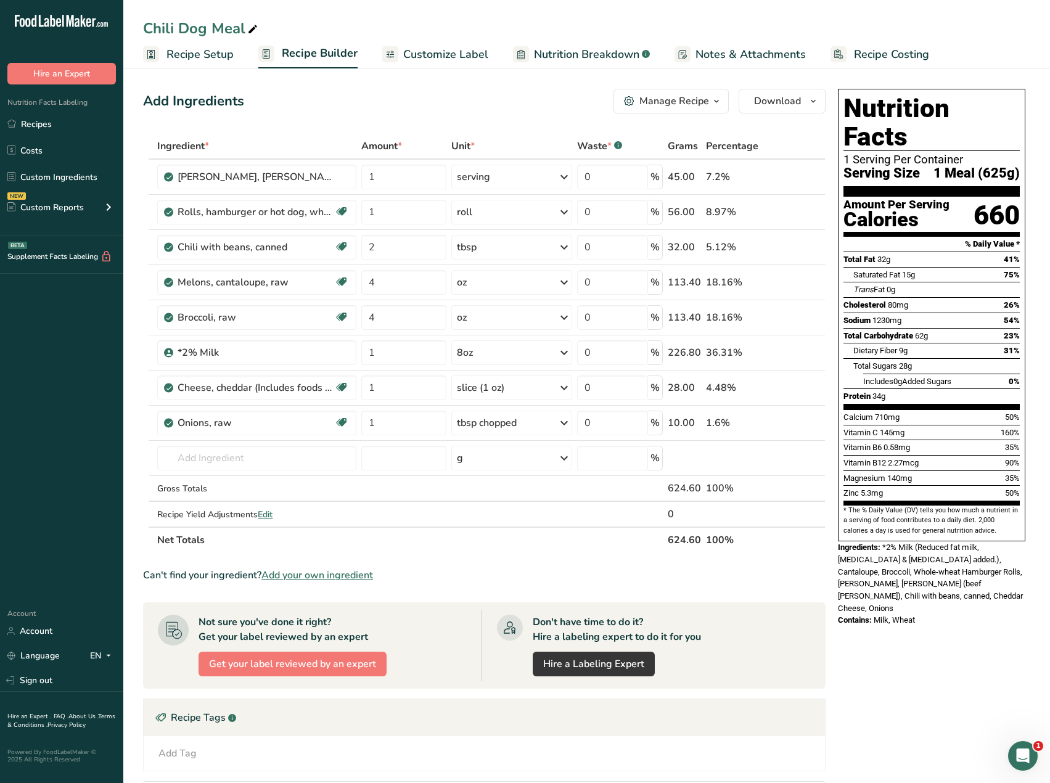
click at [438, 57] on span "Customize Label" at bounding box center [445, 54] width 85 height 17
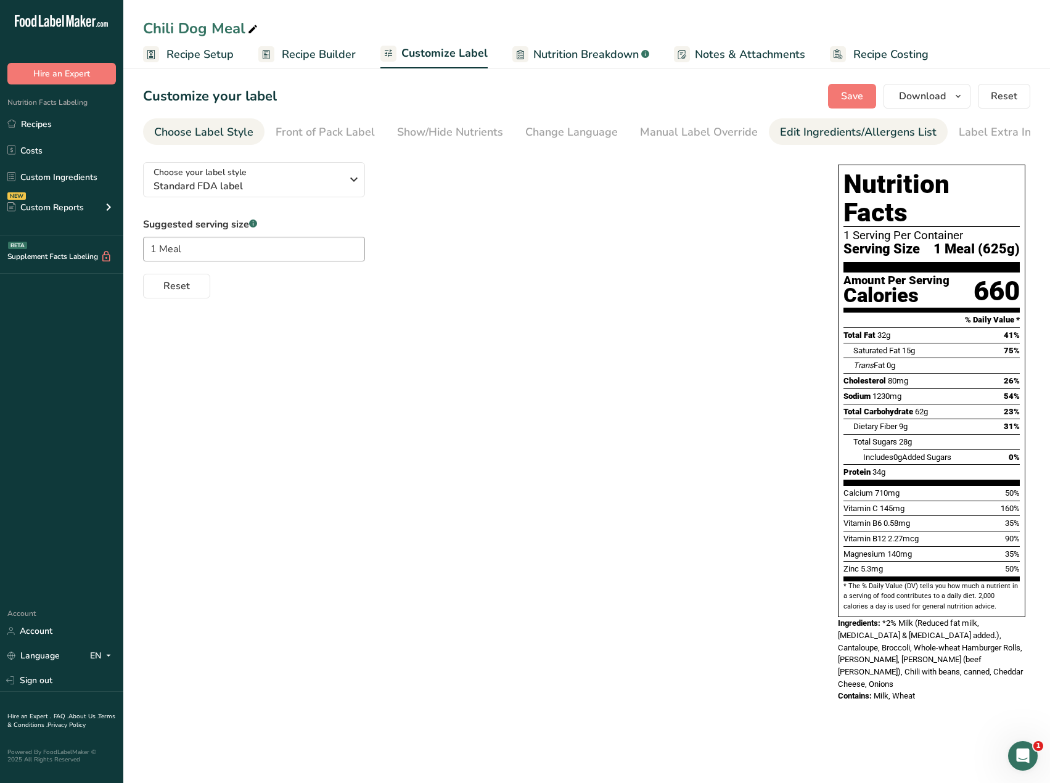
click at [818, 134] on div "Edit Ingredients/Allergens List" at bounding box center [858, 132] width 157 height 17
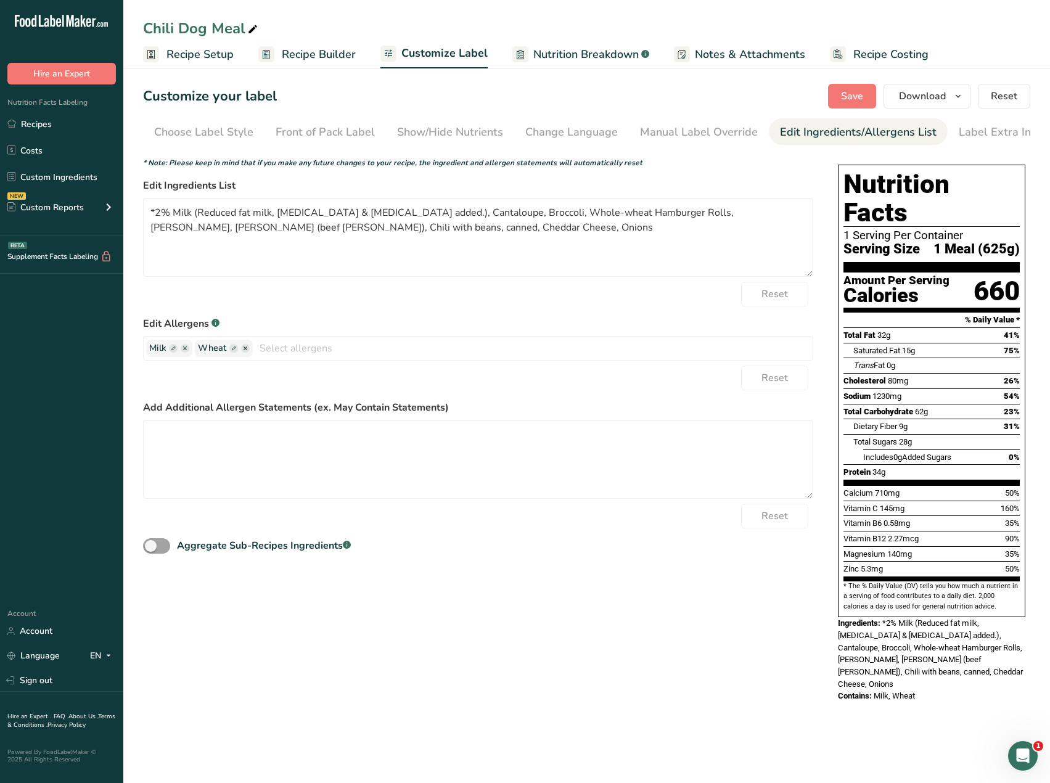
scroll to position [0, 9]
click at [153, 216] on textarea "*2% Milk (Reduced fat milk, Vitamin A palmitate & Vitamin D3 added.), Cantaloup…" at bounding box center [478, 237] width 670 height 79
click at [317, 233] on textarea "2% Milk (Reduced fat milk, Vitamin A palmitate & Vitamin D3 added.), Cantaloupe…" at bounding box center [478, 237] width 670 height 79
type textarea "2% Milk (Reduced fat milk, [MEDICAL_DATA] & [MEDICAL_DATA] added.), Cantaloupe,…"
click at [846, 100] on span "Save" at bounding box center [852, 96] width 22 height 15
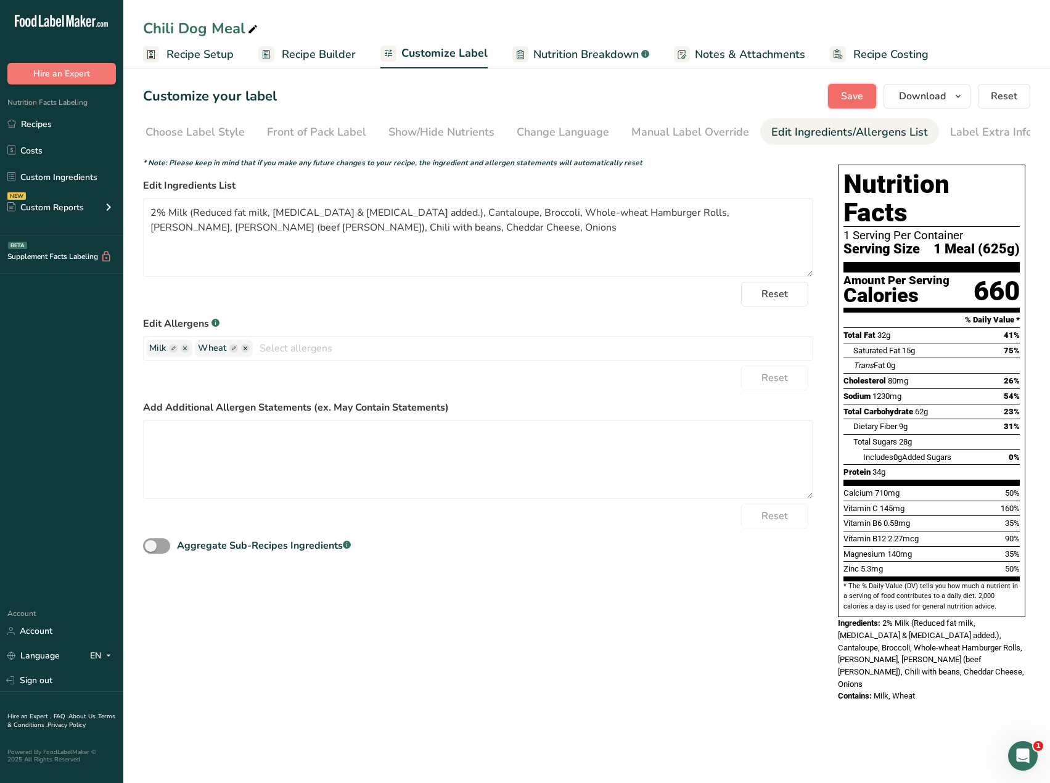
click at [851, 101] on span "Save" at bounding box center [852, 96] width 22 height 15
click at [934, 91] on span "Download" at bounding box center [922, 96] width 47 height 15
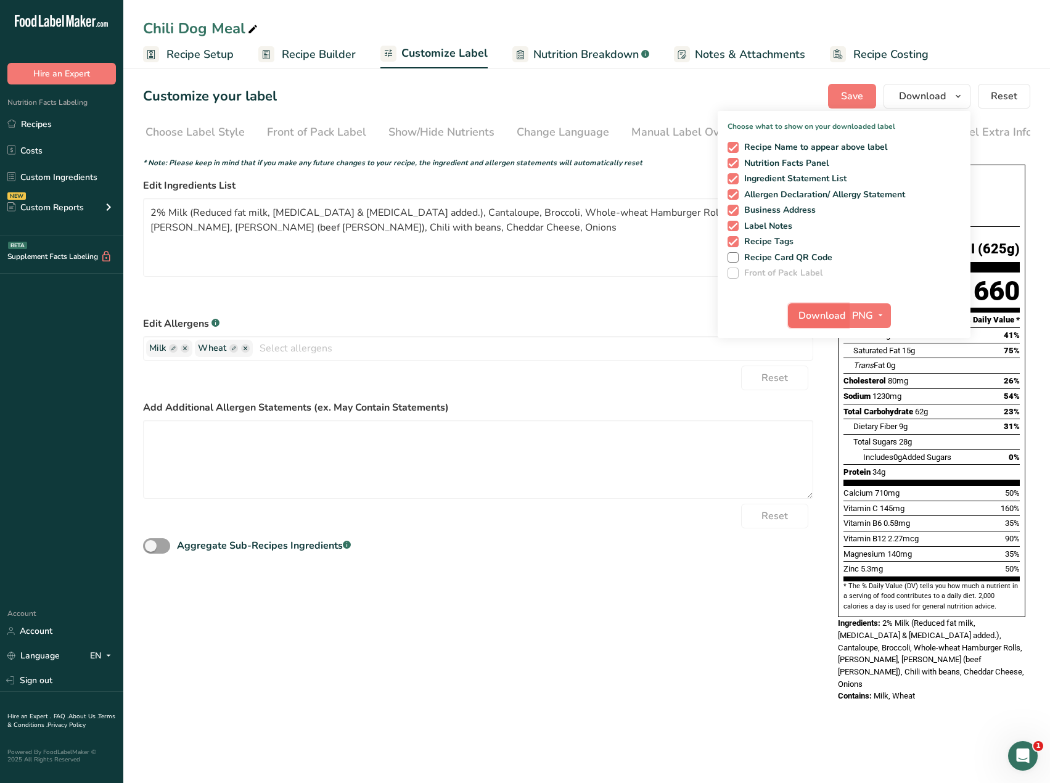
click at [819, 317] on span "Download" at bounding box center [821, 315] width 47 height 15
click at [39, 130] on link "Recipes" at bounding box center [61, 123] width 123 height 23
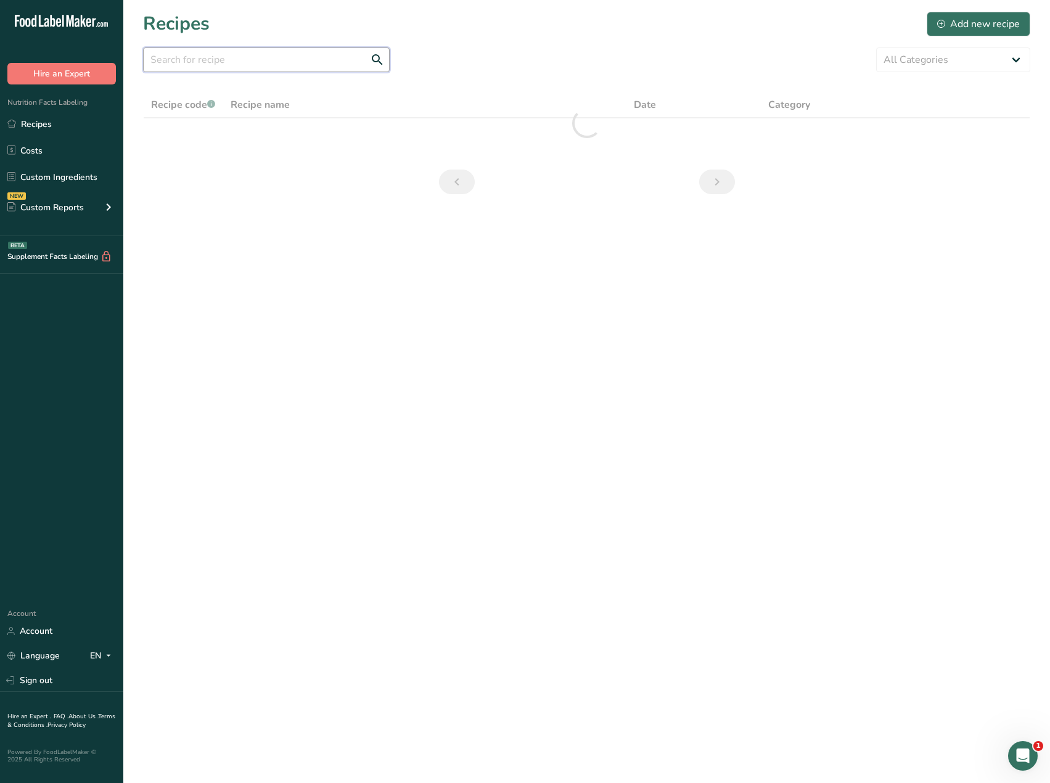
click at [227, 54] on input "text" at bounding box center [266, 59] width 247 height 25
type input "baja fish taco"
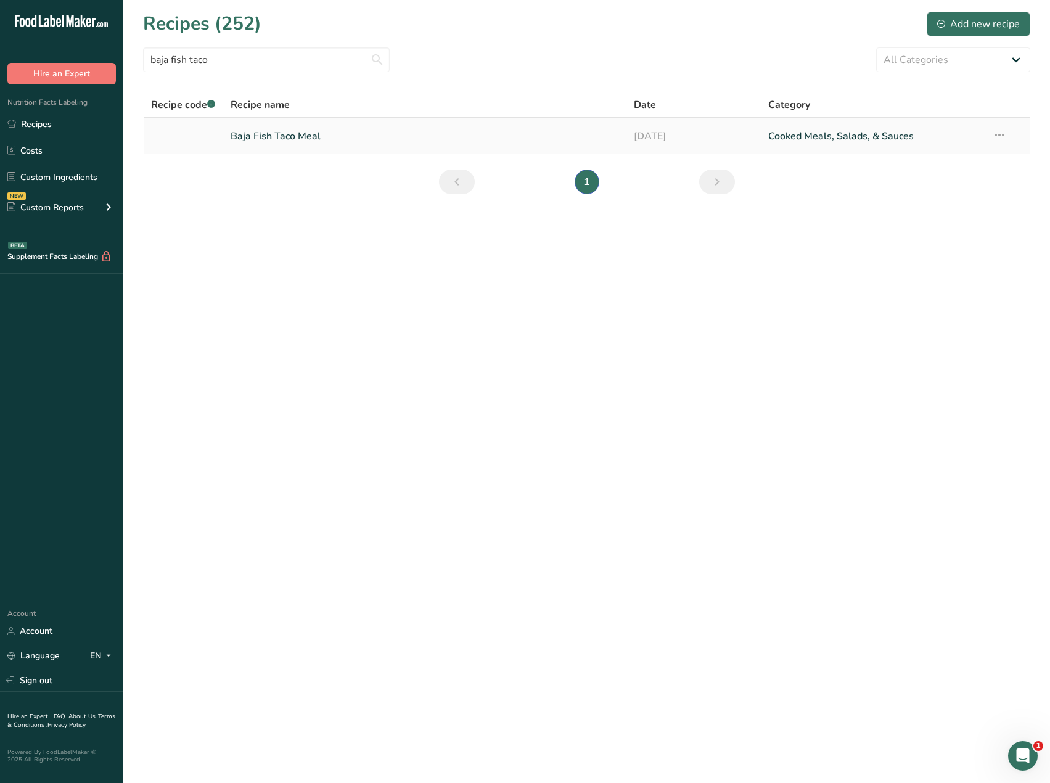
click at [264, 137] on link "Baja Fish Taco Meal" at bounding box center [425, 136] width 388 height 26
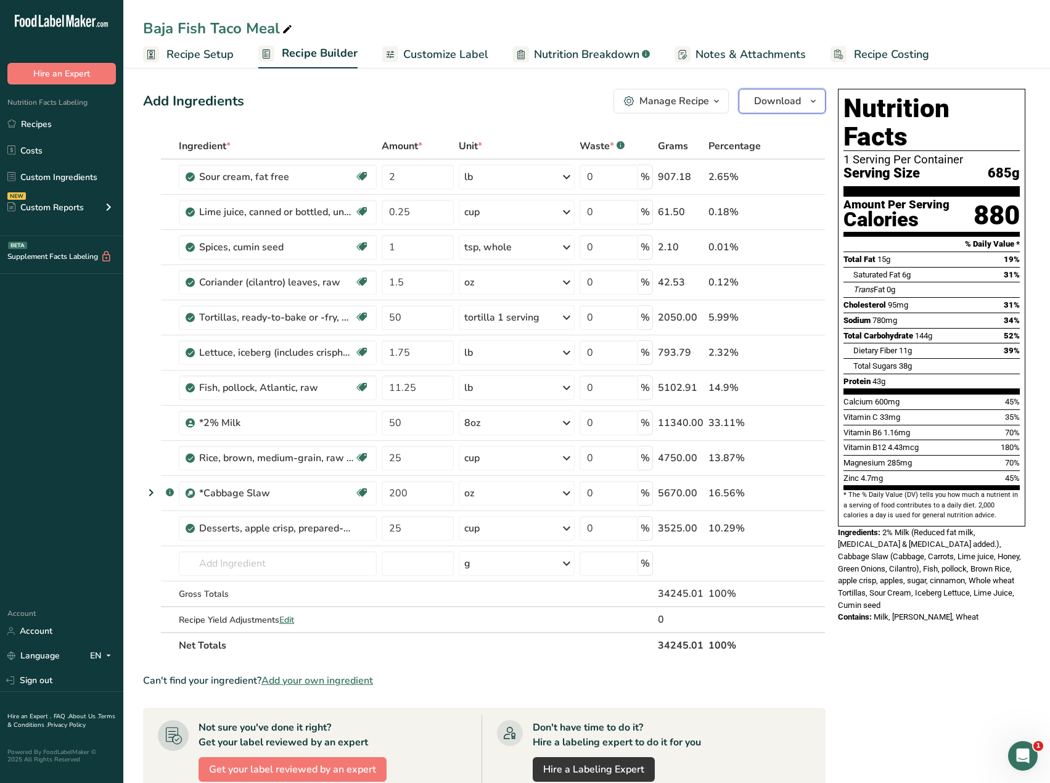
click at [794, 107] on span "Download" at bounding box center [777, 101] width 47 height 15
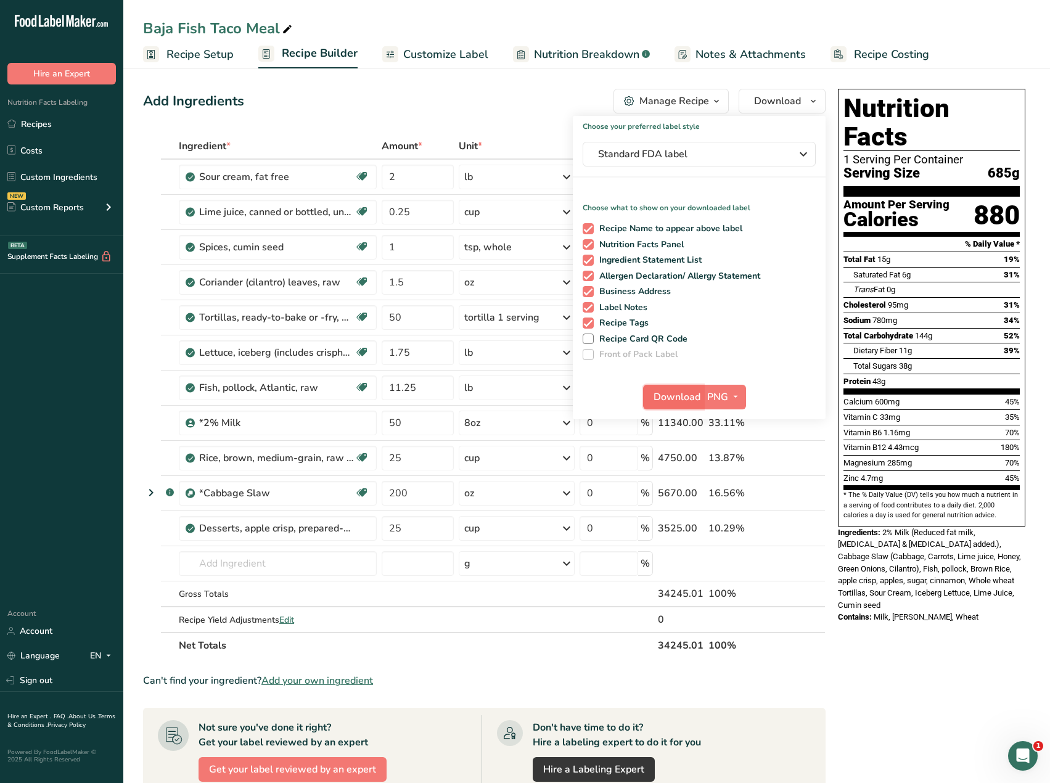
click at [671, 398] on span "Download" at bounding box center [676, 397] width 47 height 15
drag, startPoint x: 39, startPoint y: 120, endPoint x: 191, endPoint y: 168, distance: 159.1
click at [39, 120] on link "Recipes" at bounding box center [61, 123] width 123 height 23
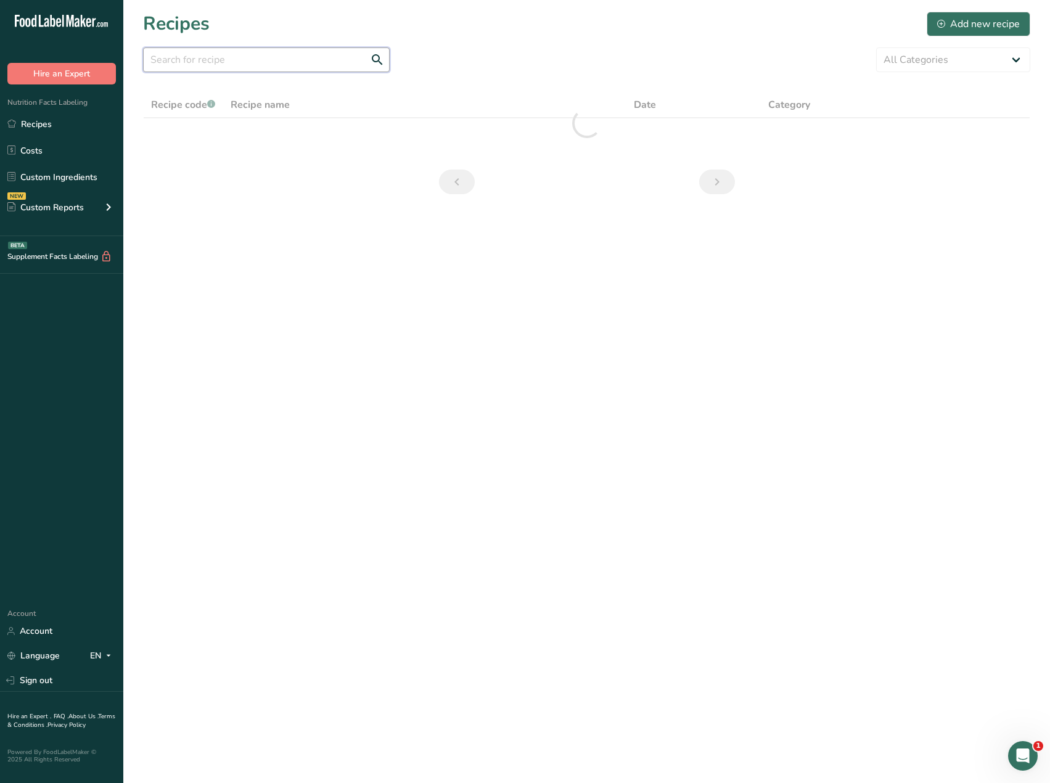
click at [203, 58] on input "text" at bounding box center [266, 59] width 247 height 25
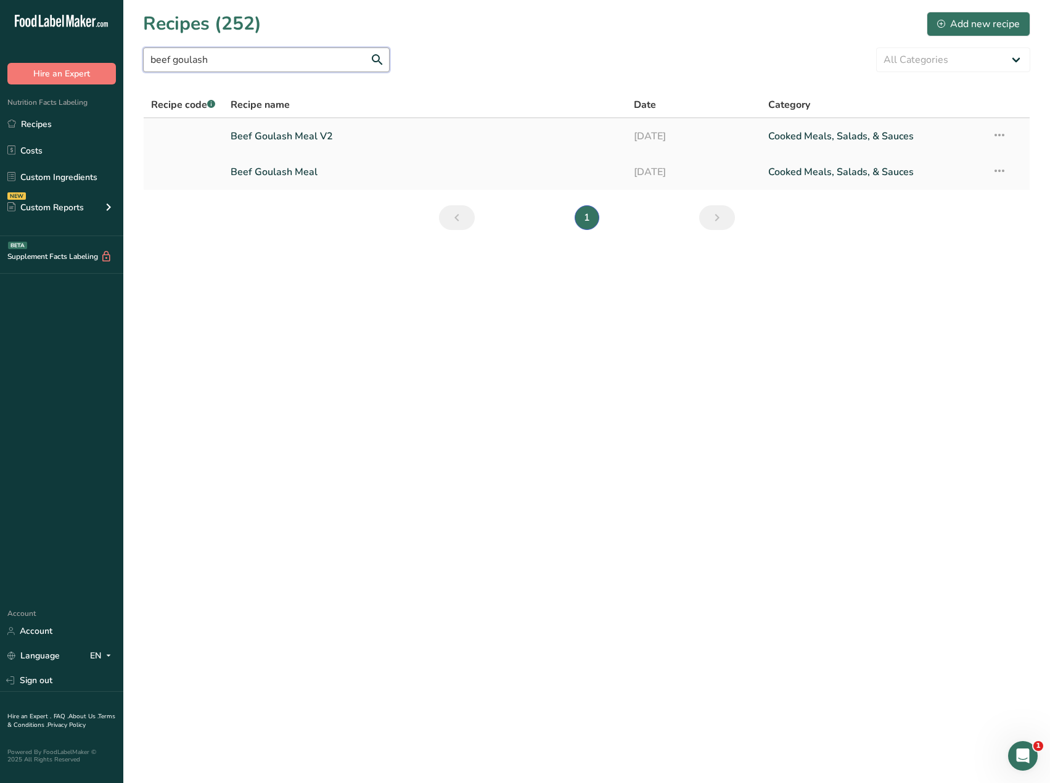
type input "beef goulash"
click at [277, 136] on link "Beef Goulash Meal V2" at bounding box center [425, 136] width 388 height 26
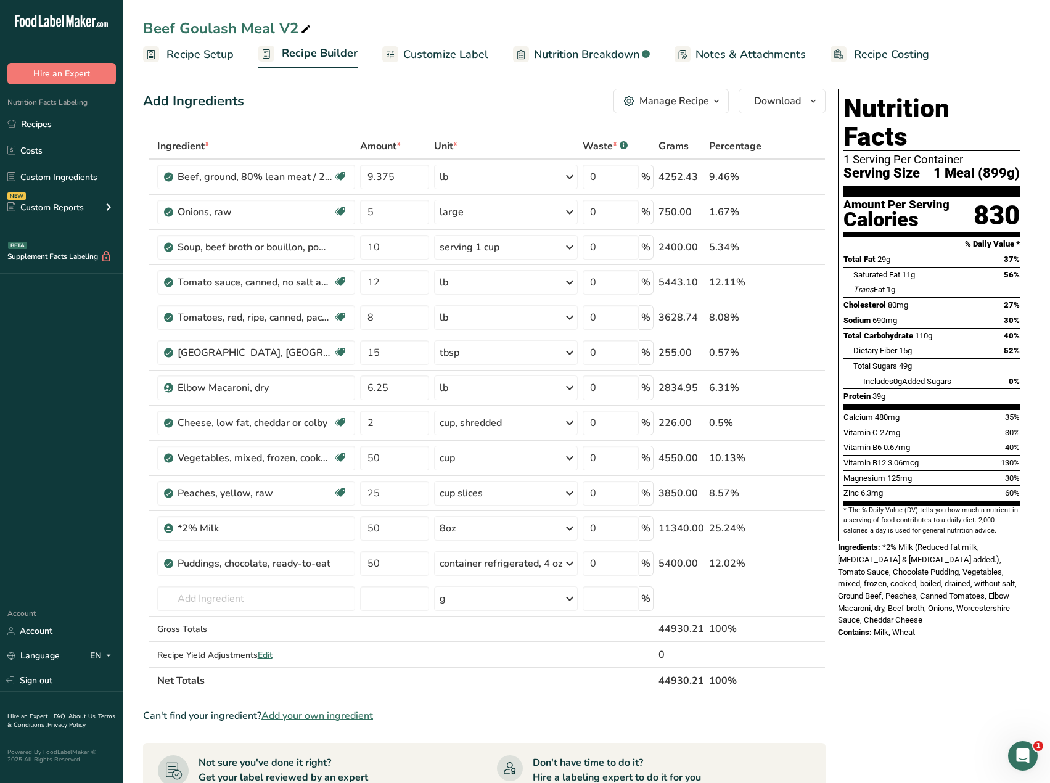
click at [440, 55] on span "Customize Label" at bounding box center [445, 54] width 85 height 17
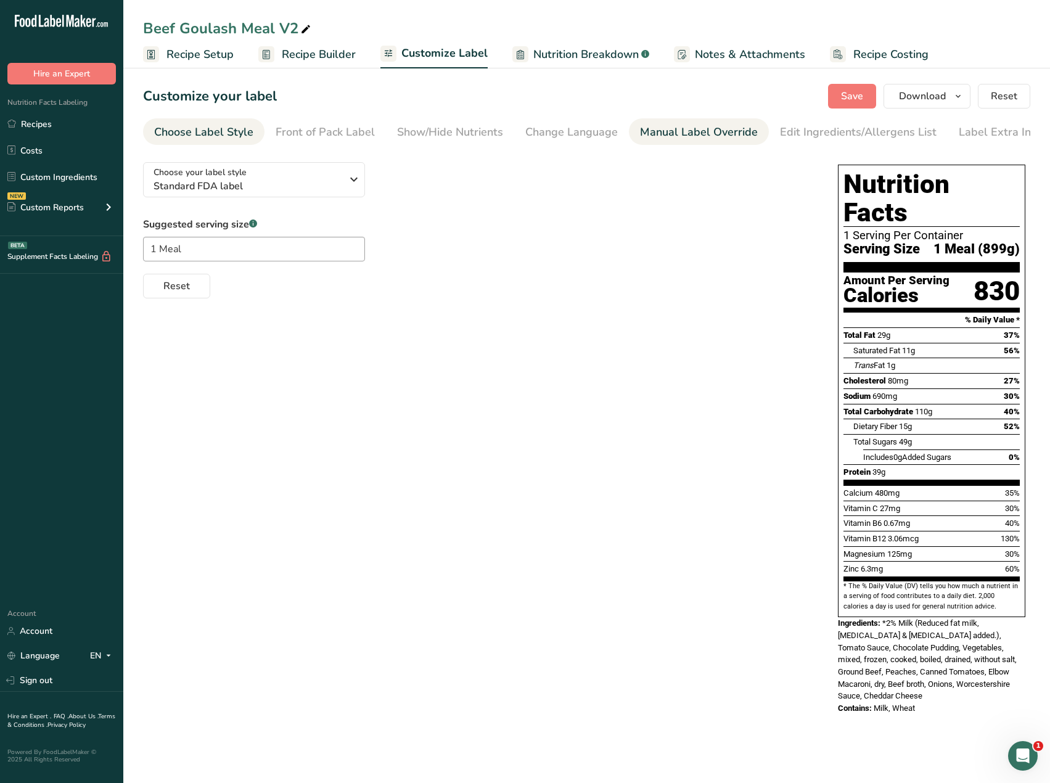
click at [692, 139] on div "Manual Label Override" at bounding box center [699, 132] width 118 height 17
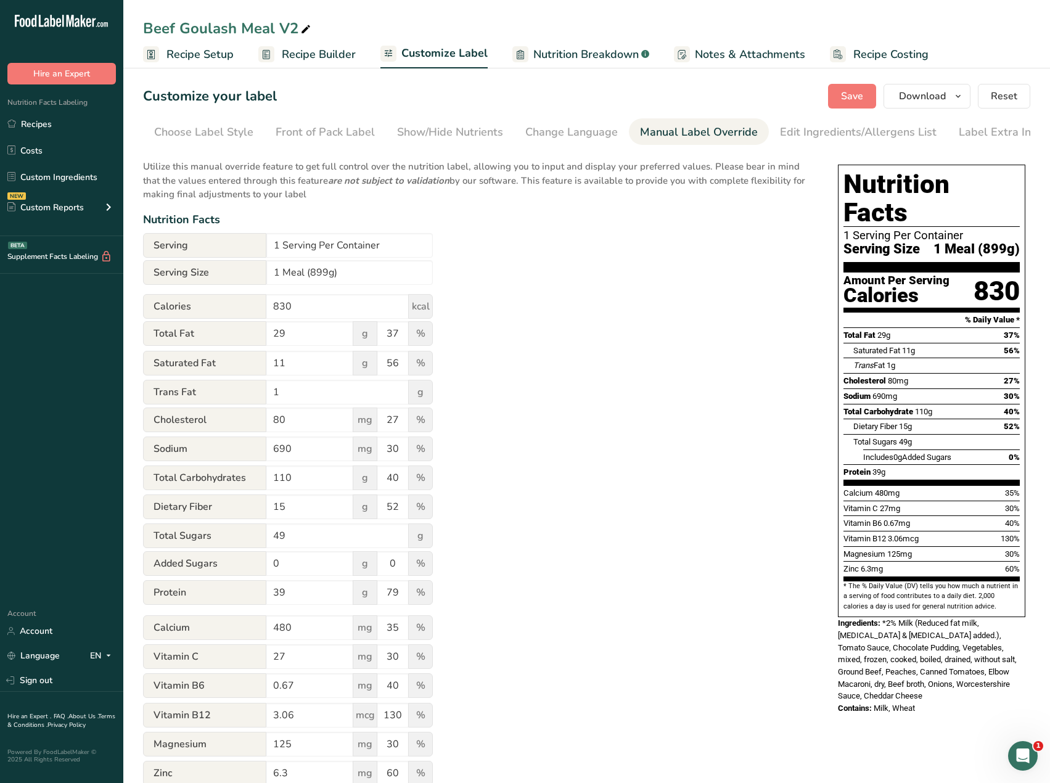
scroll to position [0, 9]
click at [809, 129] on div "Edit Ingredients/Allergens List" at bounding box center [849, 132] width 157 height 17
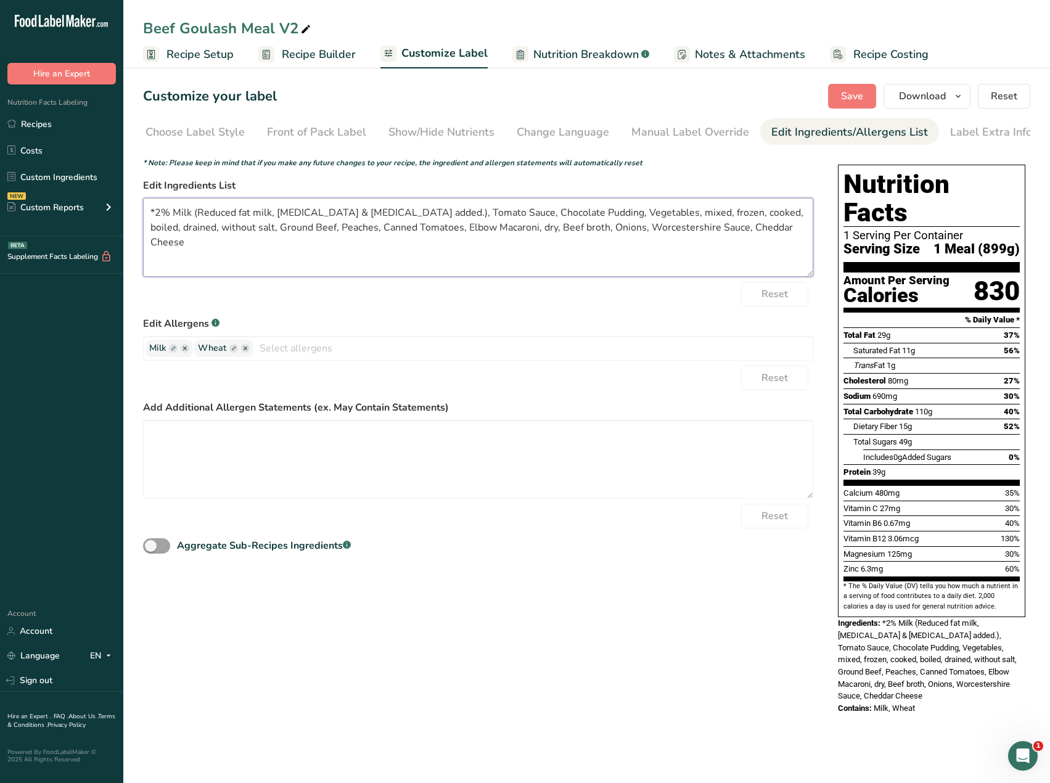
click at [156, 216] on textarea "*2% Milk (Reduced fat milk, [MEDICAL_DATA] & [MEDICAL_DATA] added.), Tomato Sau…" at bounding box center [478, 237] width 670 height 79
drag, startPoint x: 242, startPoint y: 231, endPoint x: 145, endPoint y: 235, distance: 96.2
click at [145, 235] on textarea "2% Milk (Reduced fat milk, [MEDICAL_DATA] & [MEDICAL_DATA] added.), Tomato Sauc…" at bounding box center [478, 237] width 670 height 79
type textarea "2% Milk (Reduced fat milk, [MEDICAL_DATA] & [MEDICAL_DATA] added.), Tomato Sauc…"
click at [862, 96] on span "Save" at bounding box center [852, 96] width 22 height 15
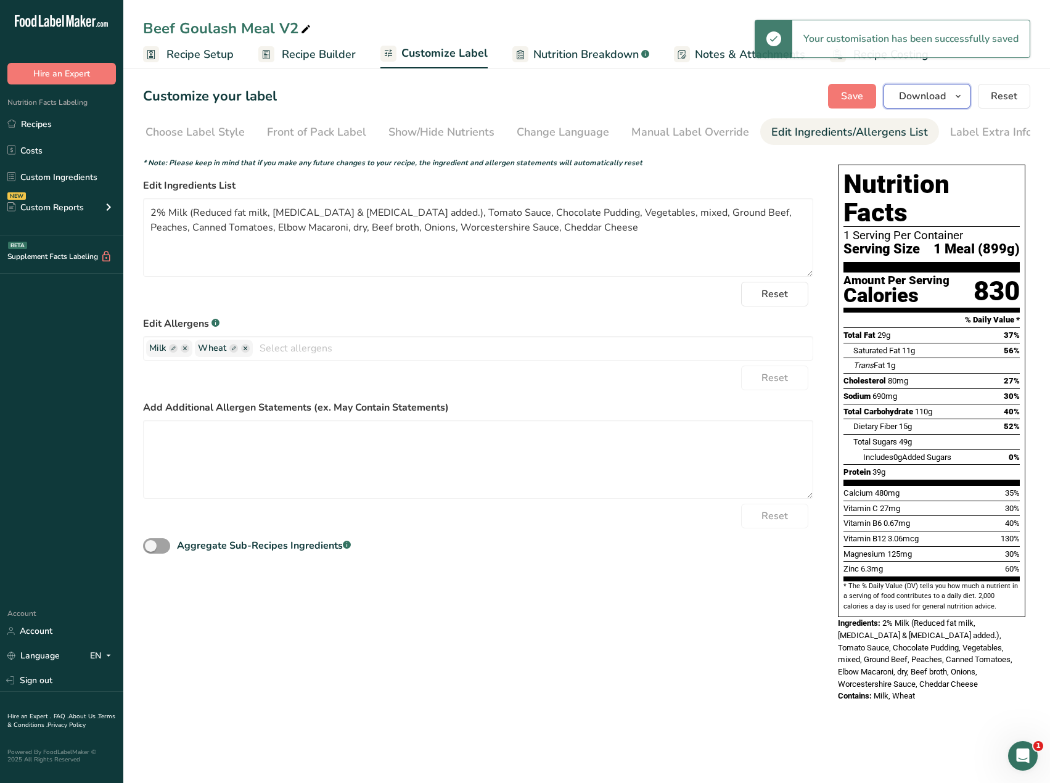
click at [924, 92] on span "Download" at bounding box center [922, 96] width 47 height 15
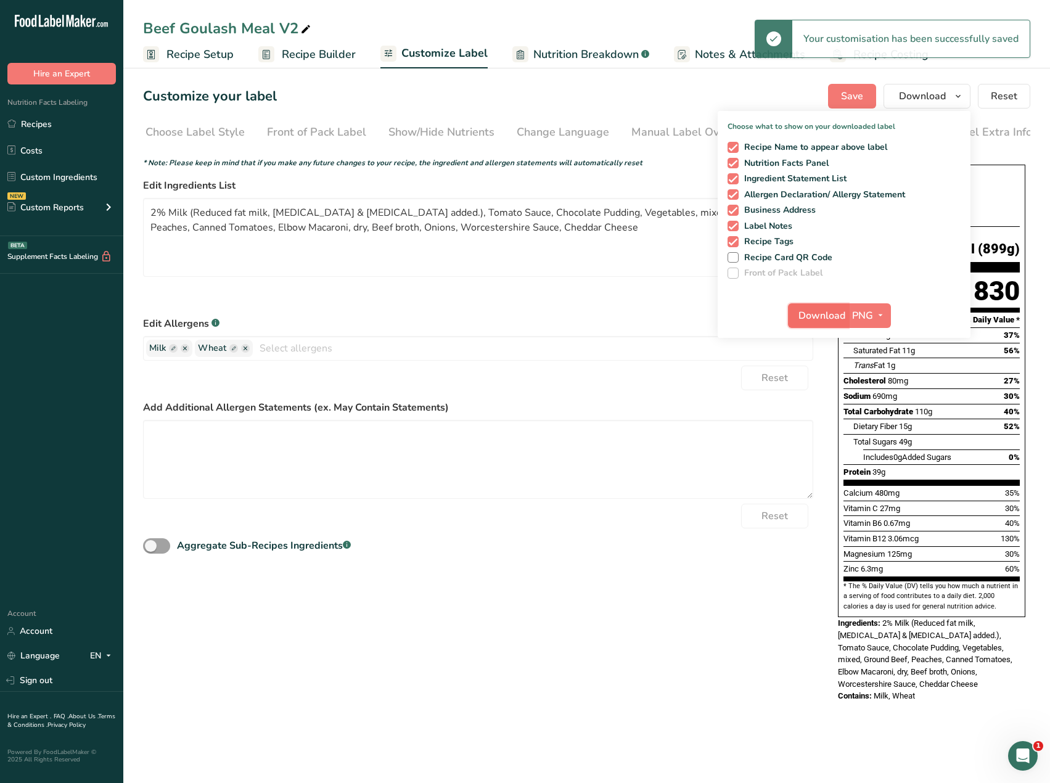
click at [818, 318] on span "Download" at bounding box center [821, 315] width 47 height 15
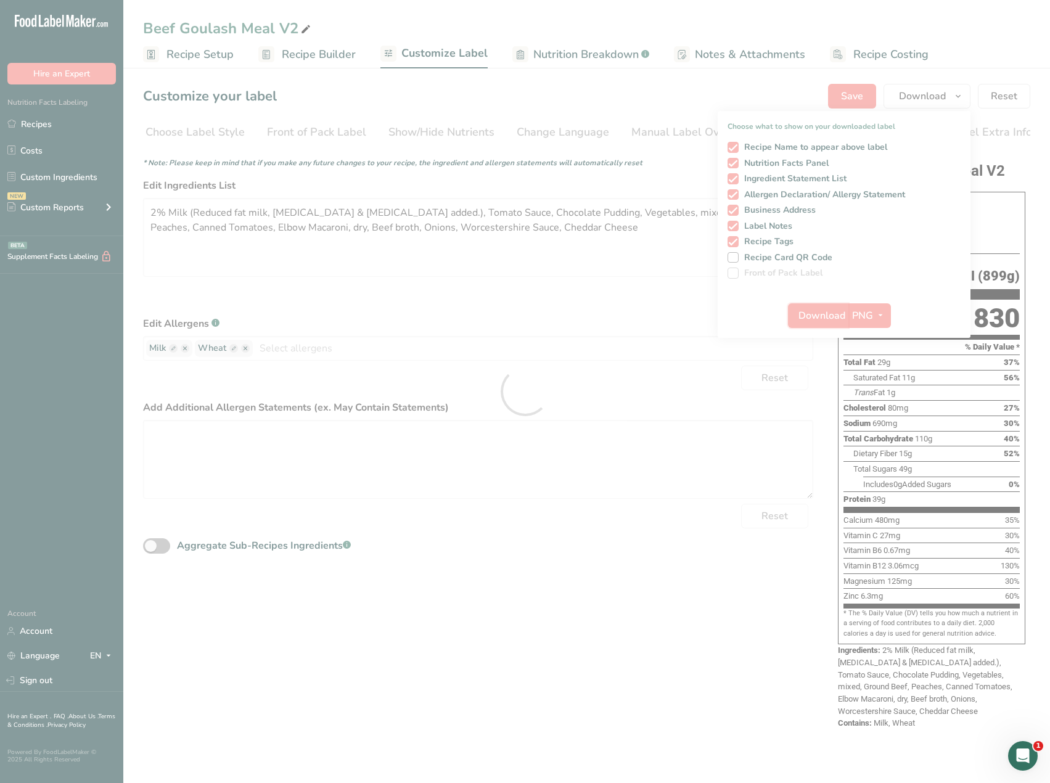
scroll to position [0, 0]
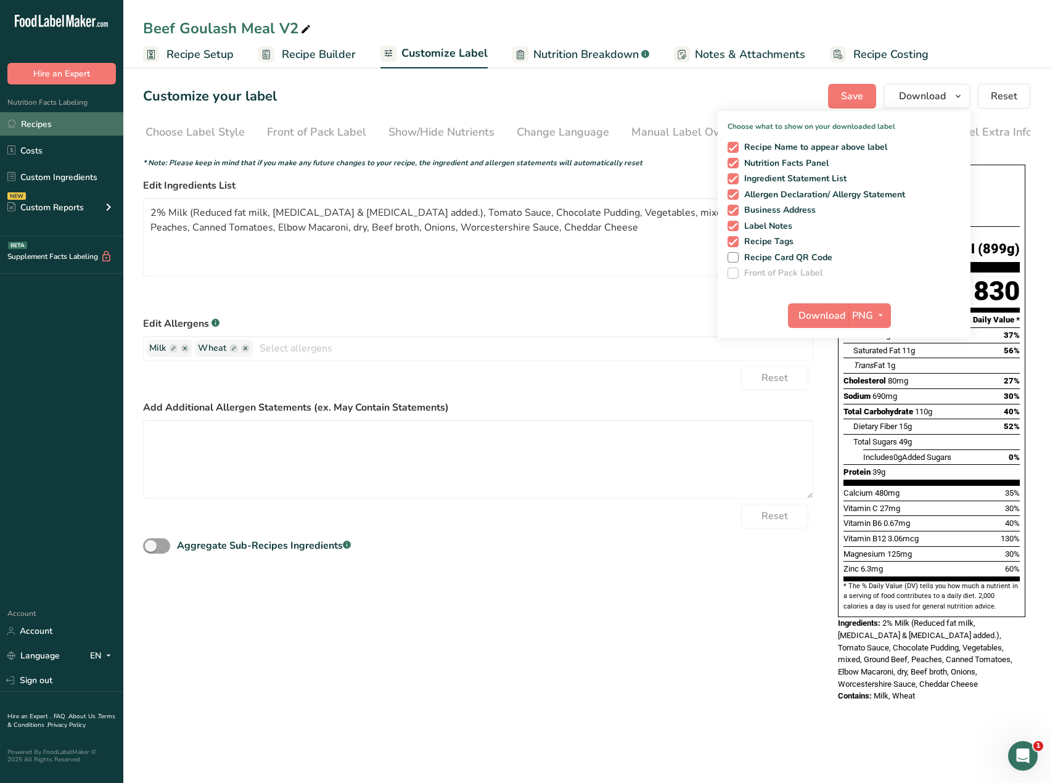
click at [35, 129] on link "Recipes" at bounding box center [61, 123] width 123 height 23
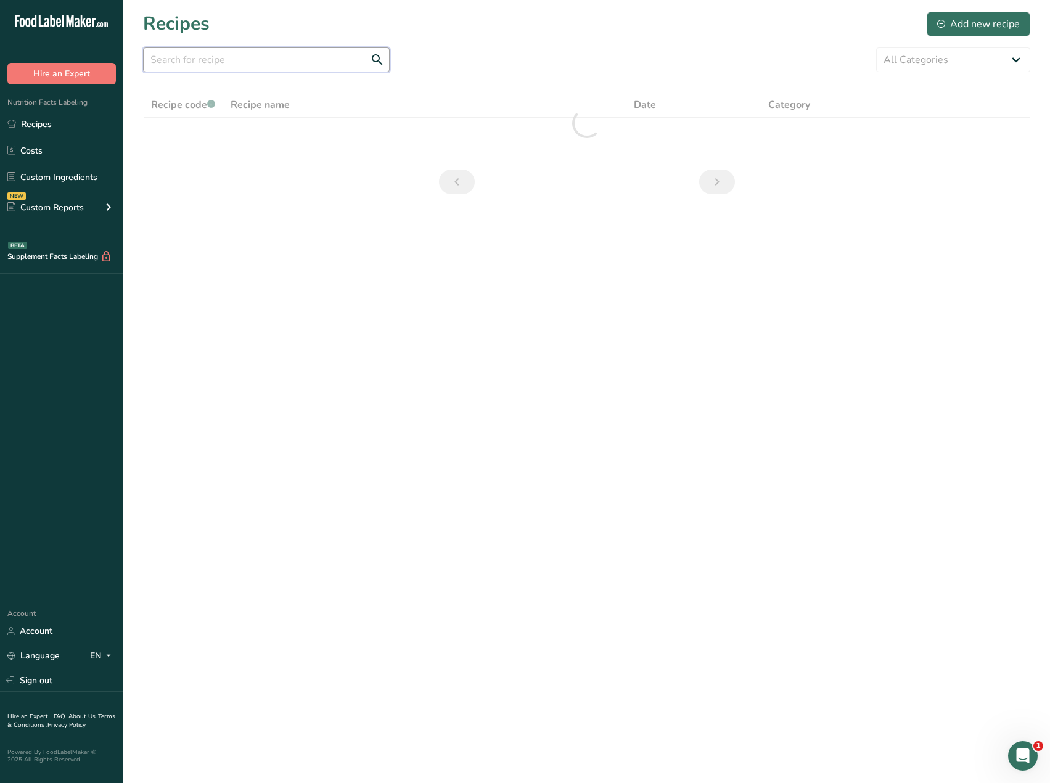
click at [165, 63] on input "text" at bounding box center [266, 59] width 247 height 25
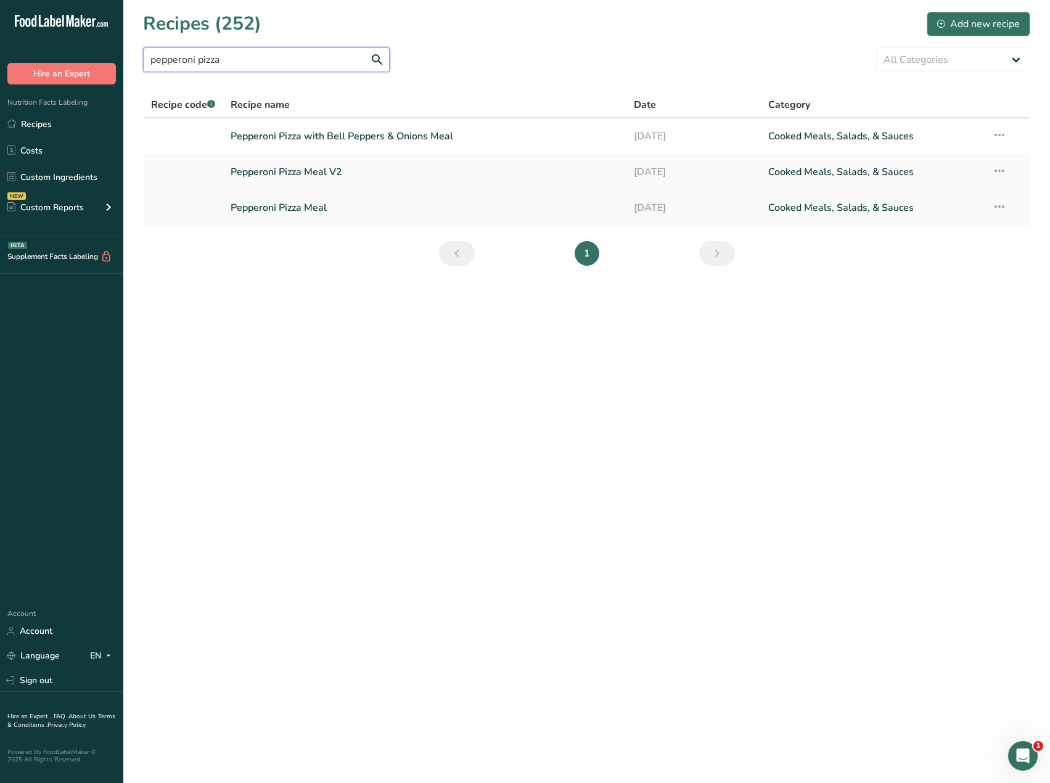
type input "pepperoni pizza"
click at [295, 207] on link "Pepperoni Pizza Meal" at bounding box center [425, 208] width 388 height 26
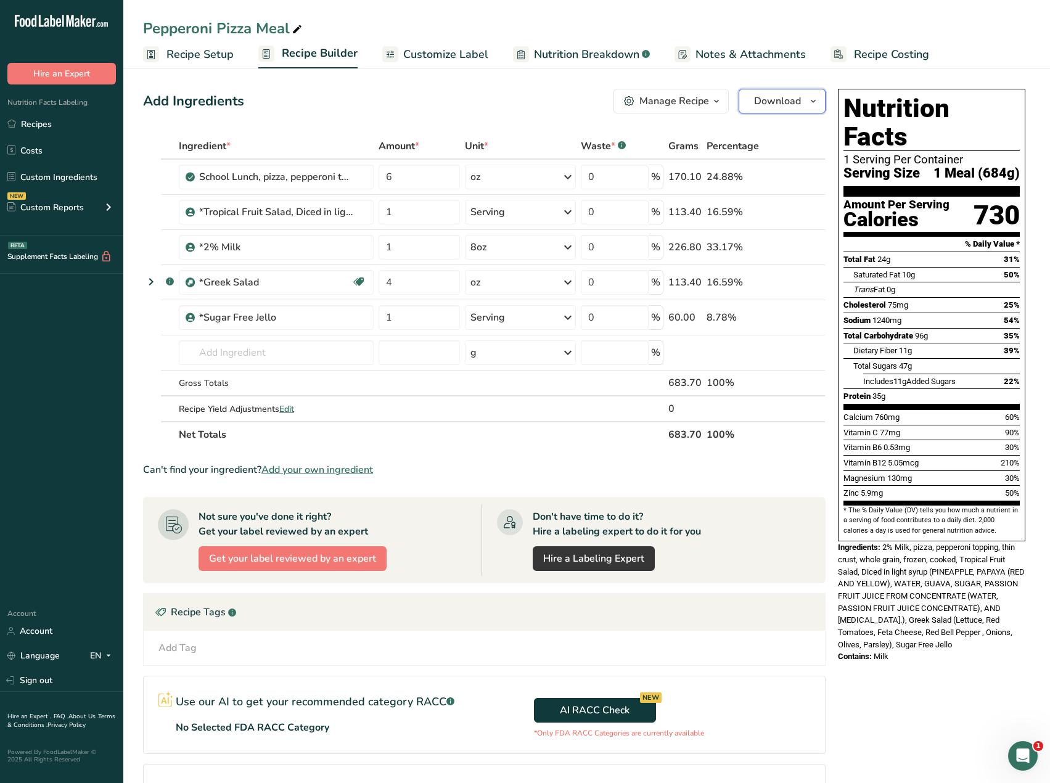
click at [788, 103] on span "Download" at bounding box center [777, 101] width 47 height 15
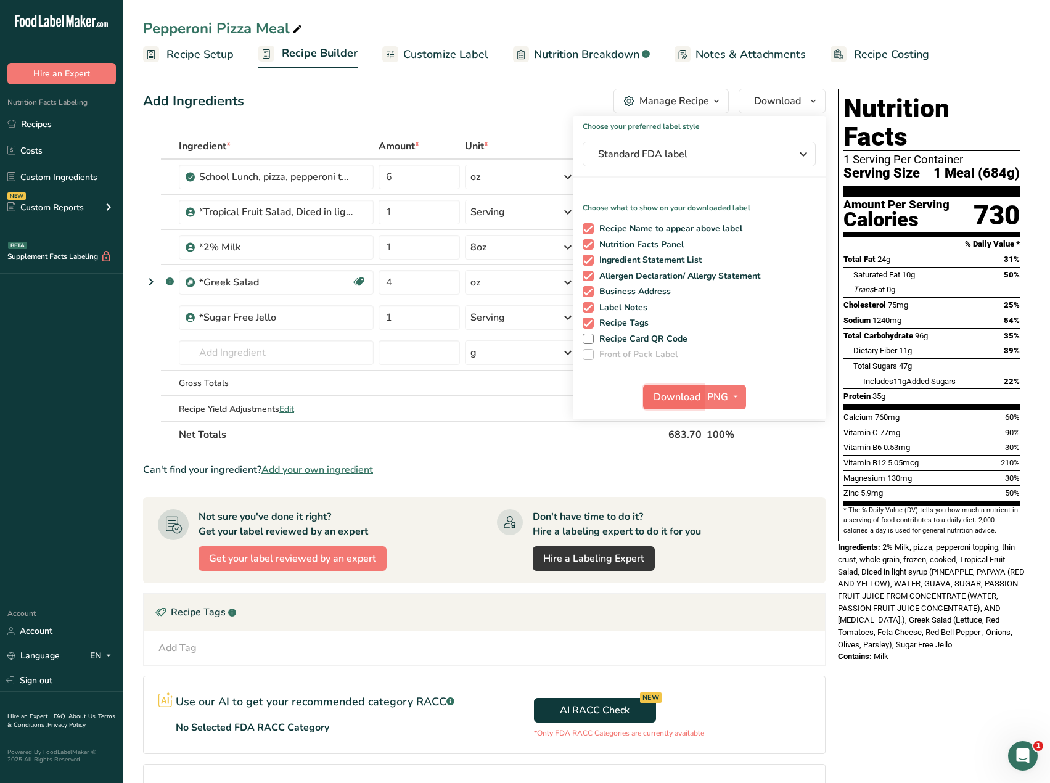
click at [684, 393] on span "Download" at bounding box center [676, 397] width 47 height 15
